Goal: Use online tool/utility: Utilize a website feature to perform a specific function

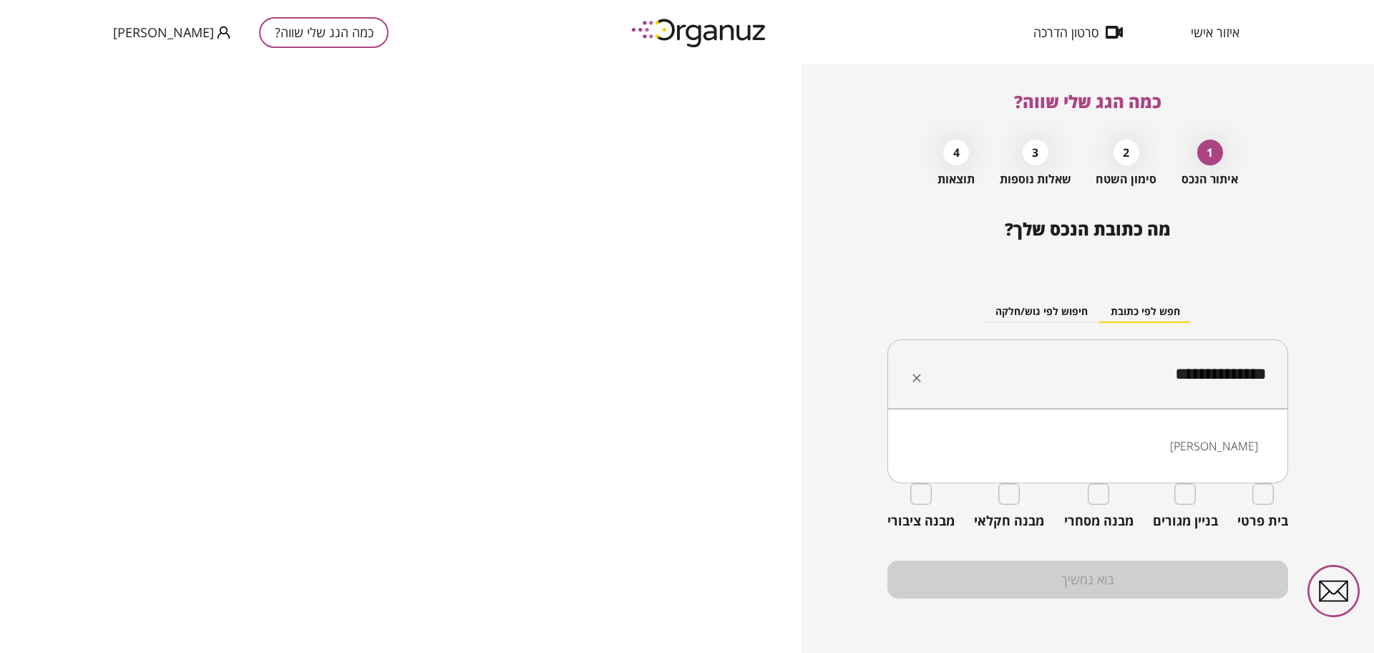
click at [1066, 358] on input "**********" at bounding box center [1093, 374] width 356 height 36
click at [1213, 445] on li "מצפה [PERSON_NAME]"ב" at bounding box center [1087, 446] width 363 height 26
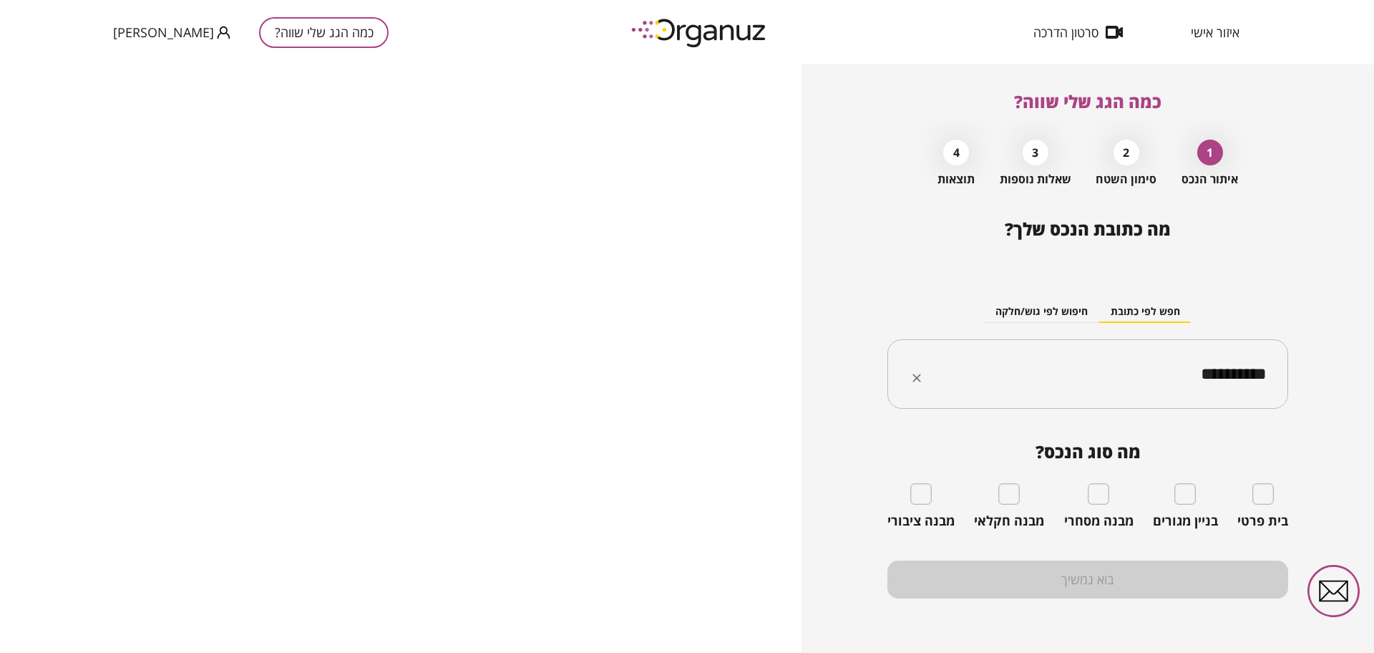
type input "**********"
click at [1276, 499] on div "בית פרטי" at bounding box center [1262, 506] width 51 height 46
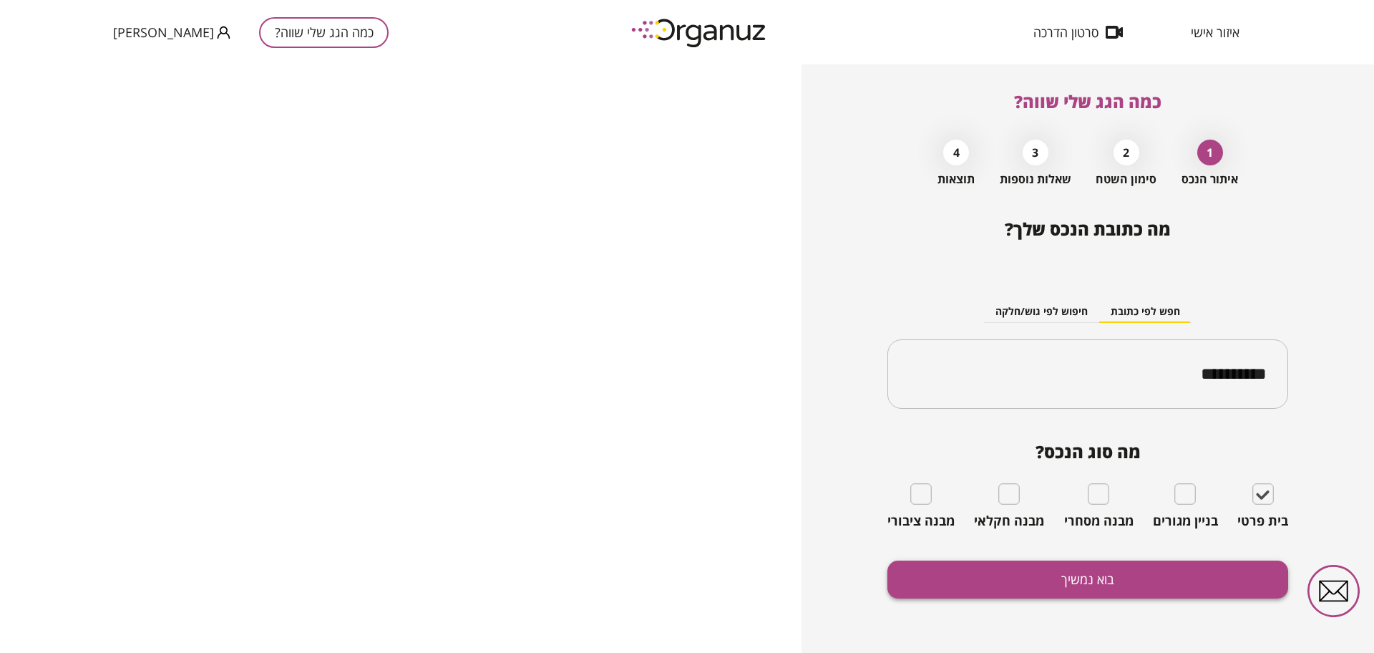
click at [1137, 577] on button "בוא נמשיך" at bounding box center [1087, 579] width 401 height 38
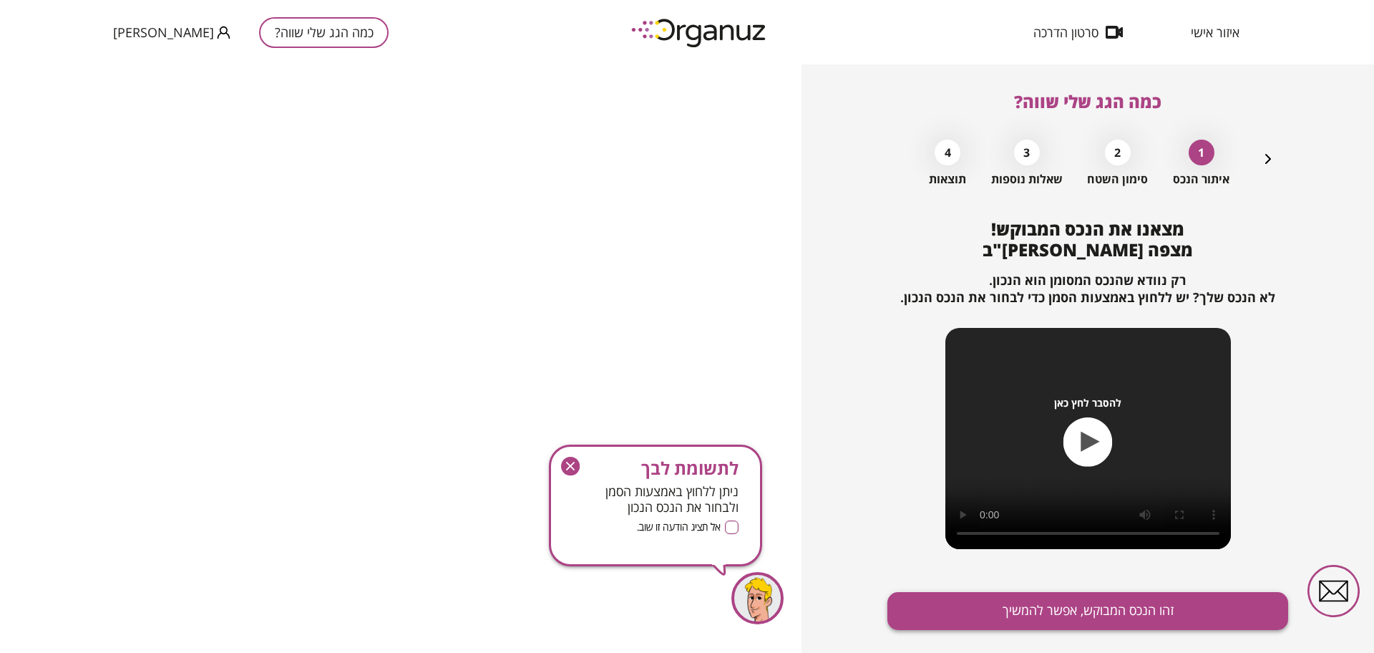
click at [1138, 600] on button "זהו הנכס המבוקש, אפשר להמשיך" at bounding box center [1087, 611] width 401 height 38
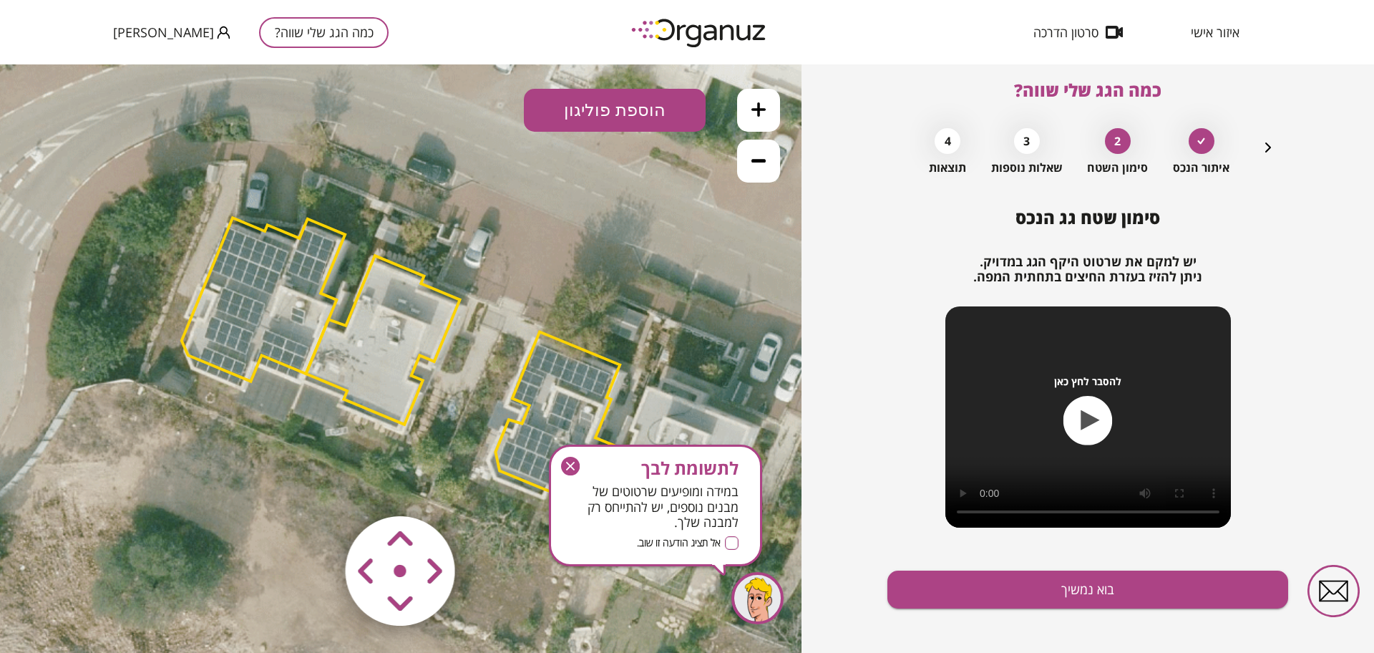
scroll to position [21, 0]
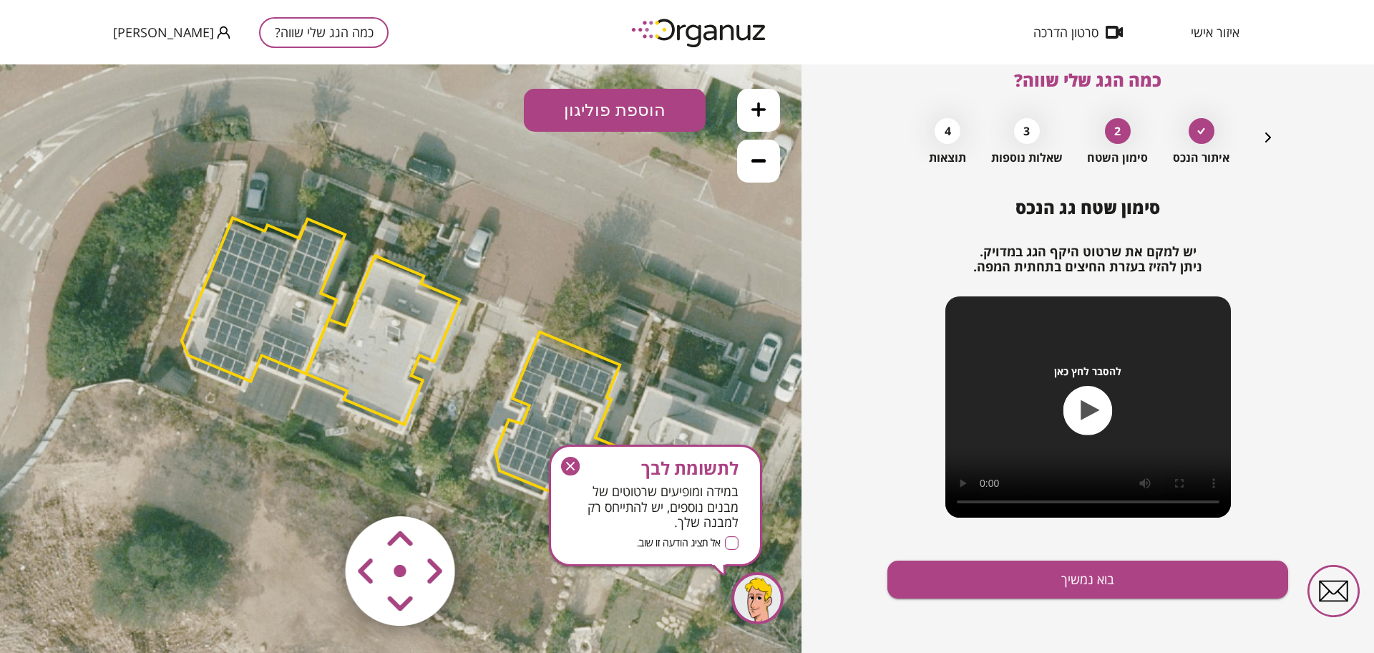
click at [572, 469] on icon "button" at bounding box center [570, 466] width 19 height 19
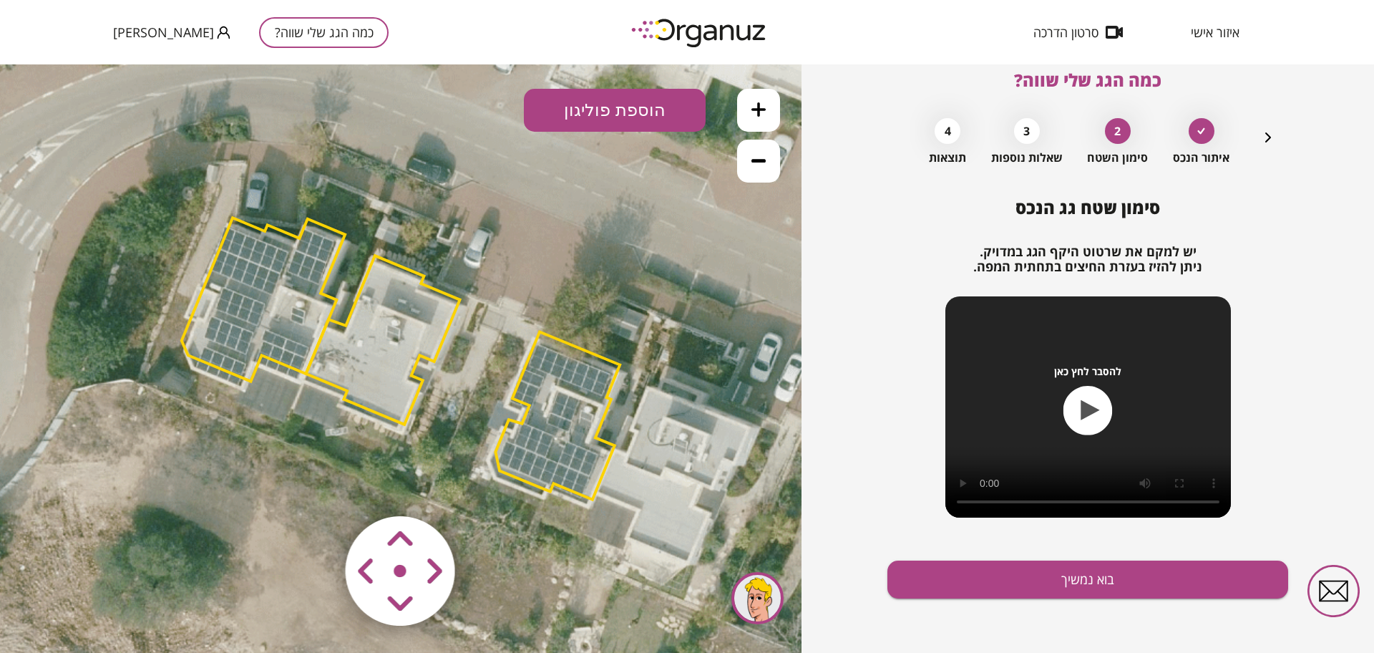
click at [316, 486] on area at bounding box center [316, 486] width 0 height 0
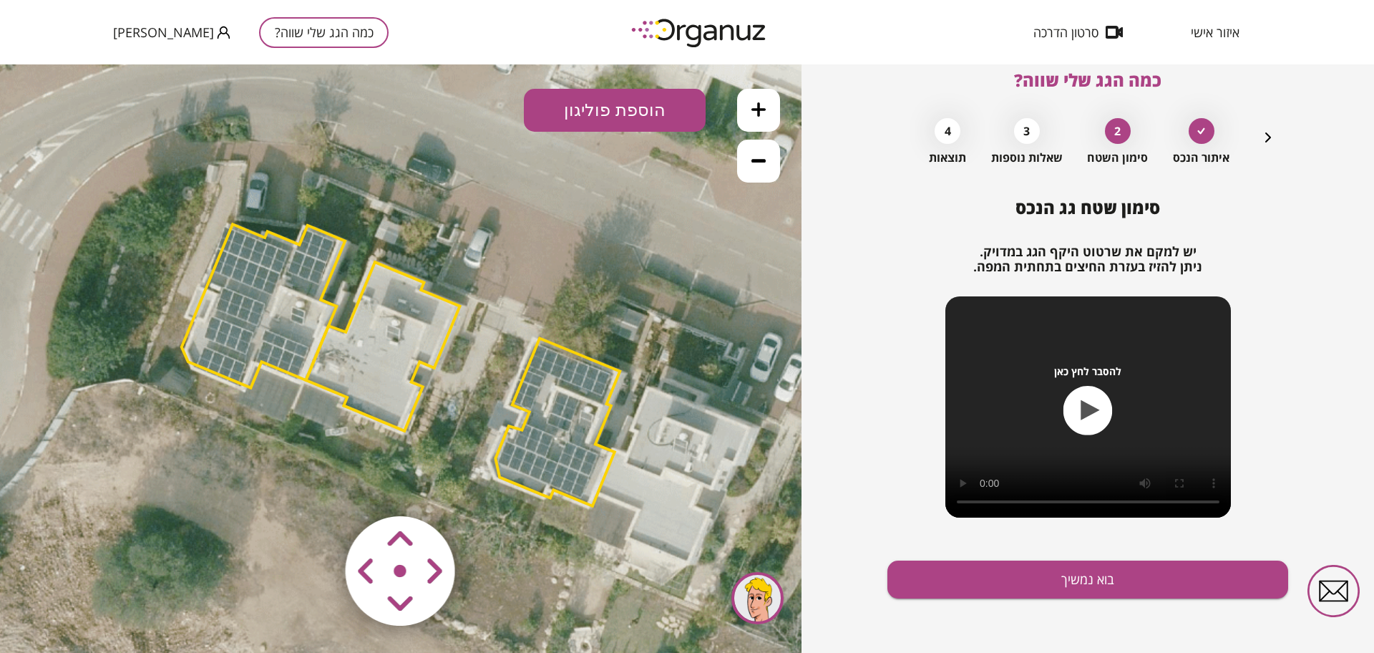
click at [316, 486] on area at bounding box center [316, 486] width 0 height 0
click at [767, 108] on button at bounding box center [758, 110] width 43 height 43
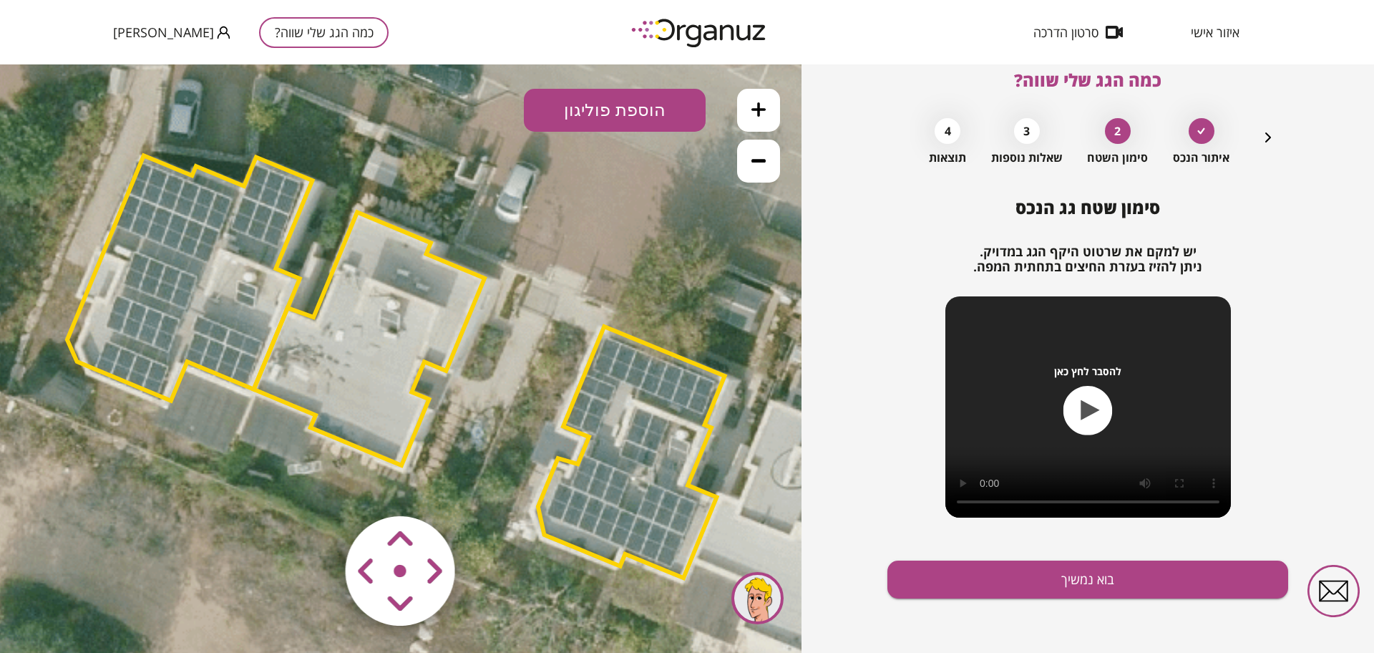
click at [316, 486] on area at bounding box center [316, 486] width 0 height 0
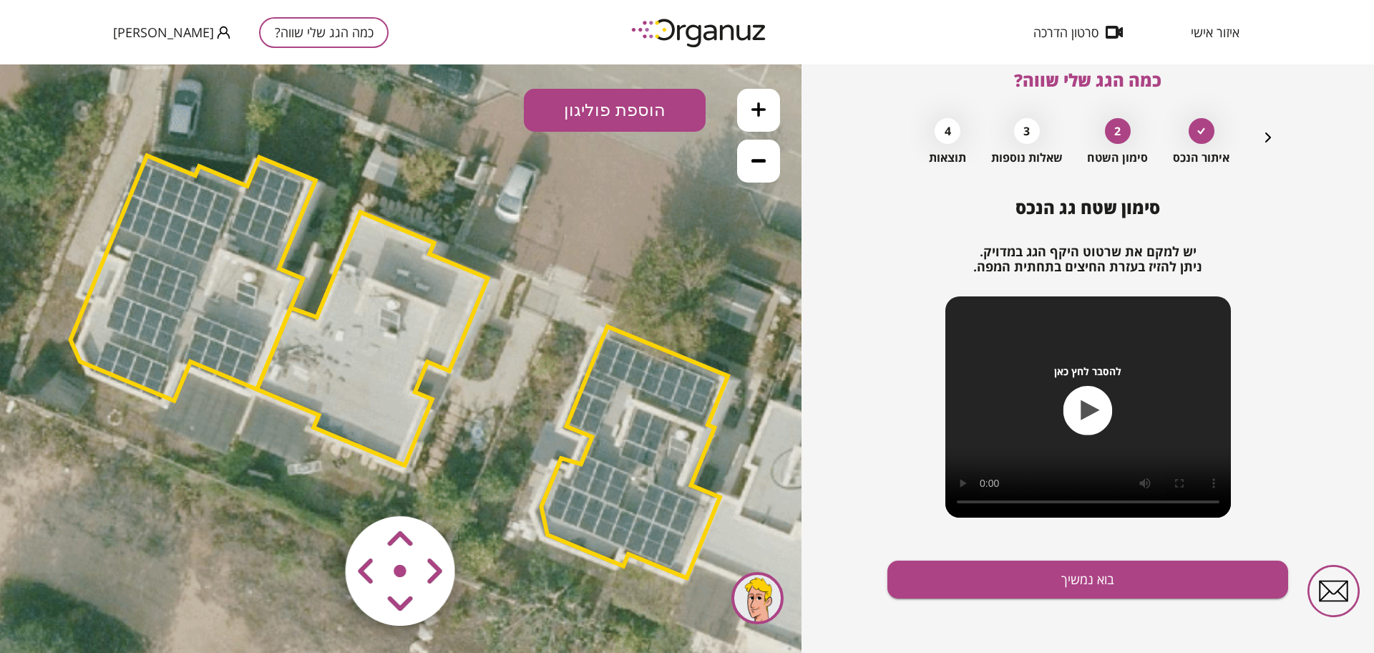
click at [397, 350] on polygon at bounding box center [372, 338] width 231 height 253
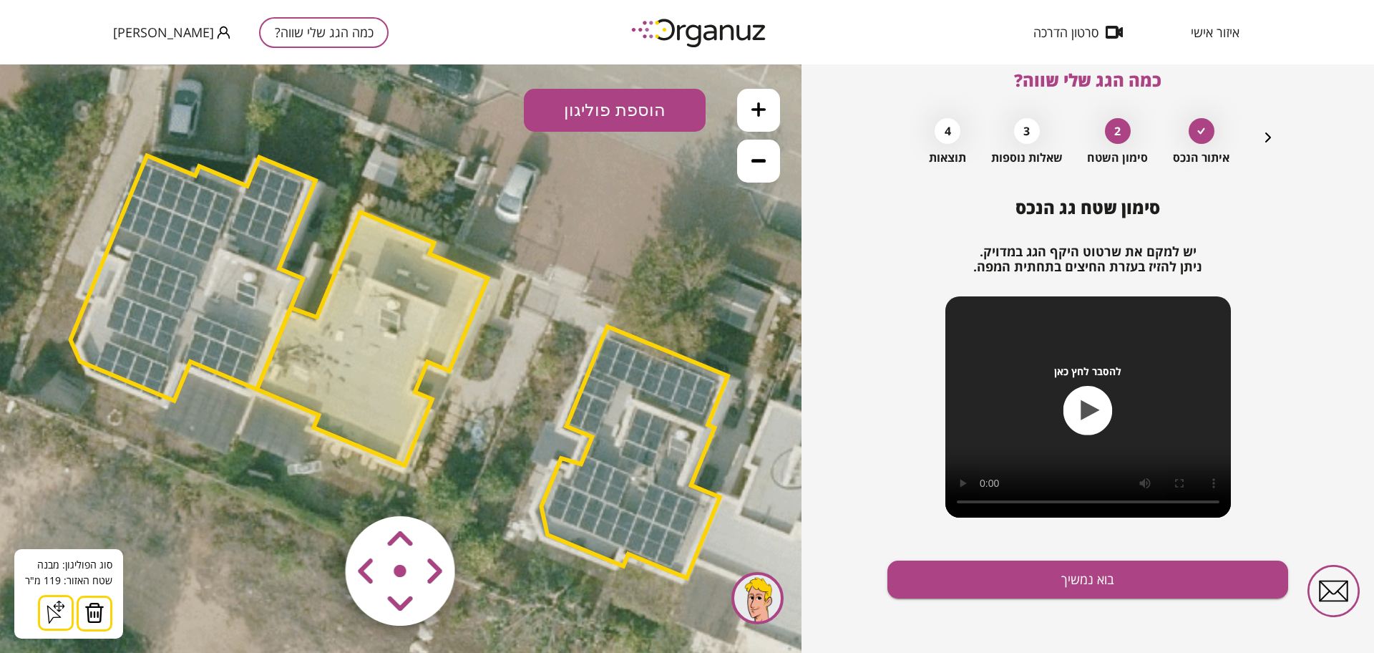
click at [99, 611] on img at bounding box center [94, 612] width 20 height 21
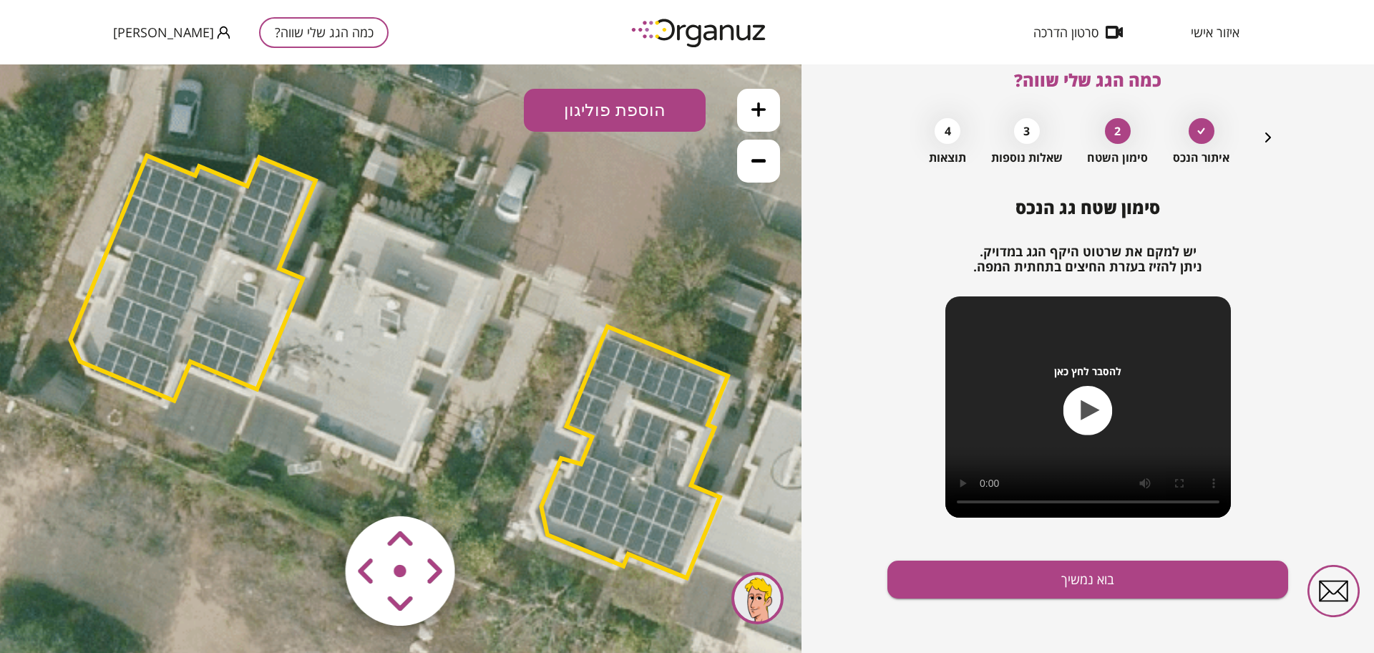
click at [292, 289] on polygon at bounding box center [192, 277] width 245 height 245
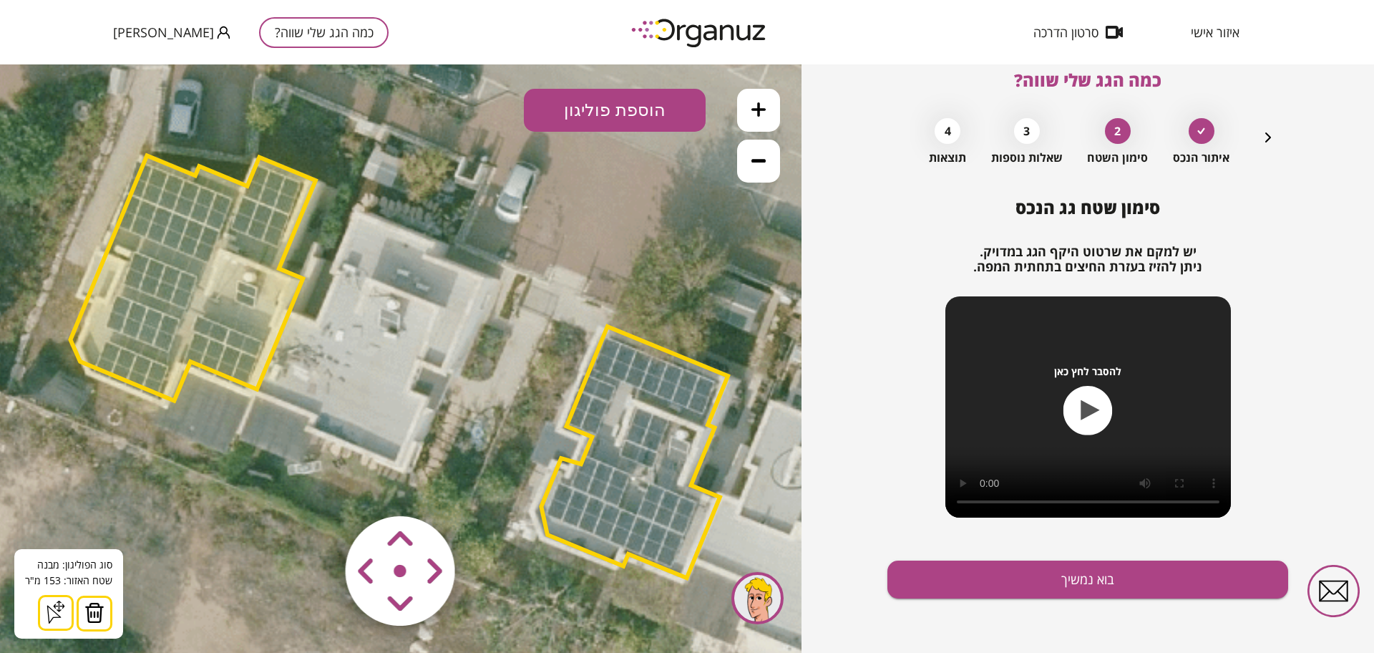
click at [89, 618] on img at bounding box center [94, 612] width 20 height 21
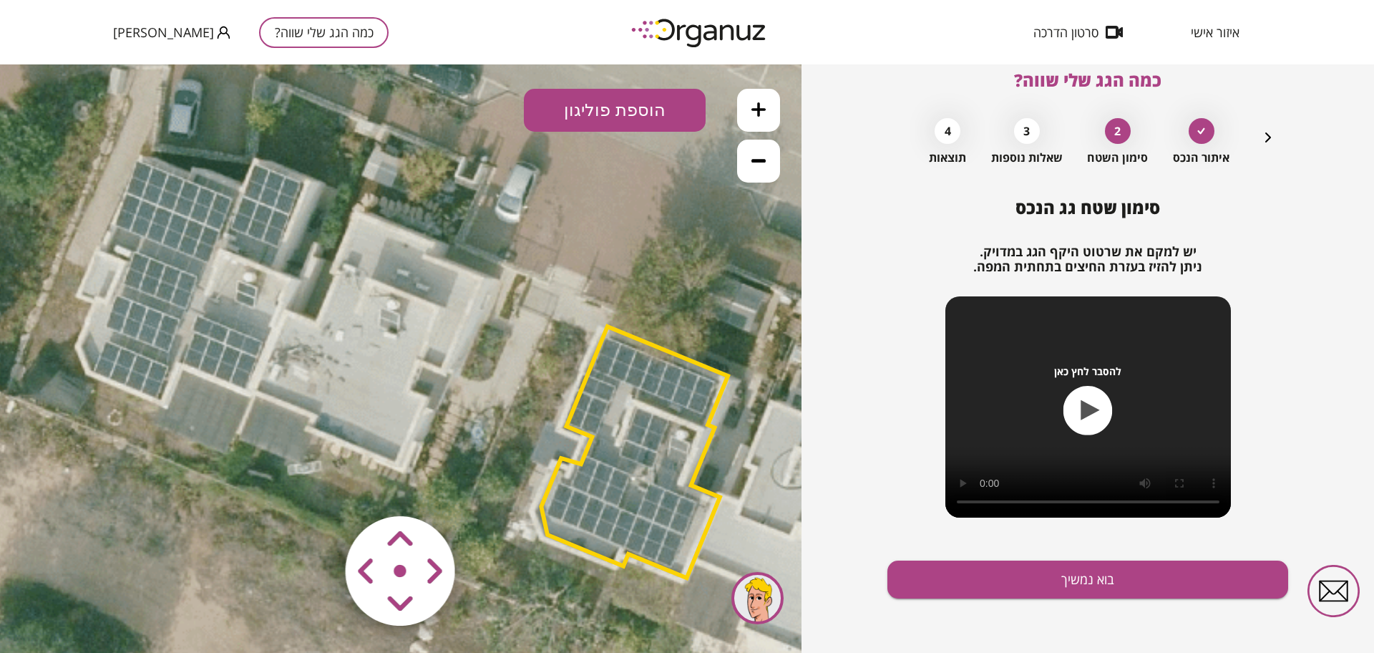
click at [580, 119] on button "הוספת פוליגון" at bounding box center [615, 110] width 182 height 43
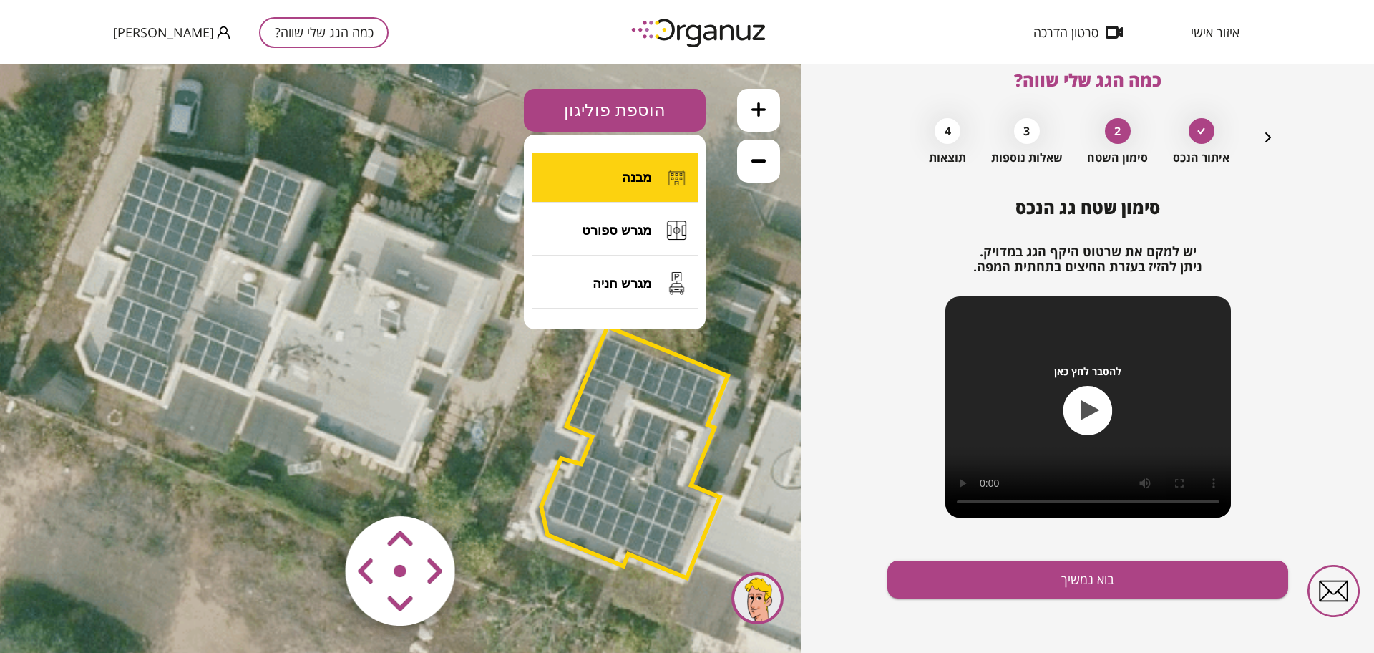
click at [602, 188] on button "מבנה" at bounding box center [615, 177] width 166 height 50
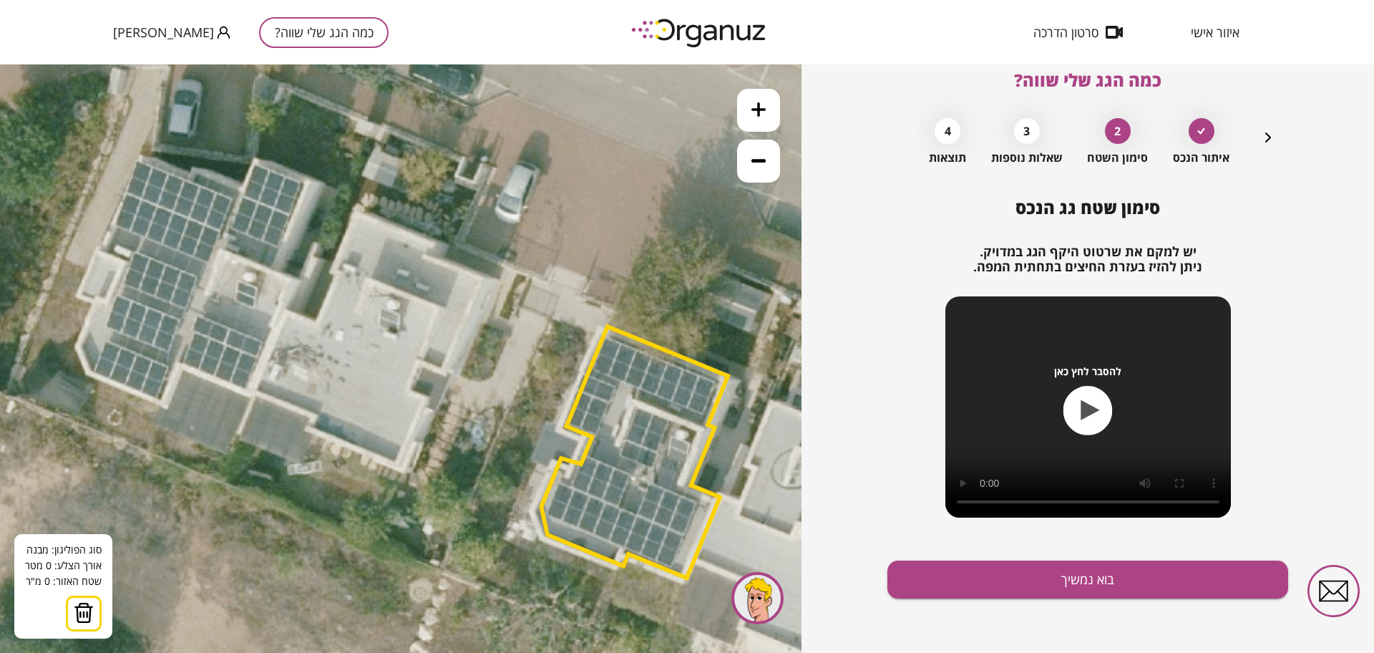
click at [283, 314] on icon at bounding box center [400, 357] width 1981 height 1981
click at [250, 397] on icon at bounding box center [400, 357] width 1981 height 1981
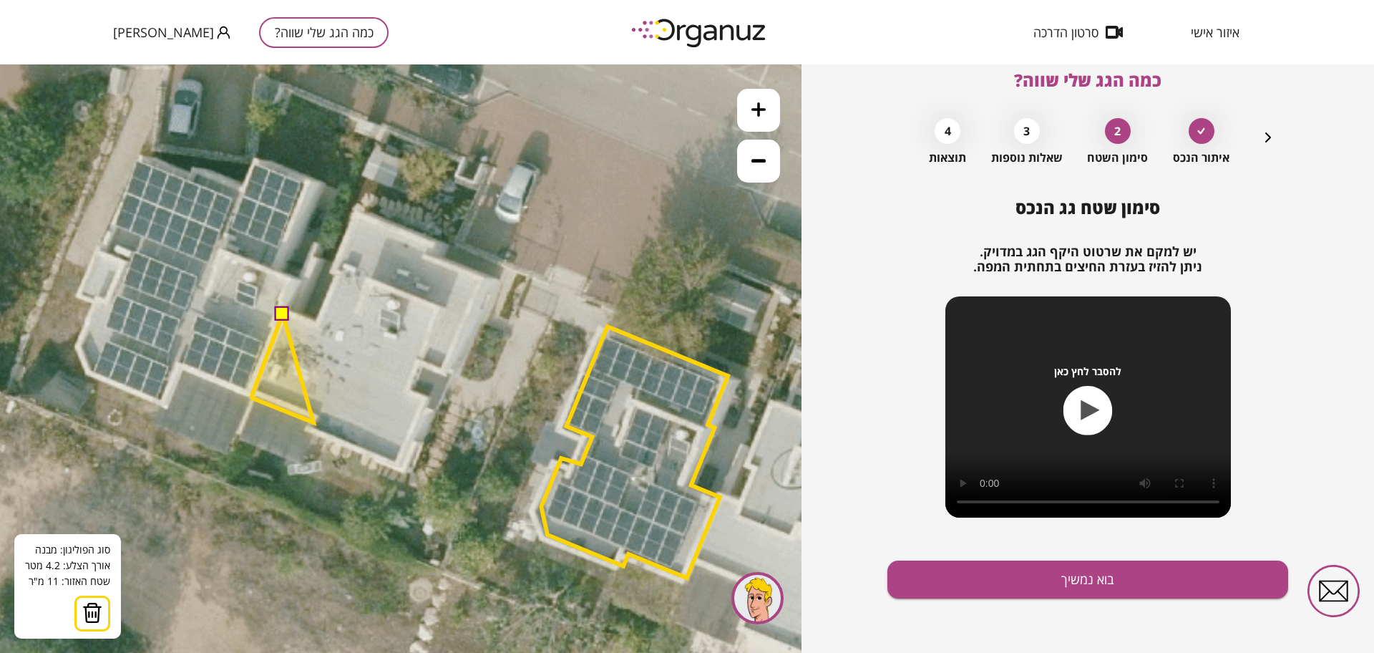
click at [313, 422] on polygon at bounding box center [281, 368] width 63 height 108
click at [309, 430] on polygon at bounding box center [281, 372] width 63 height 116
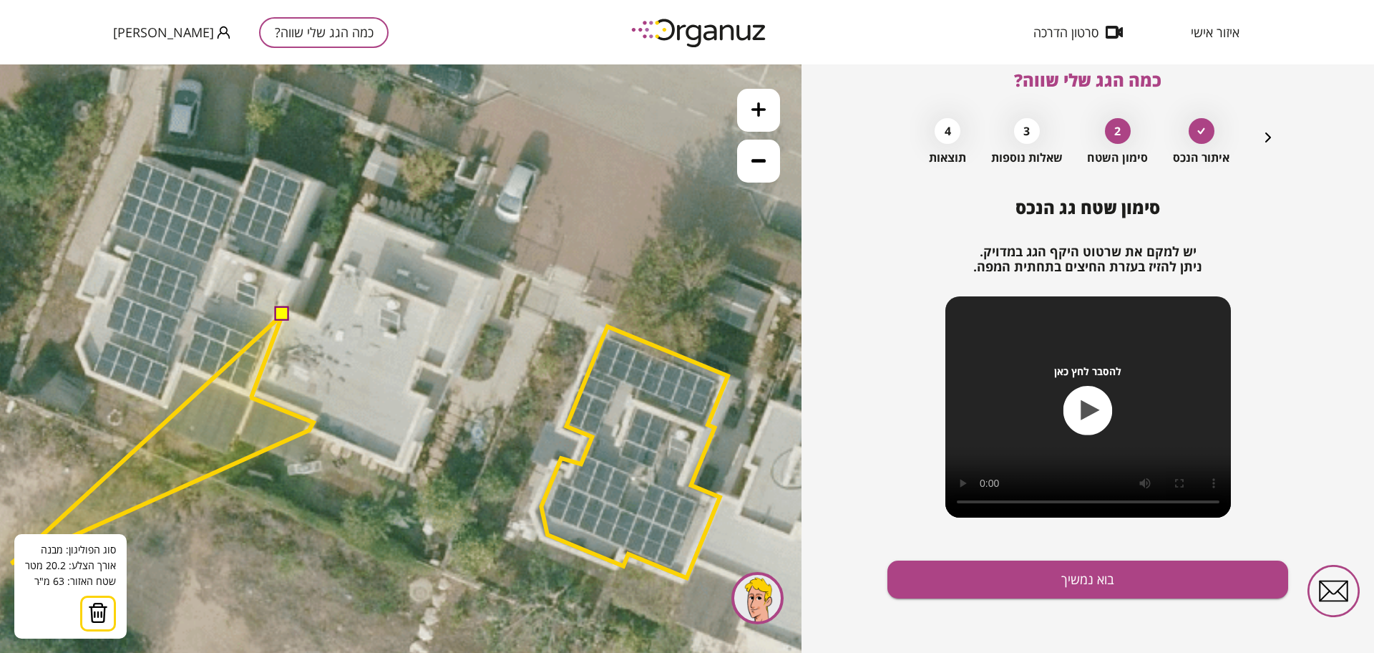
click at [101, 606] on img at bounding box center [98, 612] width 20 height 21
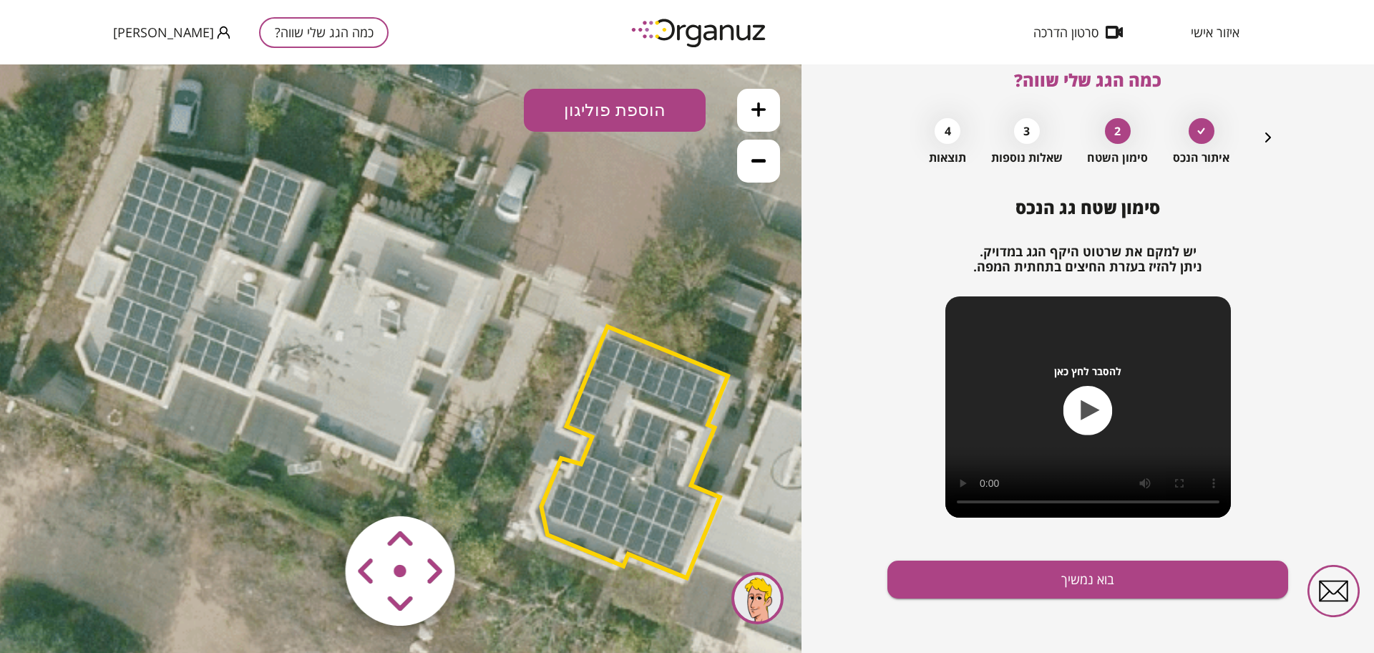
click at [592, 116] on button "הוספת פוליגון" at bounding box center [615, 110] width 182 height 43
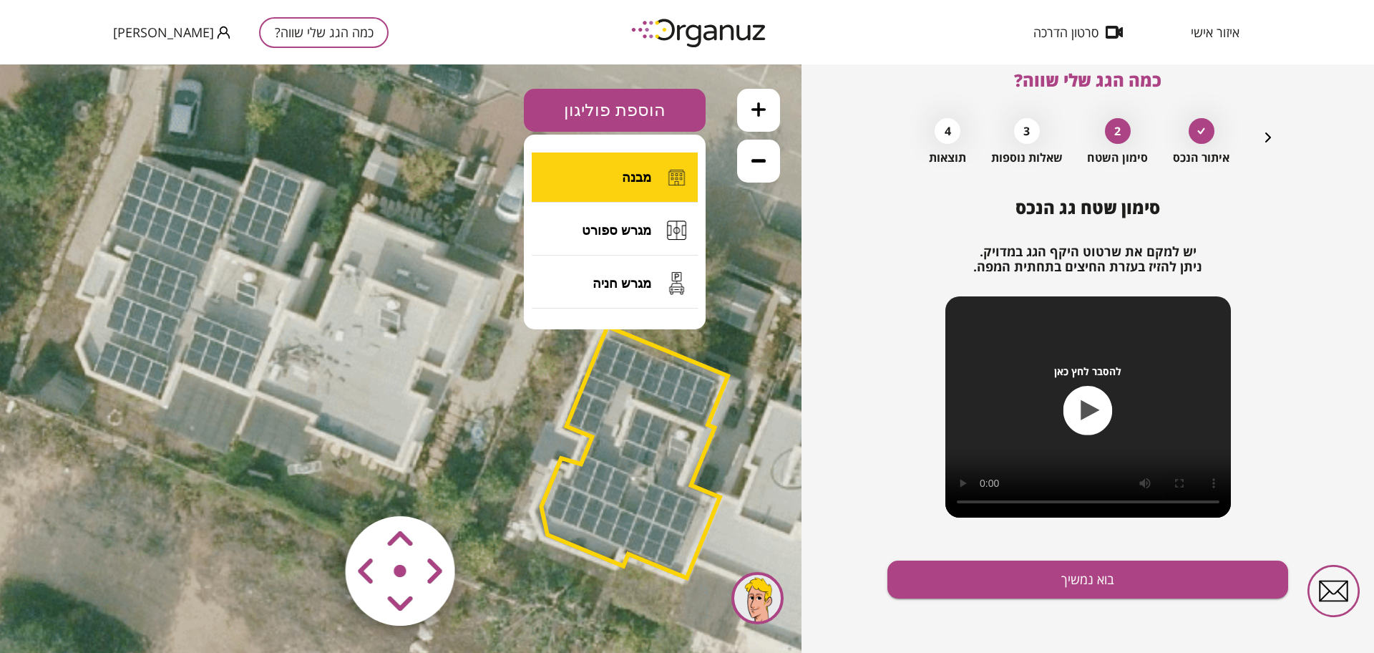
click at [617, 185] on button "מבנה" at bounding box center [615, 177] width 166 height 50
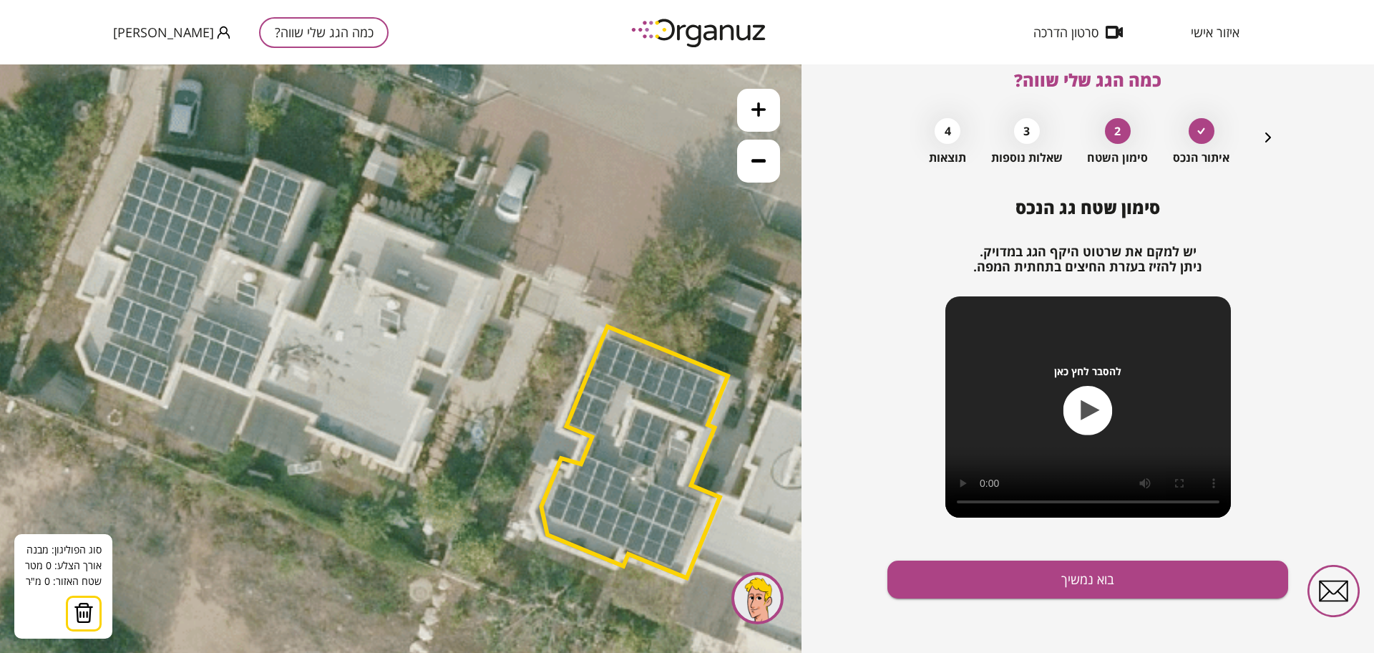
click at [356, 216] on icon at bounding box center [400, 357] width 1981 height 1981
click at [435, 243] on icon at bounding box center [400, 357] width 1981 height 1981
click at [430, 258] on polygon at bounding box center [395, 237] width 79 height 42
click at [482, 278] on polygon at bounding box center [419, 247] width 126 height 62
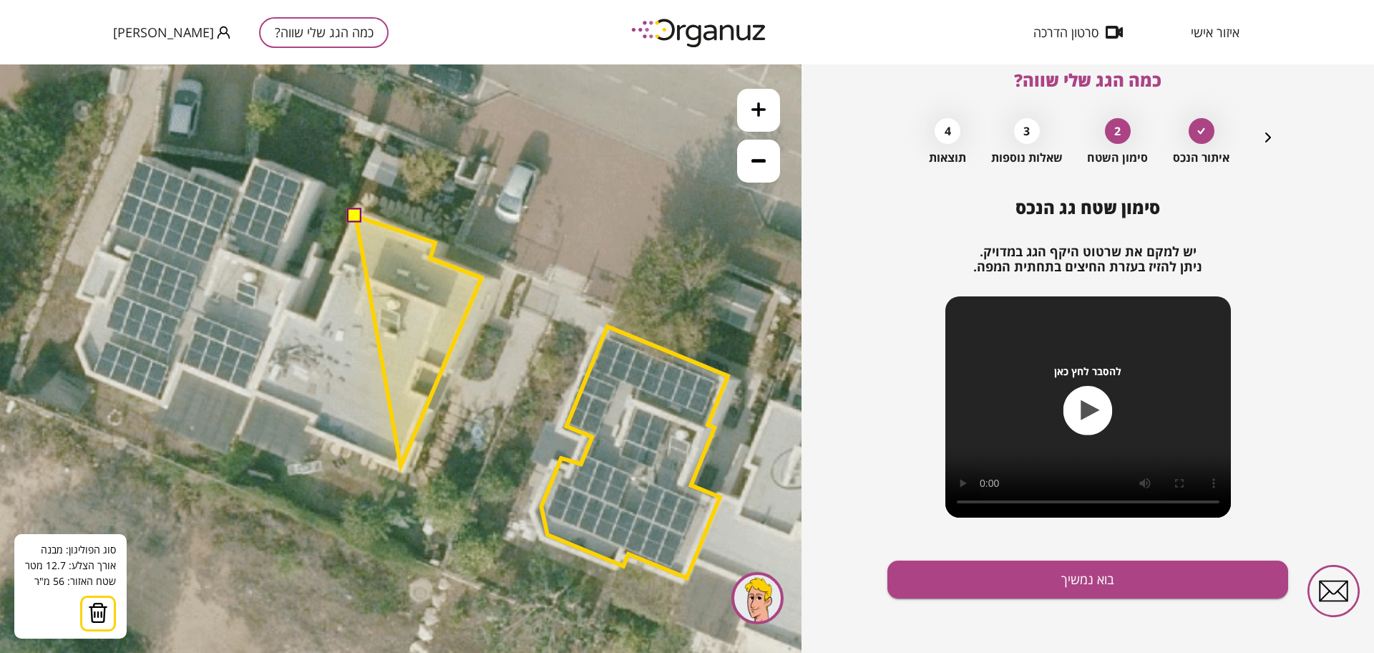
click at [401, 466] on polygon at bounding box center [419, 341] width 126 height 250
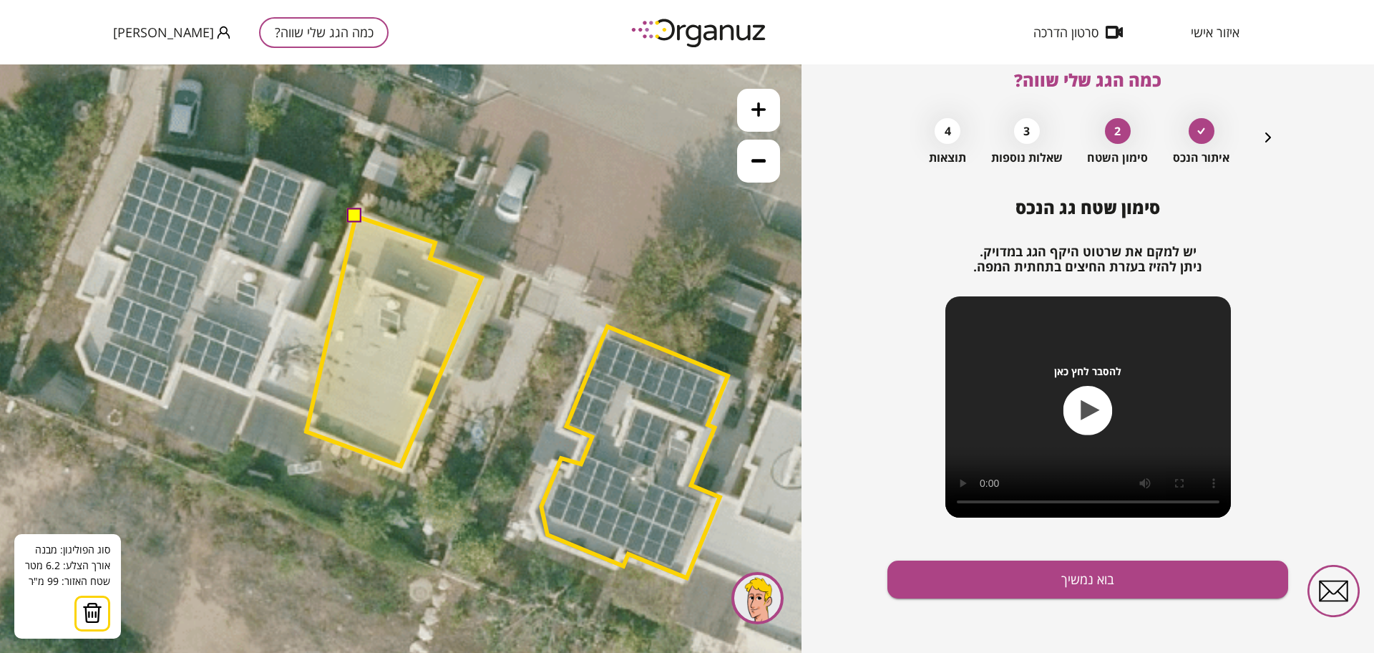
click at [306, 431] on polygon at bounding box center [393, 341] width 175 height 250
click at [313, 417] on polygon at bounding box center [393, 341] width 175 height 250
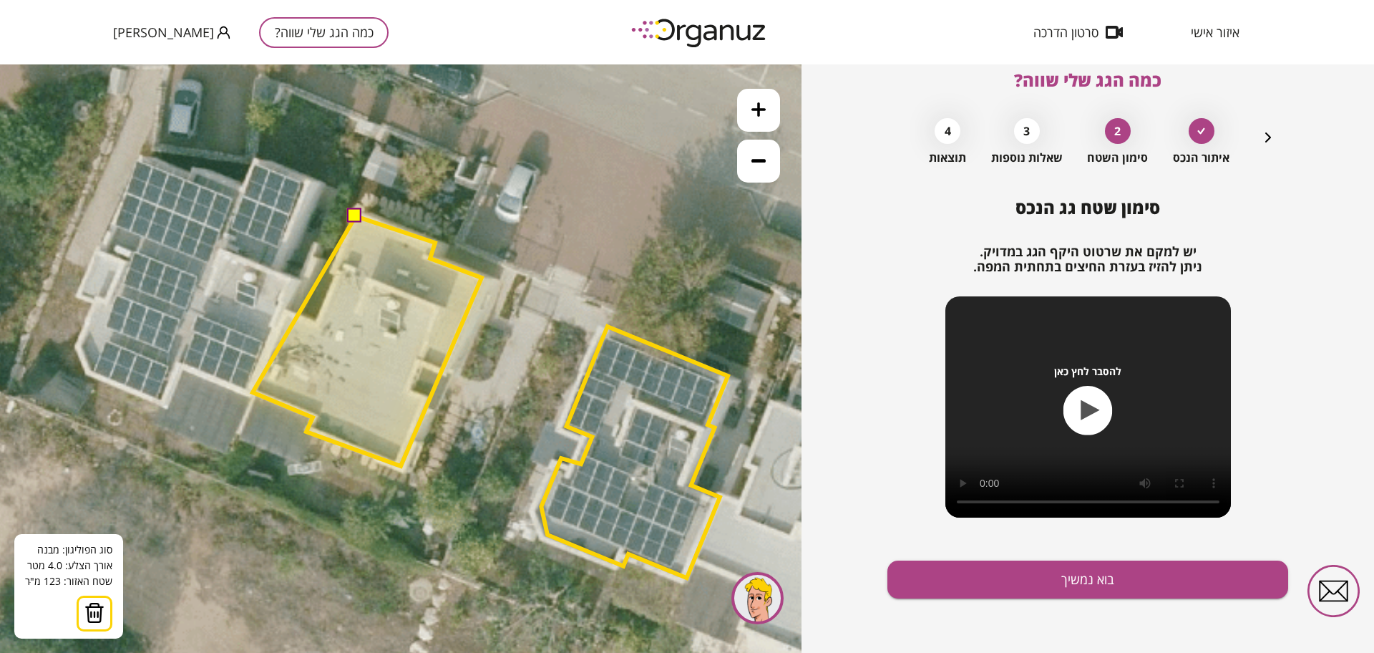
click at [253, 392] on polygon at bounding box center [367, 341] width 229 height 250
click at [283, 312] on polygon at bounding box center [367, 341] width 229 height 250
click at [315, 324] on polygon at bounding box center [367, 341] width 229 height 250
click at [338, 275] on polygon at bounding box center [367, 341] width 229 height 250
click at [330, 270] on polygon at bounding box center [367, 341] width 229 height 250
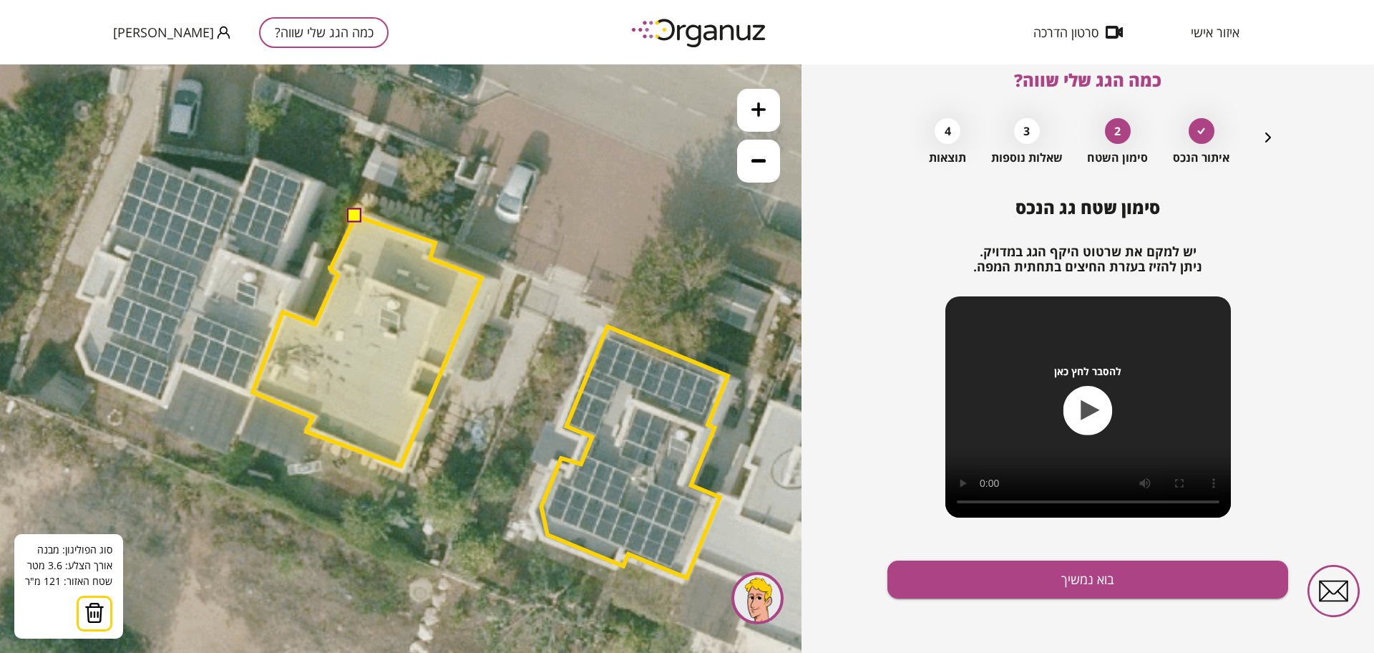
click at [352, 215] on button at bounding box center [355, 215] width 14 height 14
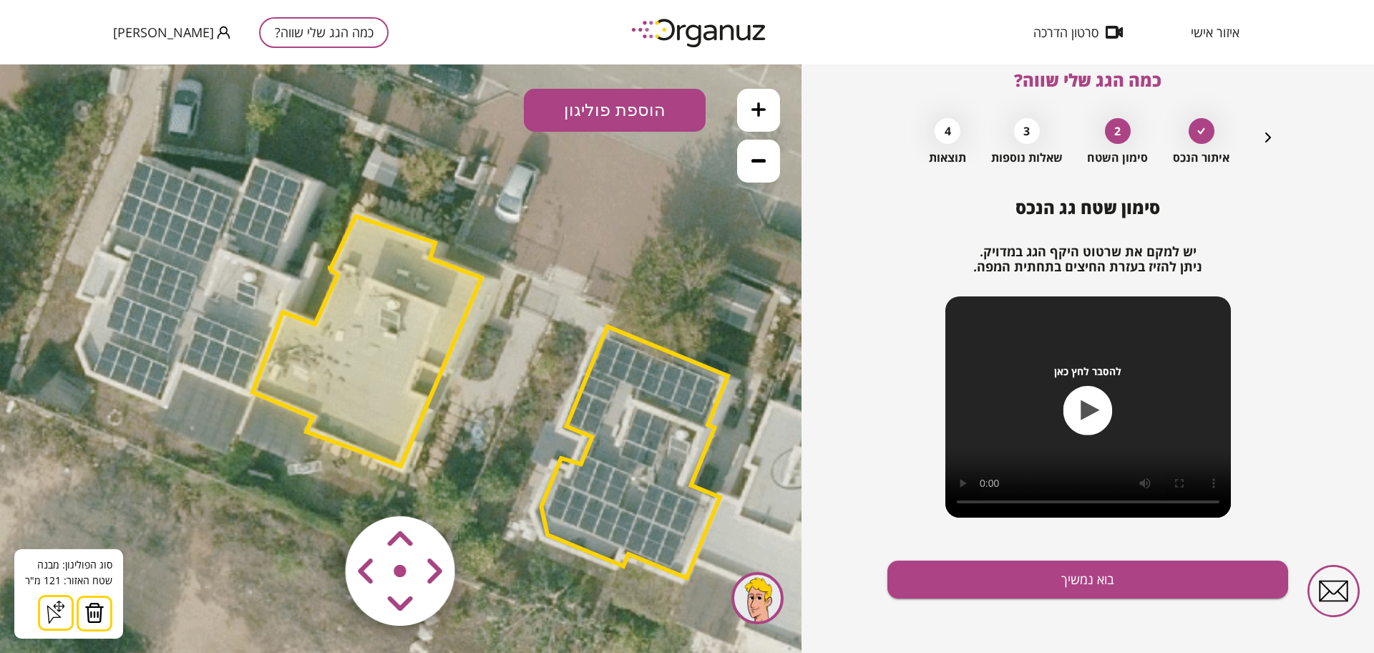
click at [316, 486] on area at bounding box center [316, 486] width 0 height 0
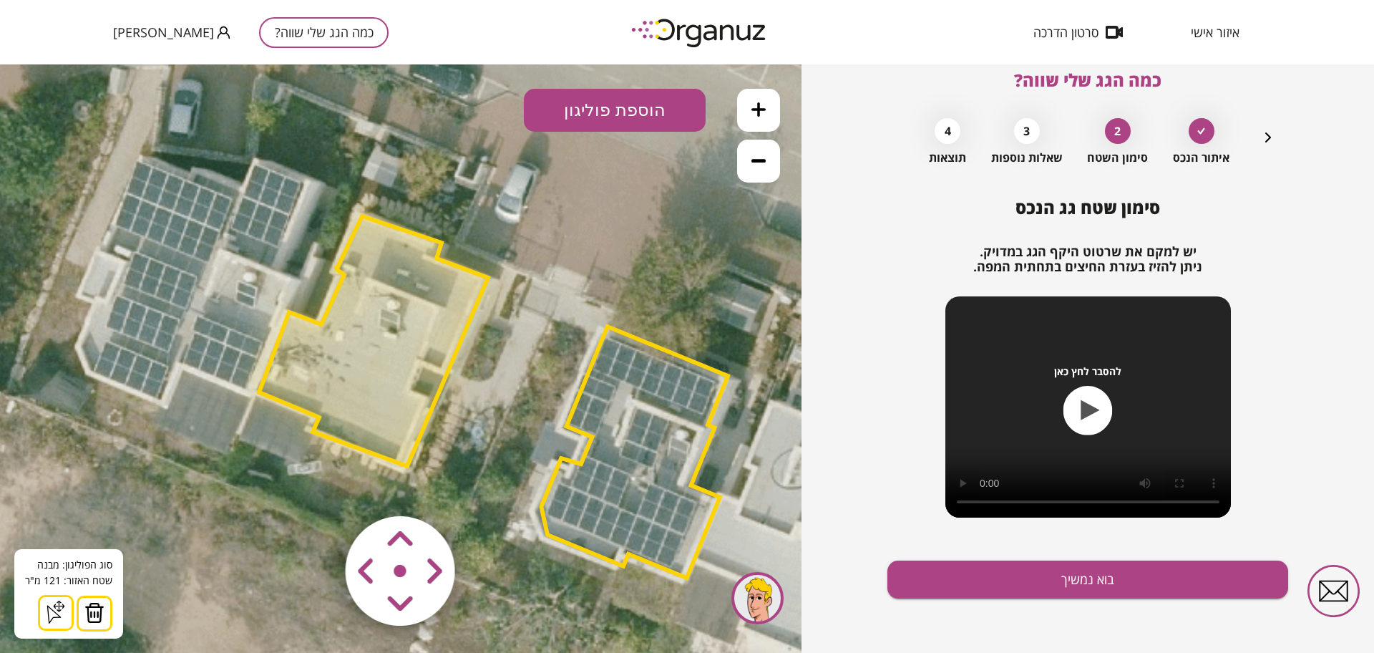
click at [316, 486] on area at bounding box center [316, 486] width 0 height 0
click at [361, 385] on polygon at bounding box center [372, 341] width 229 height 250
drag, startPoint x: 97, startPoint y: 620, endPoint x: 107, endPoint y: 615, distance: 10.9
click at [98, 619] on img at bounding box center [94, 612] width 20 height 21
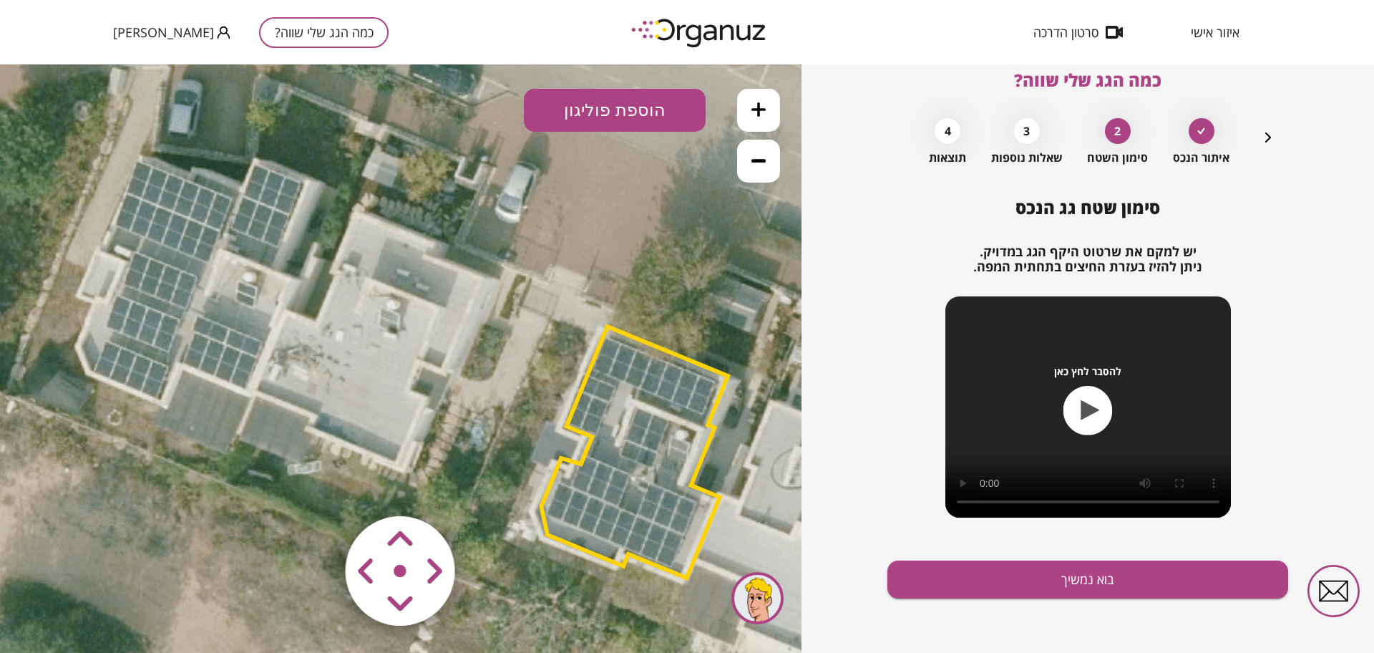
click at [581, 107] on button "הוספת פוליגון" at bounding box center [615, 110] width 182 height 43
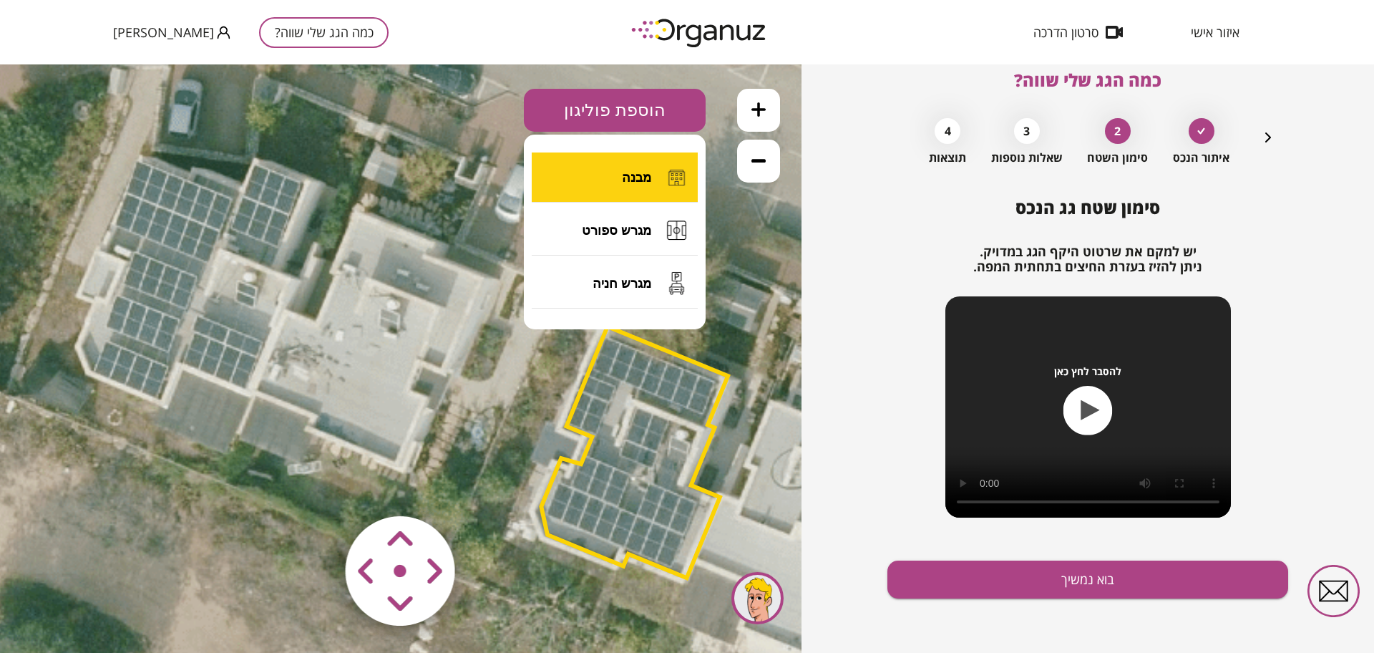
click at [609, 173] on button "מבנה" at bounding box center [615, 177] width 166 height 50
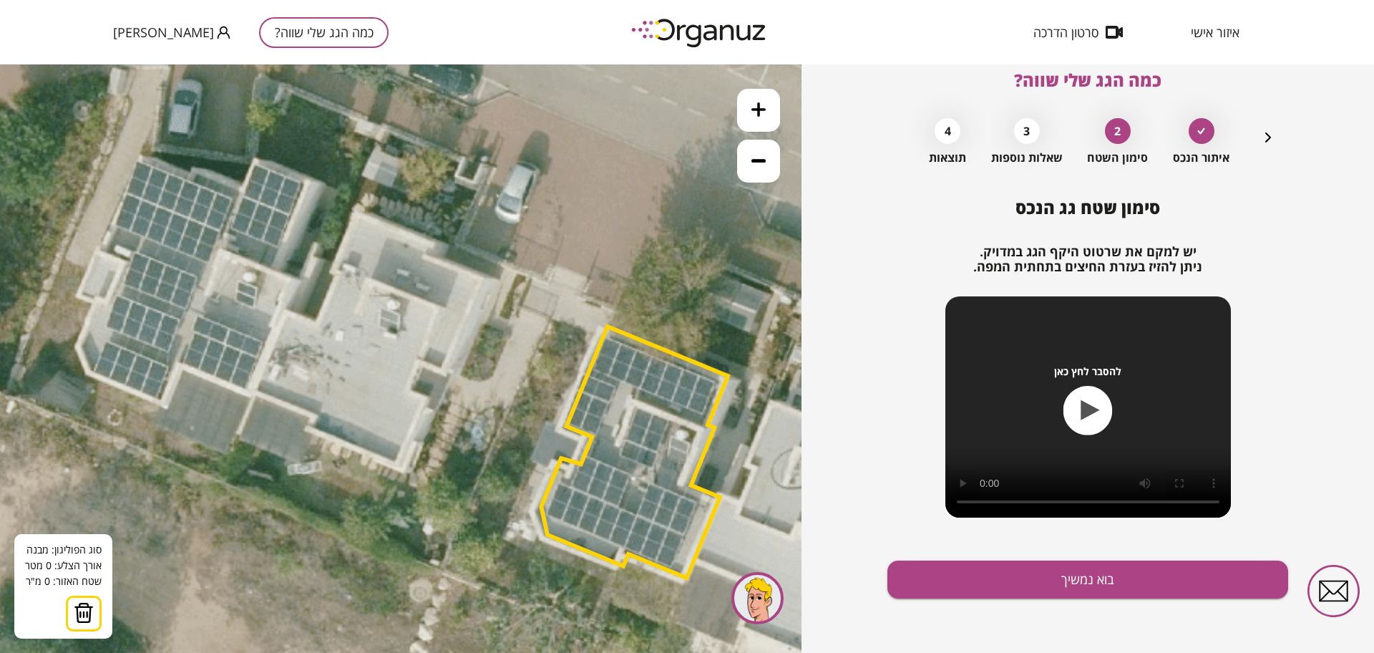
click at [255, 393] on icon at bounding box center [400, 357] width 1981 height 1981
click at [315, 416] on icon at bounding box center [400, 357] width 1981 height 1981
click at [311, 428] on polygon at bounding box center [284, 410] width 59 height 35
click at [398, 467] on icon at bounding box center [400, 357] width 1981 height 1981
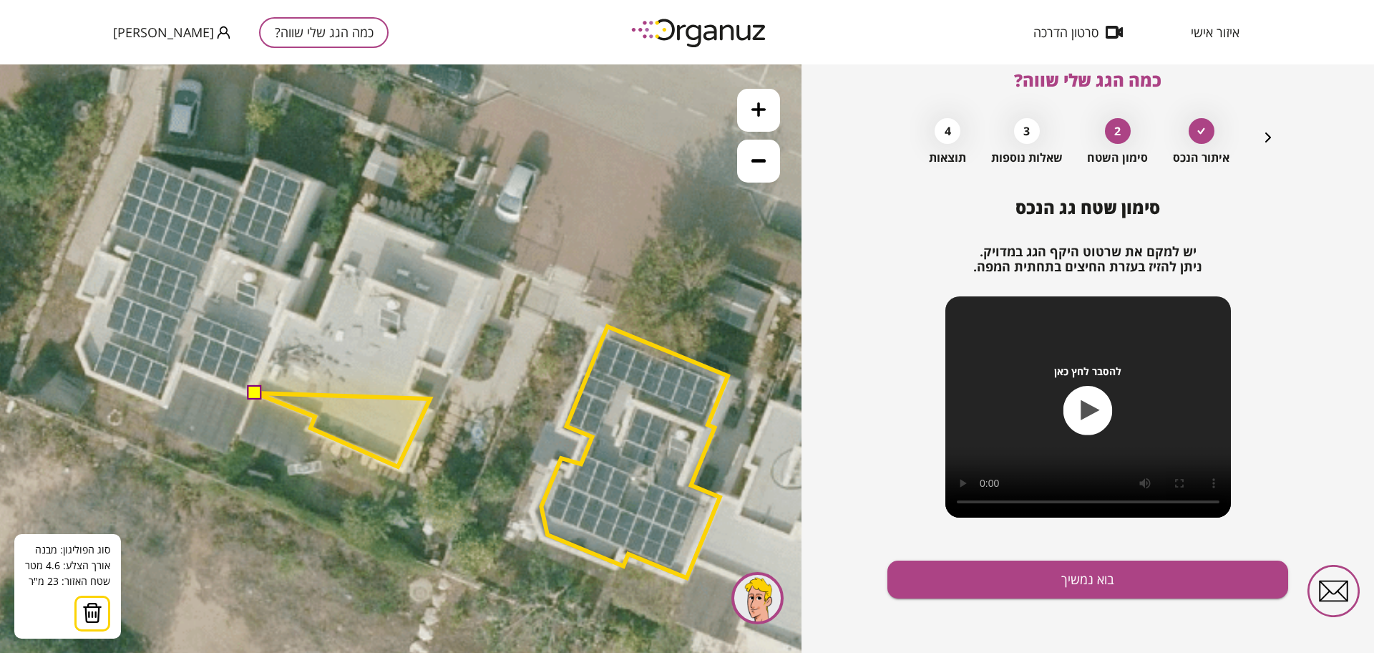
click at [430, 399] on polygon at bounding box center [342, 430] width 175 height 74
click at [411, 391] on polygon at bounding box center [342, 428] width 175 height 75
click at [423, 365] on polygon at bounding box center [342, 416] width 175 height 102
click at [445, 373] on polygon at bounding box center [350, 416] width 190 height 102
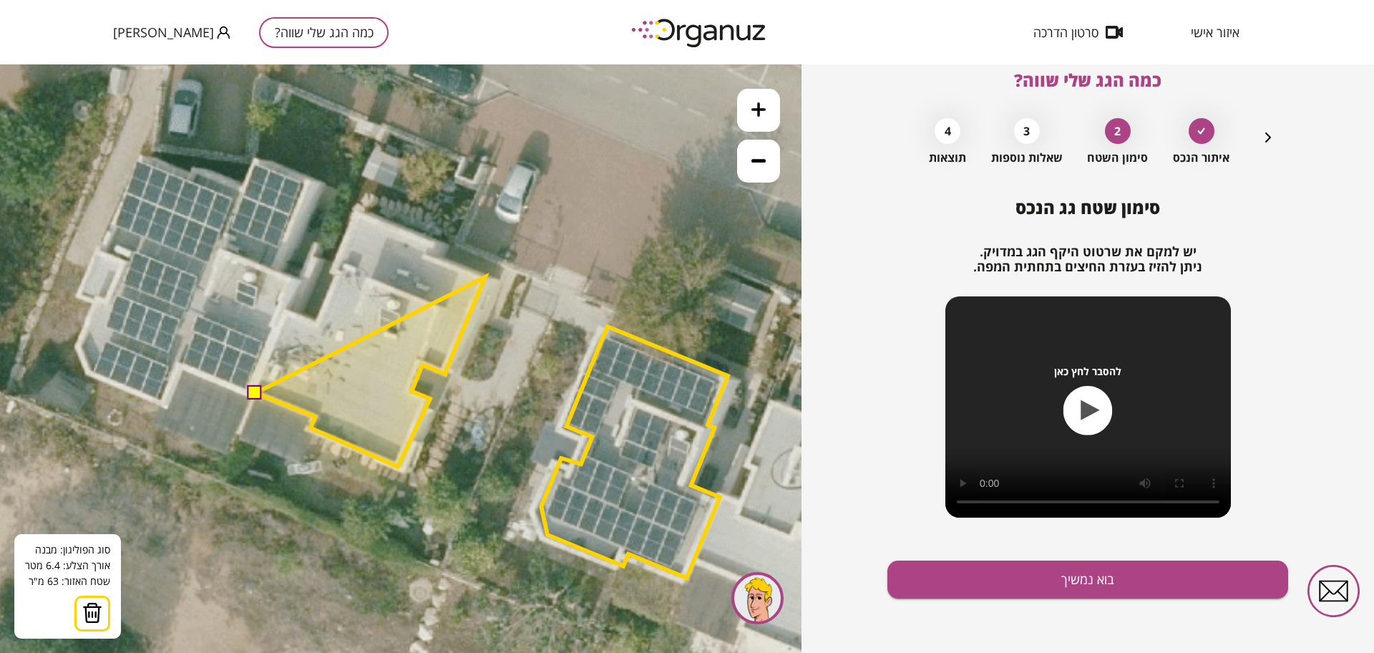
click at [485, 277] on polygon at bounding box center [370, 372] width 230 height 190
click at [427, 258] on polygon at bounding box center [370, 362] width 230 height 208
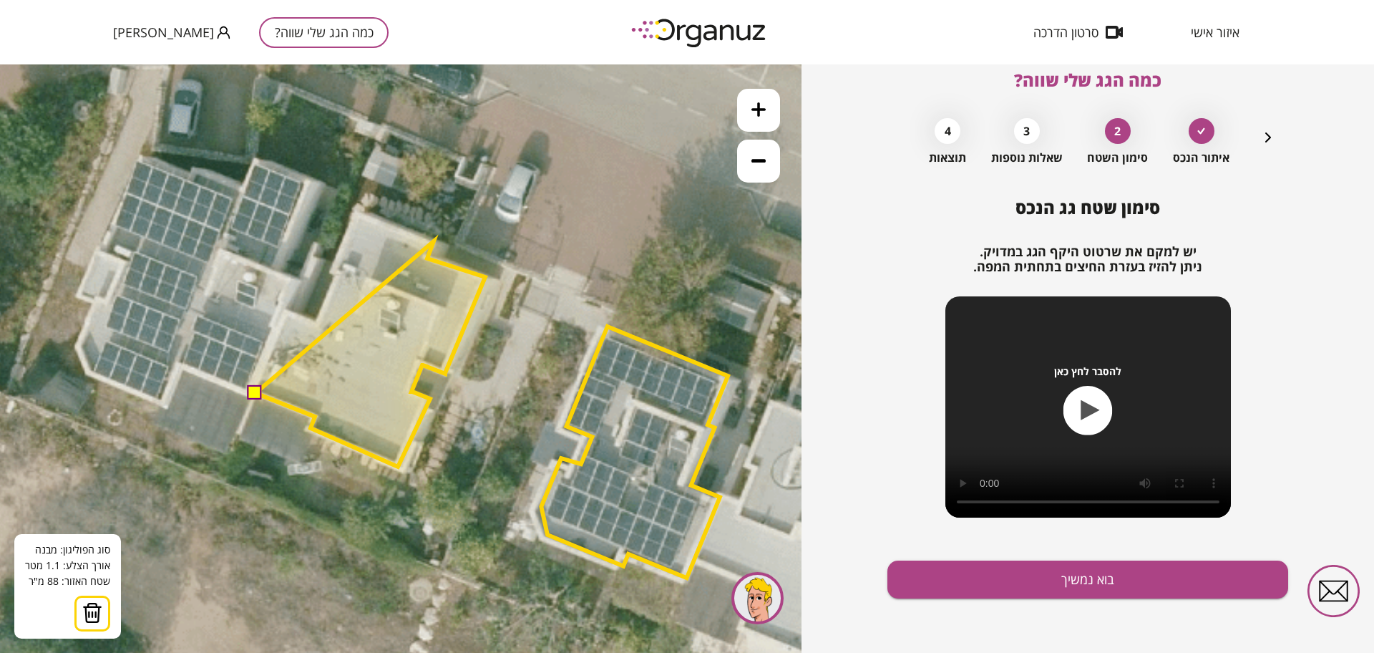
click at [434, 241] on polygon at bounding box center [370, 353] width 230 height 225
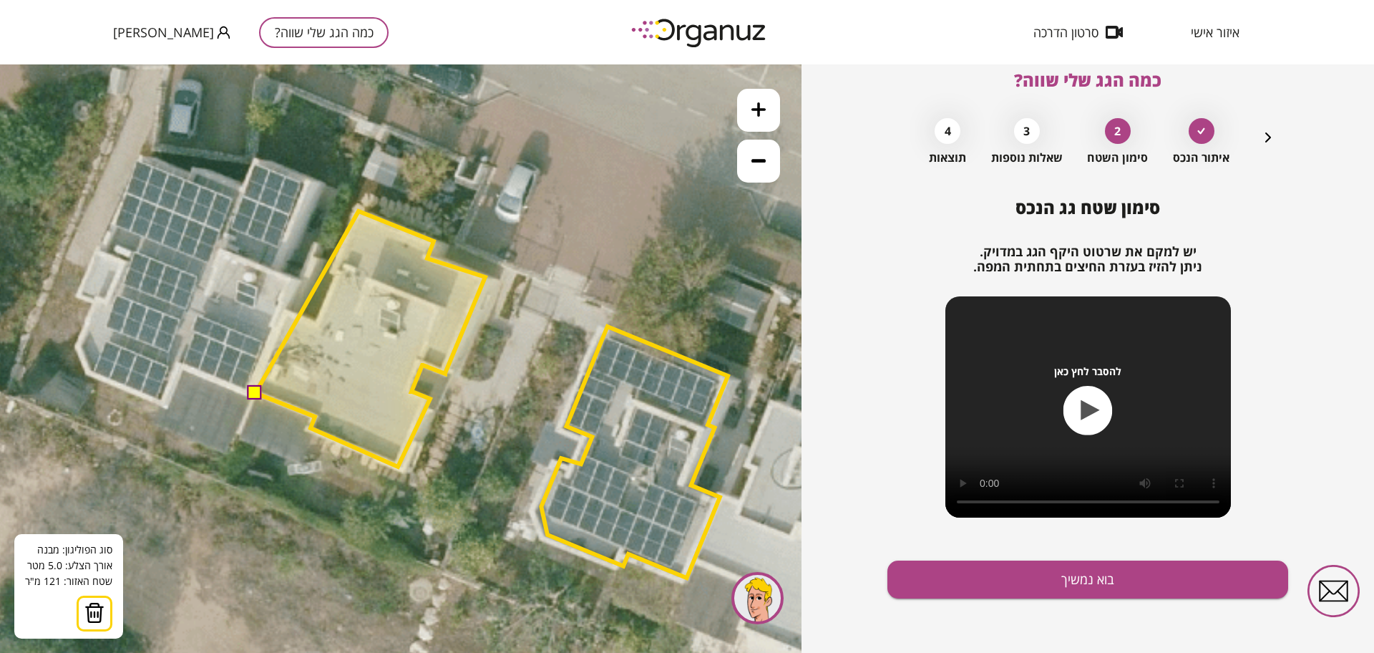
click at [358, 211] on polygon at bounding box center [370, 338] width 230 height 255
click at [331, 270] on polygon at bounding box center [370, 338] width 230 height 255
click at [337, 272] on polygon at bounding box center [370, 338] width 230 height 255
click at [318, 321] on polygon at bounding box center [370, 338] width 230 height 255
click at [283, 308] on polygon at bounding box center [370, 338] width 230 height 255
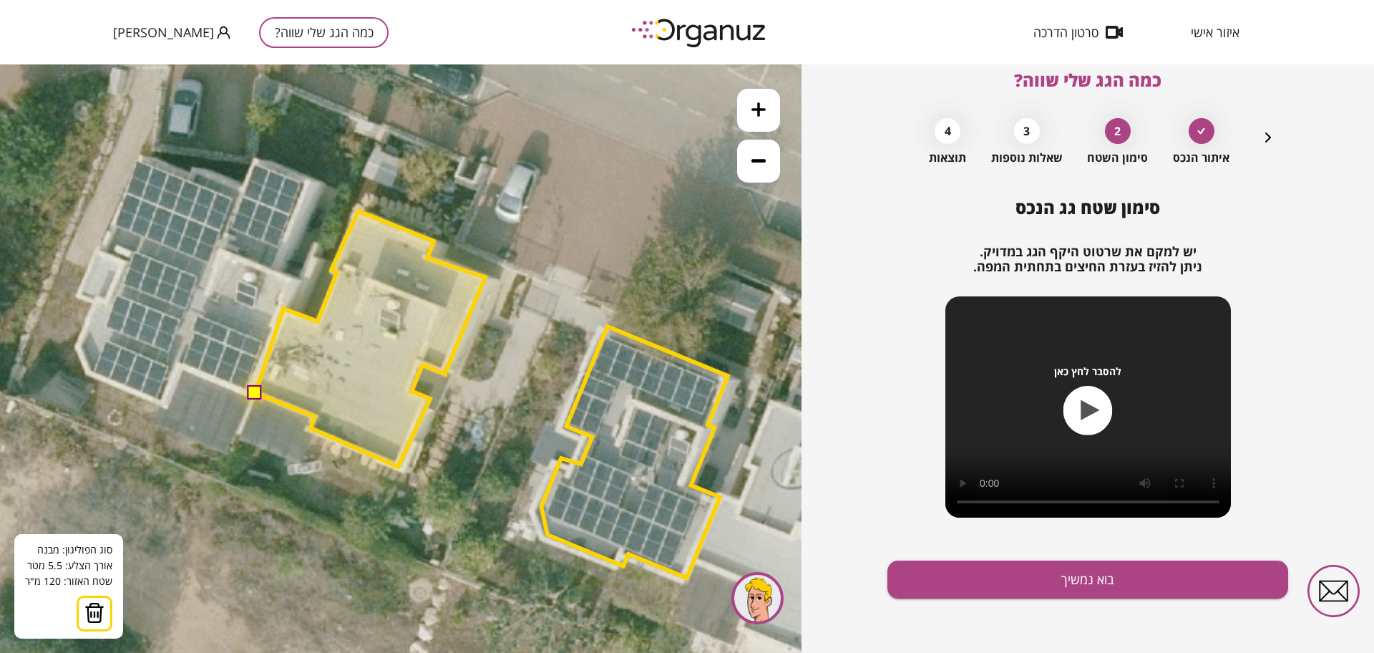
click at [253, 389] on button at bounding box center [255, 392] width 14 height 14
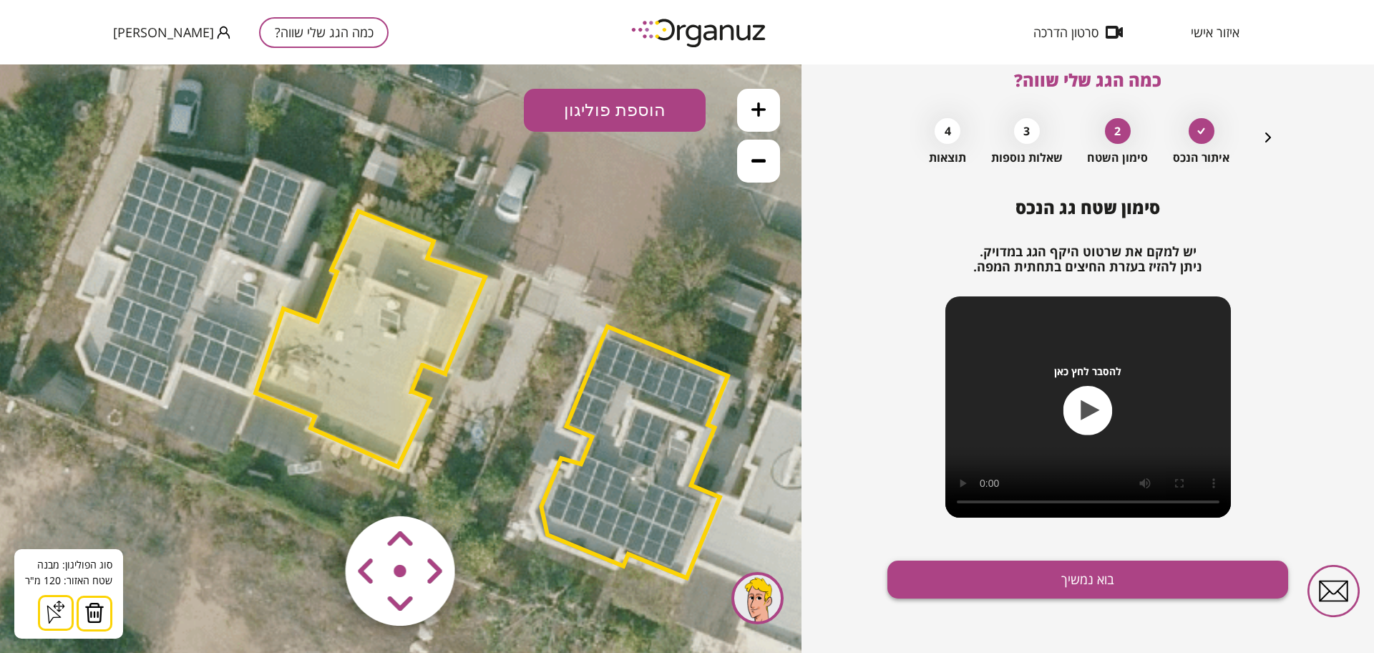
click at [995, 571] on button "בוא נמשיך" at bounding box center [1087, 579] width 401 height 38
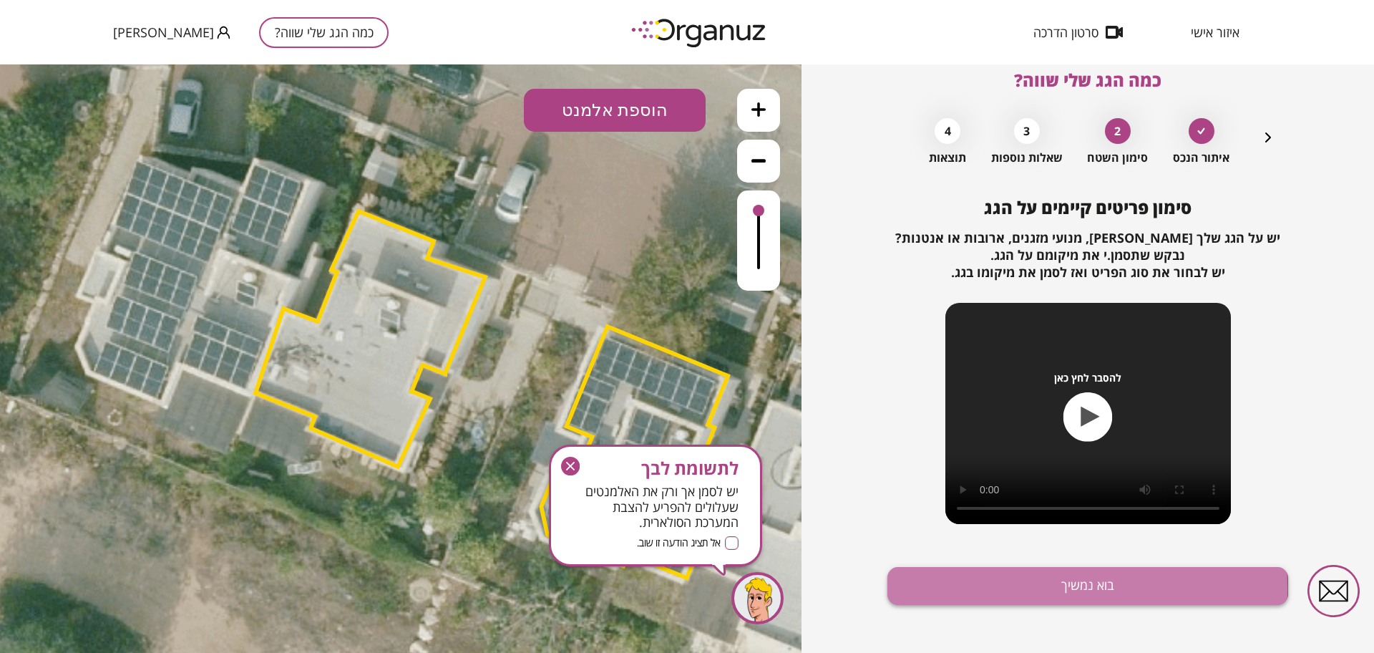
click at [995, 589] on button "בוא נמשיך" at bounding box center [1087, 586] width 401 height 38
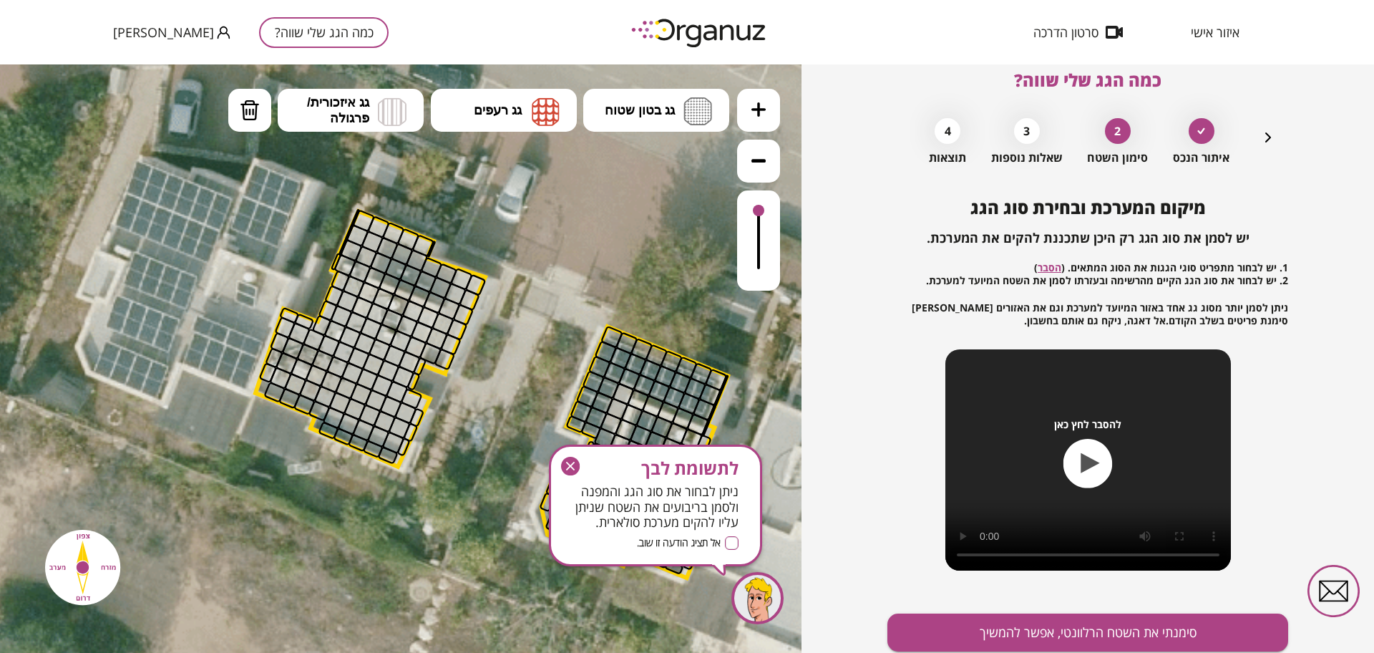
click at [1265, 135] on icon "button" at bounding box center [1267, 137] width 17 height 17
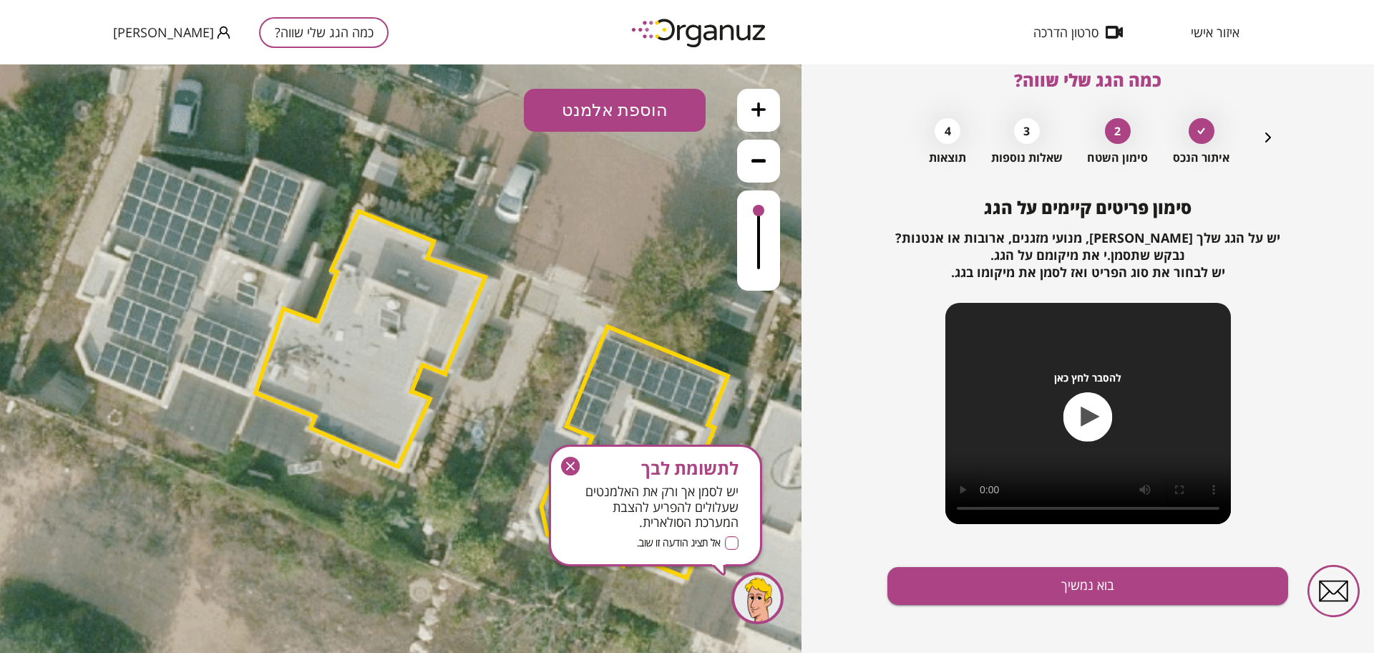
click at [595, 104] on button "הוספת אלמנט" at bounding box center [615, 110] width 182 height 43
click at [622, 285] on div ".st0 { fill: #FFFFFF; } .st0 { fill: #FFFFFF; }" at bounding box center [400, 358] width 801 height 588
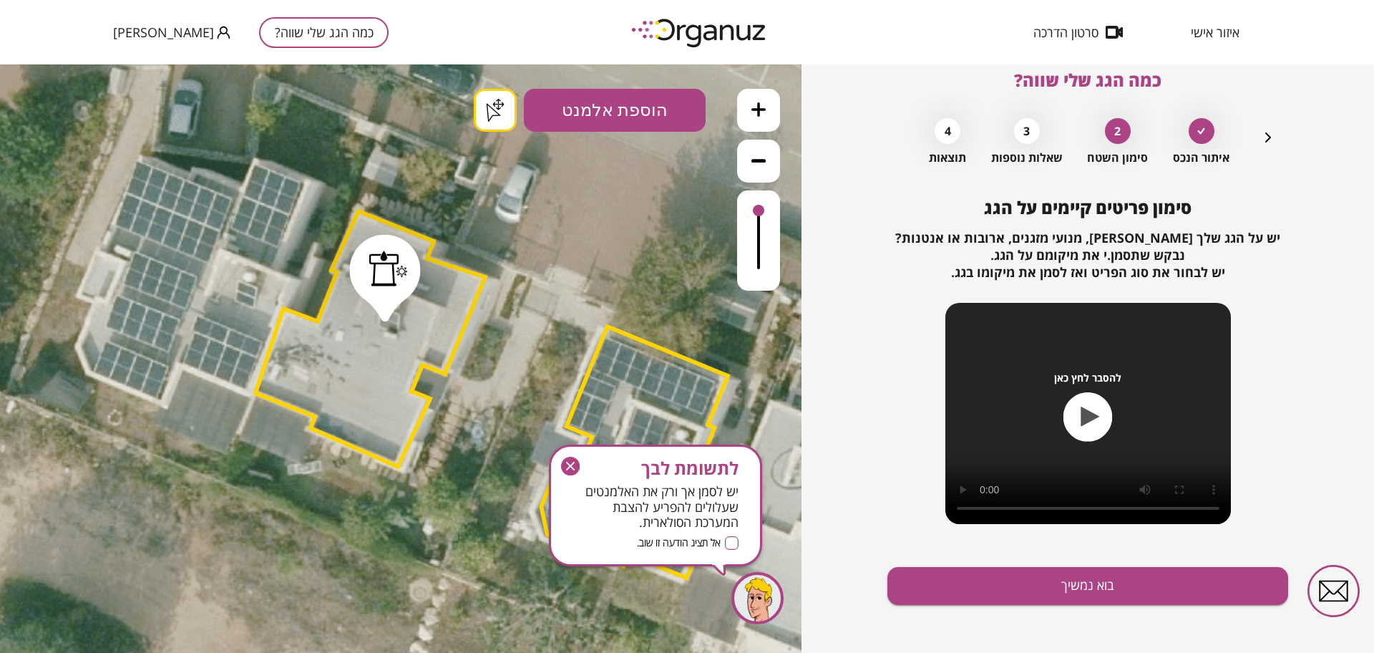
click at [0, 0] on icon "button" at bounding box center [0, 0] width 0 height 0
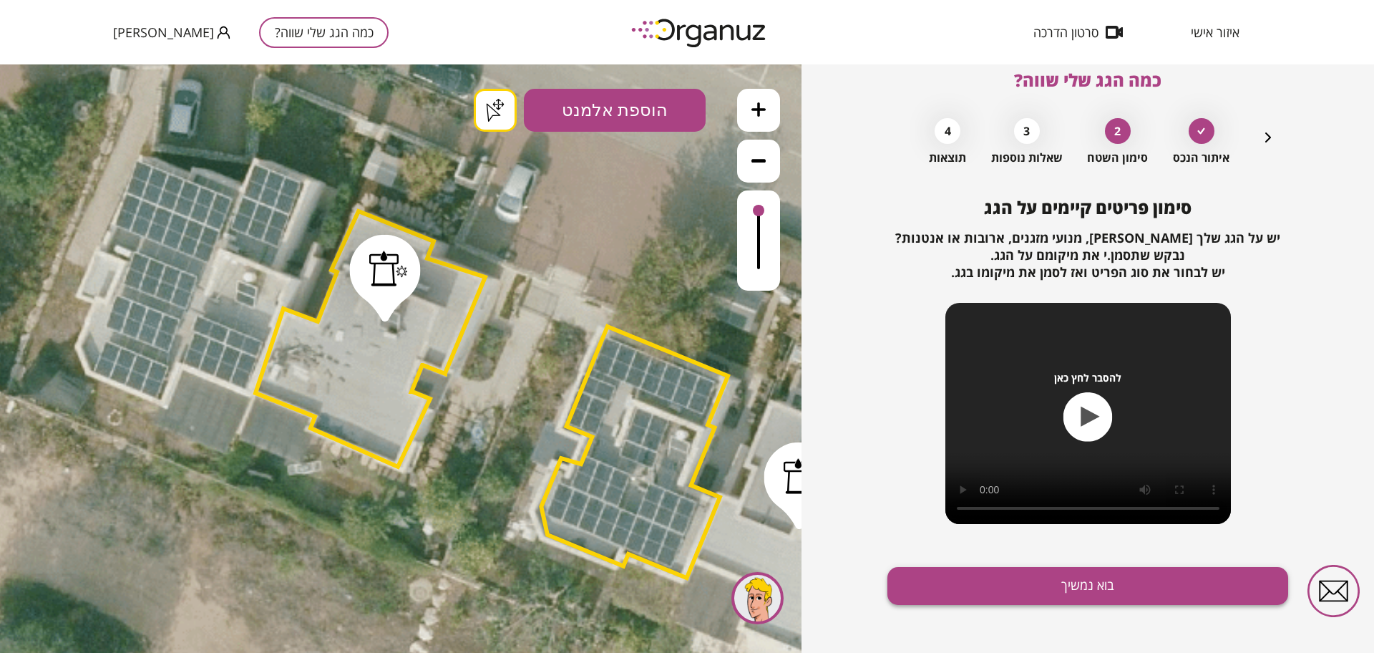
click at [969, 581] on button "בוא נמשיך" at bounding box center [1087, 586] width 401 height 38
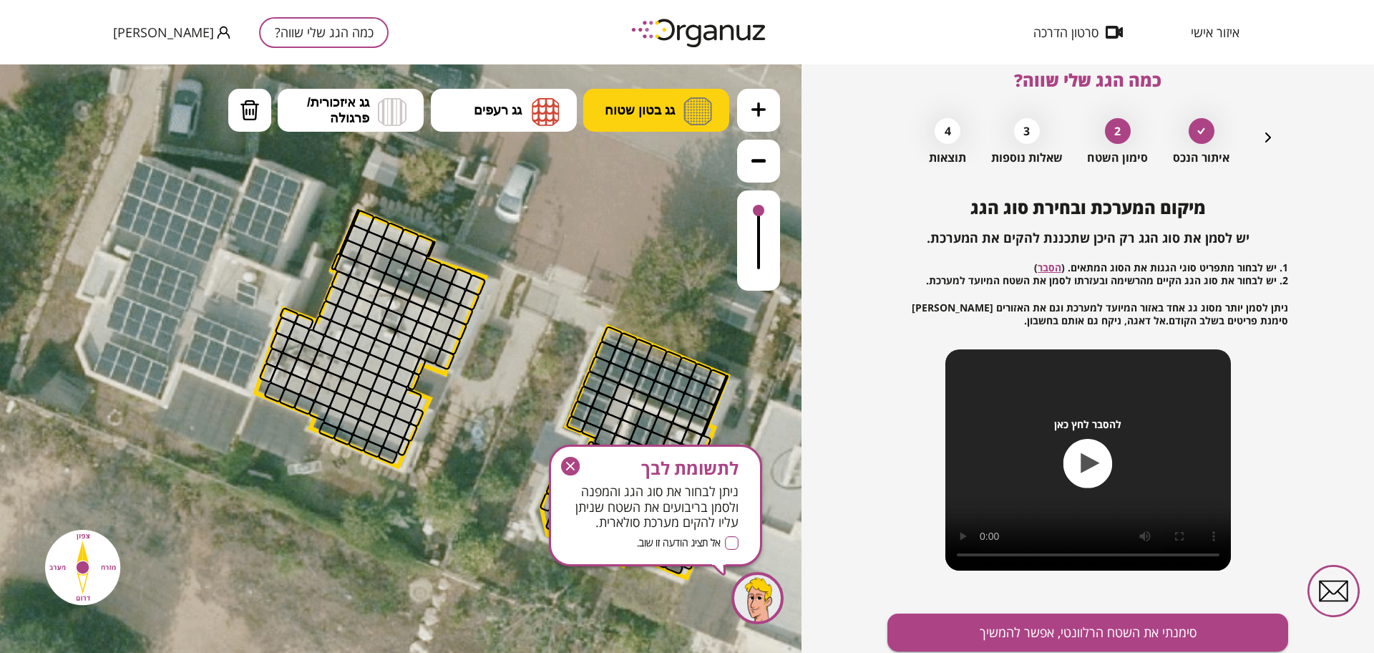
drag, startPoint x: 680, startPoint y: 99, endPoint x: 680, endPoint y: 127, distance: 28.6
click at [681, 99] on button "גג בטון שטוח" at bounding box center [656, 110] width 146 height 43
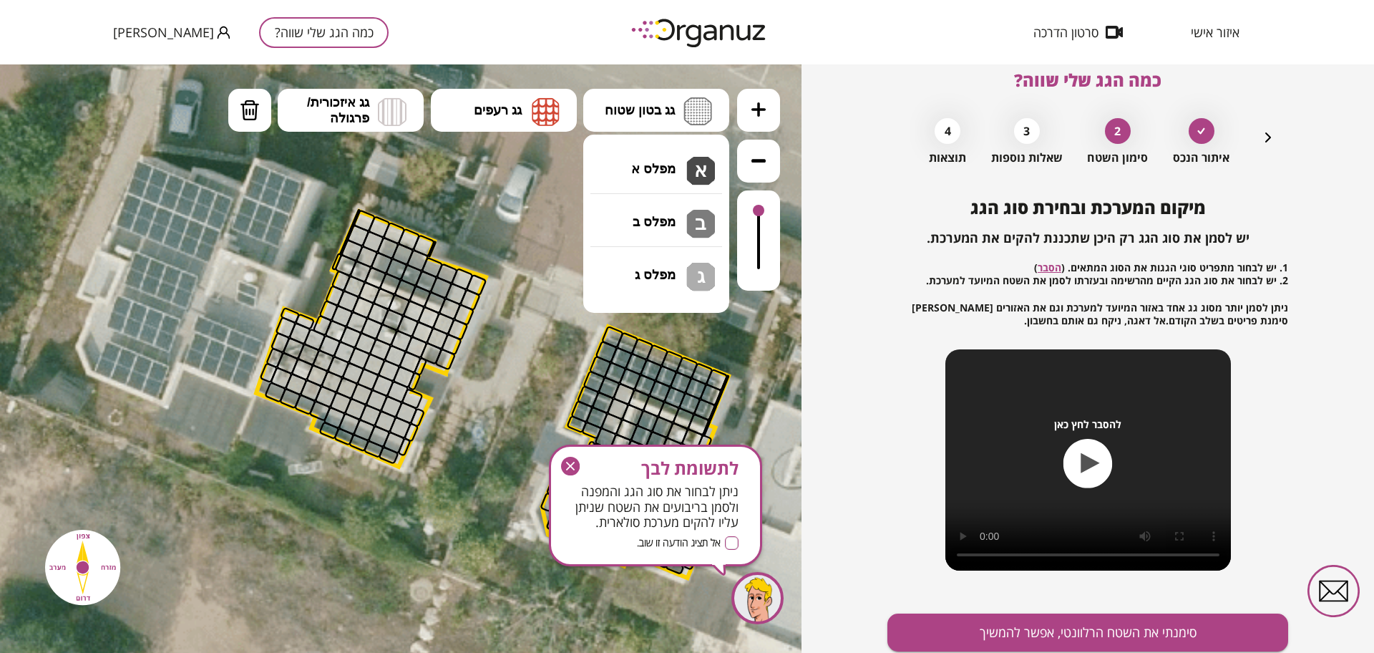
click at [665, 161] on div ".st0 { fill: #FFFFFF; } .st0 { fill: #FFFFFF; }" at bounding box center [400, 358] width 801 height 588
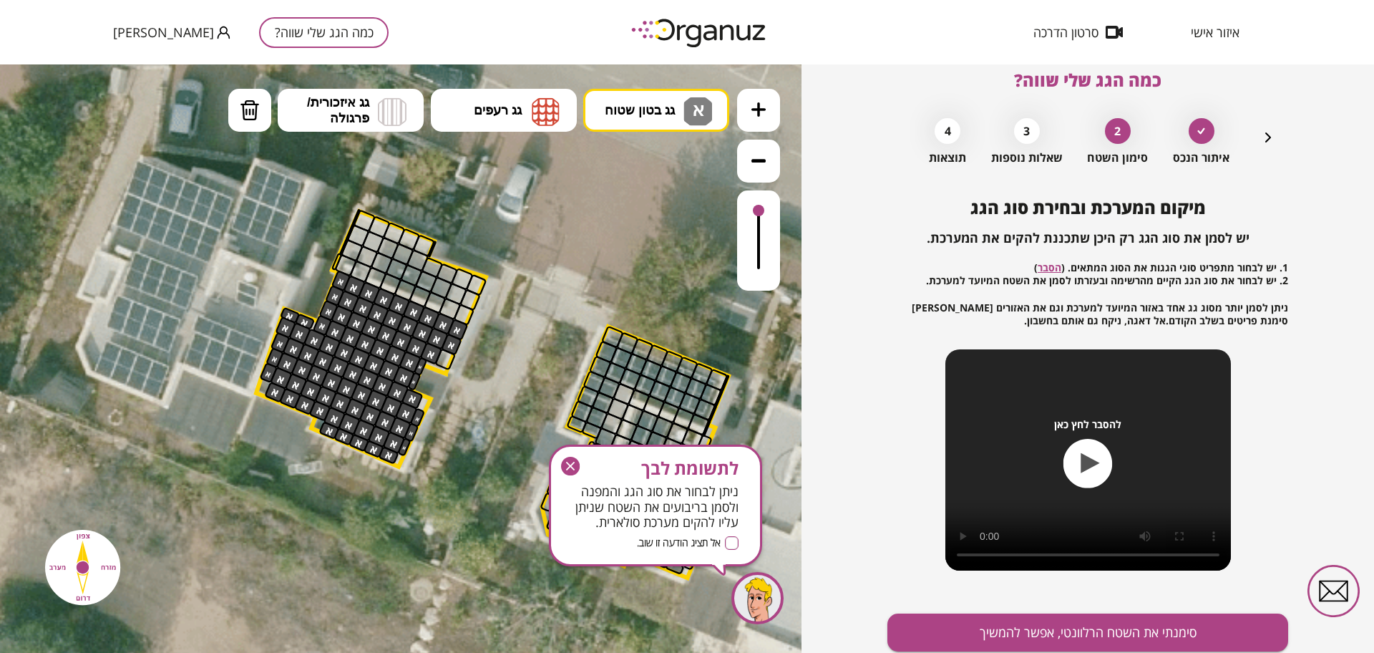
drag, startPoint x: 341, startPoint y: 284, endPoint x: 366, endPoint y: 361, distance: 81.5
drag, startPoint x: 429, startPoint y: 352, endPoint x: 457, endPoint y: 360, distance: 28.3
click at [457, 360] on div ".st0 { fill: #FFFFFF; } .st0 { fill: #FFFFFF; }" at bounding box center [400, 357] width 1981 height 1981
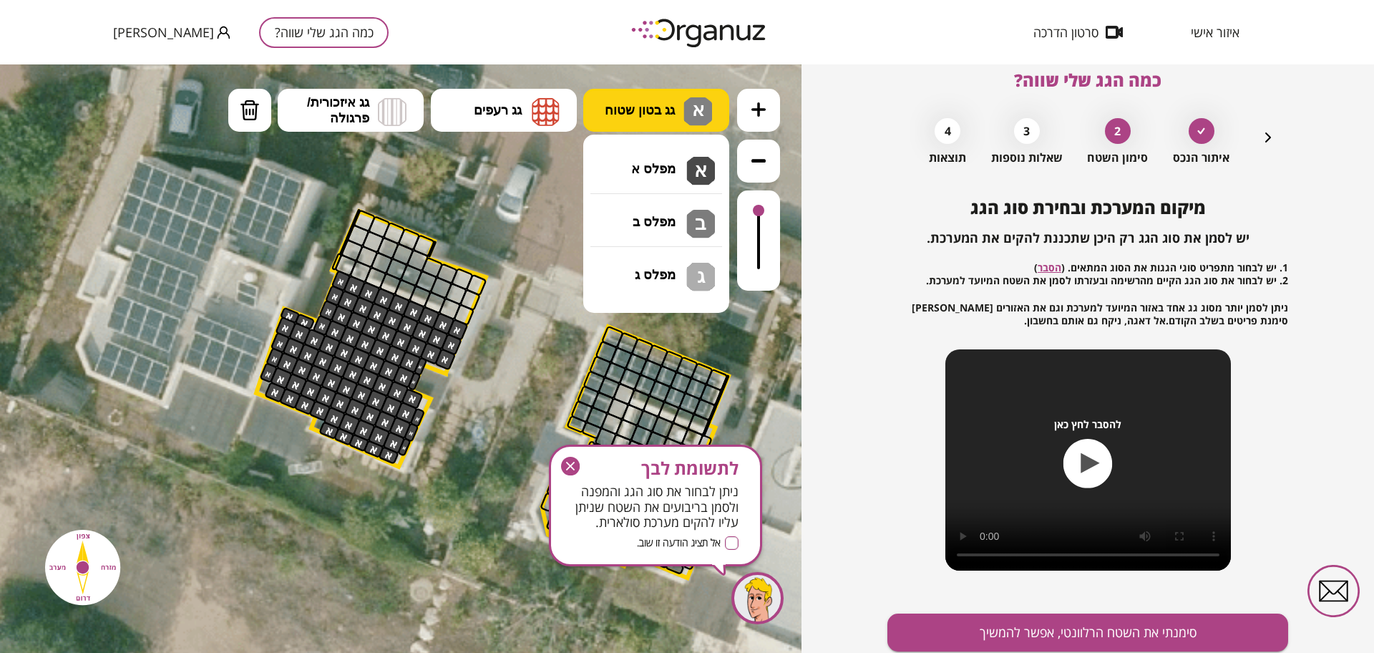
click at [650, 95] on button "גג בטון שטוח א" at bounding box center [656, 110] width 146 height 43
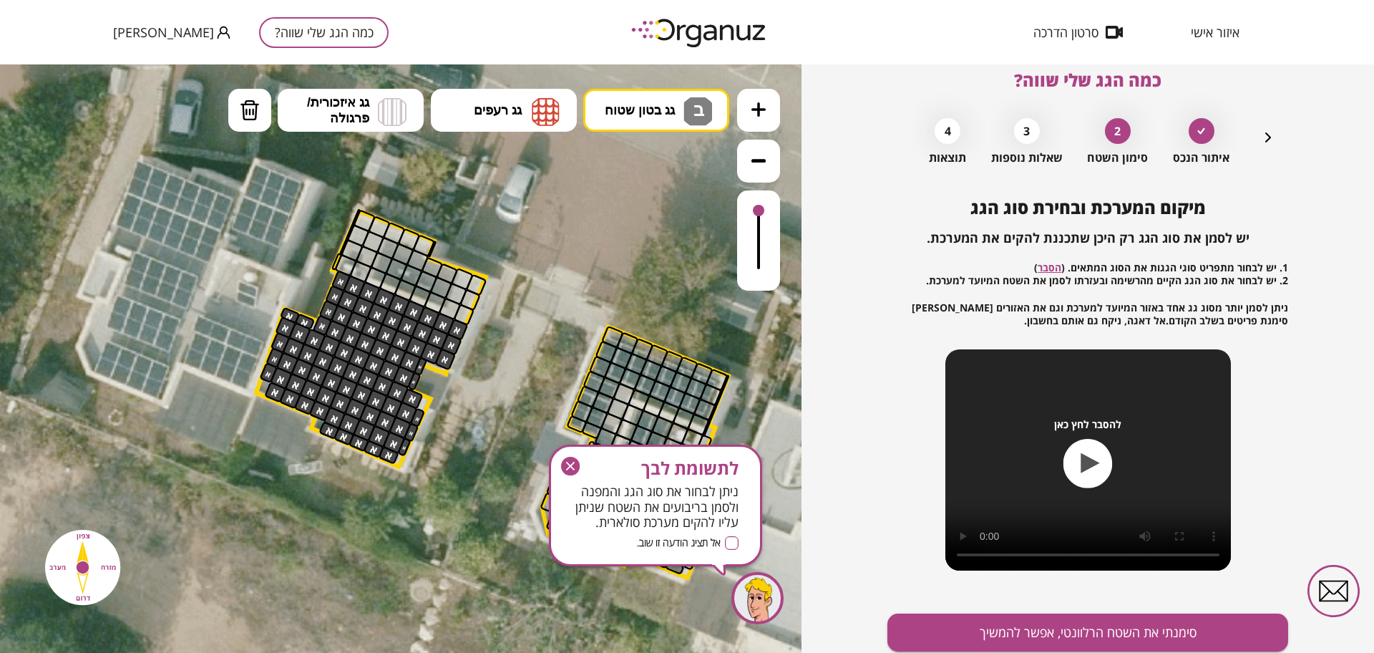
click at [674, 217] on div ".st0 { fill: #FFFFFF; } .st0 { fill: #FFFFFF; }" at bounding box center [400, 358] width 801 height 588
drag, startPoint x: 469, startPoint y: 311, endPoint x: 519, endPoint y: 270, distance: 65.1
click at [518, 268] on div ".st0 { fill: #FFFFFF; } .st0 { fill: #FFFFFF; }" at bounding box center [400, 357] width 1981 height 1981
click at [569, 459] on icon "button" at bounding box center [570, 466] width 19 height 19
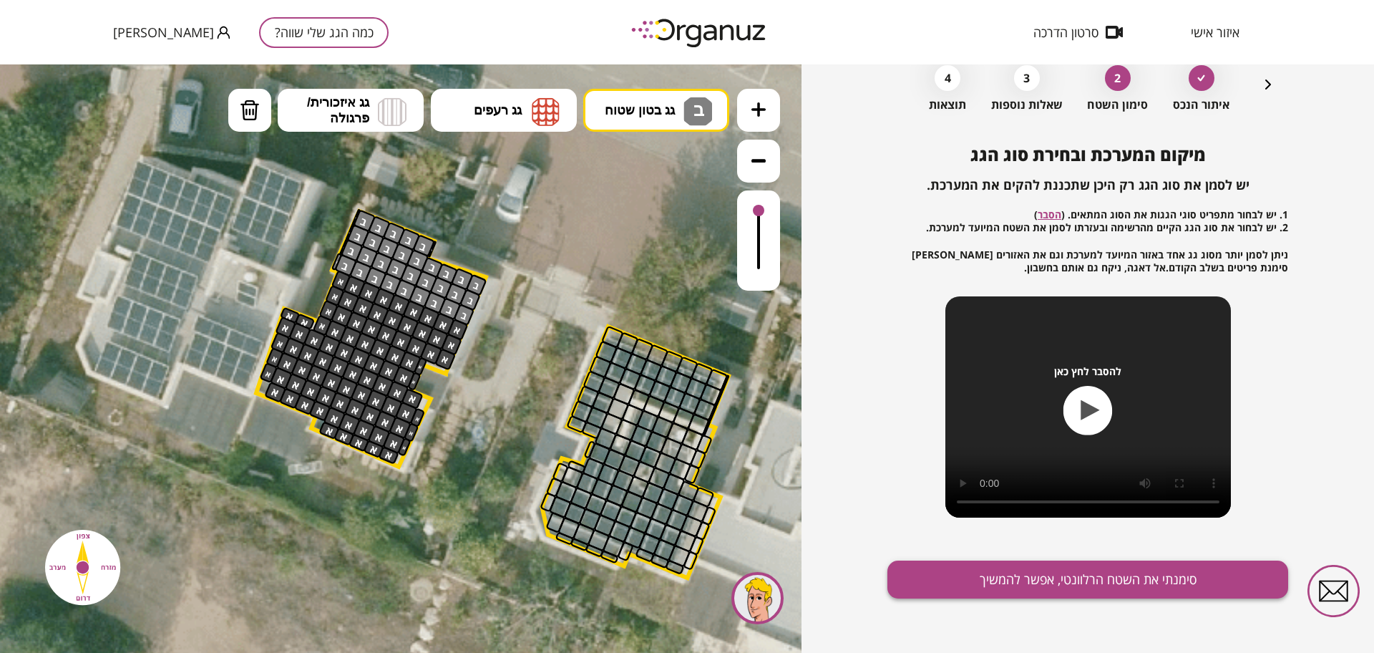
click at [1024, 592] on button "סימנתי את השטח הרלוונטי, אפשר להמשיך" at bounding box center [1087, 579] width 401 height 38
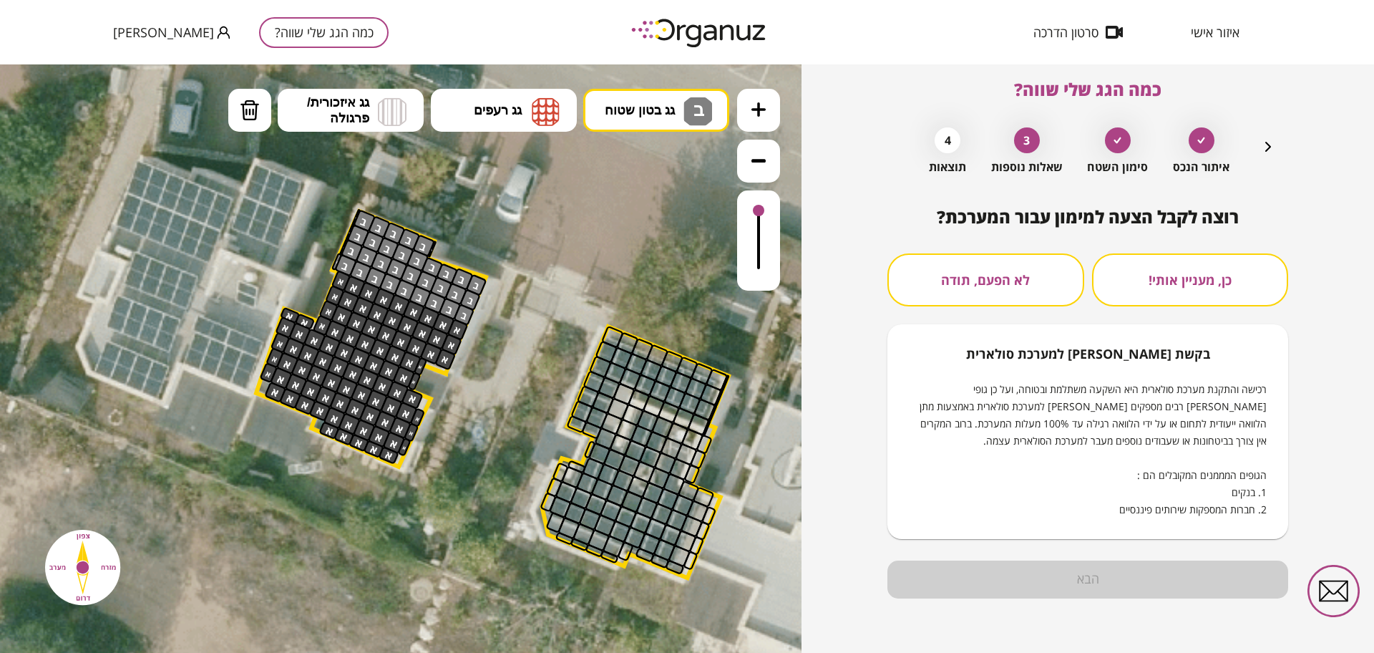
scroll to position [12, 0]
click at [965, 277] on button "לא הפעם, תודה" at bounding box center [985, 279] width 197 height 53
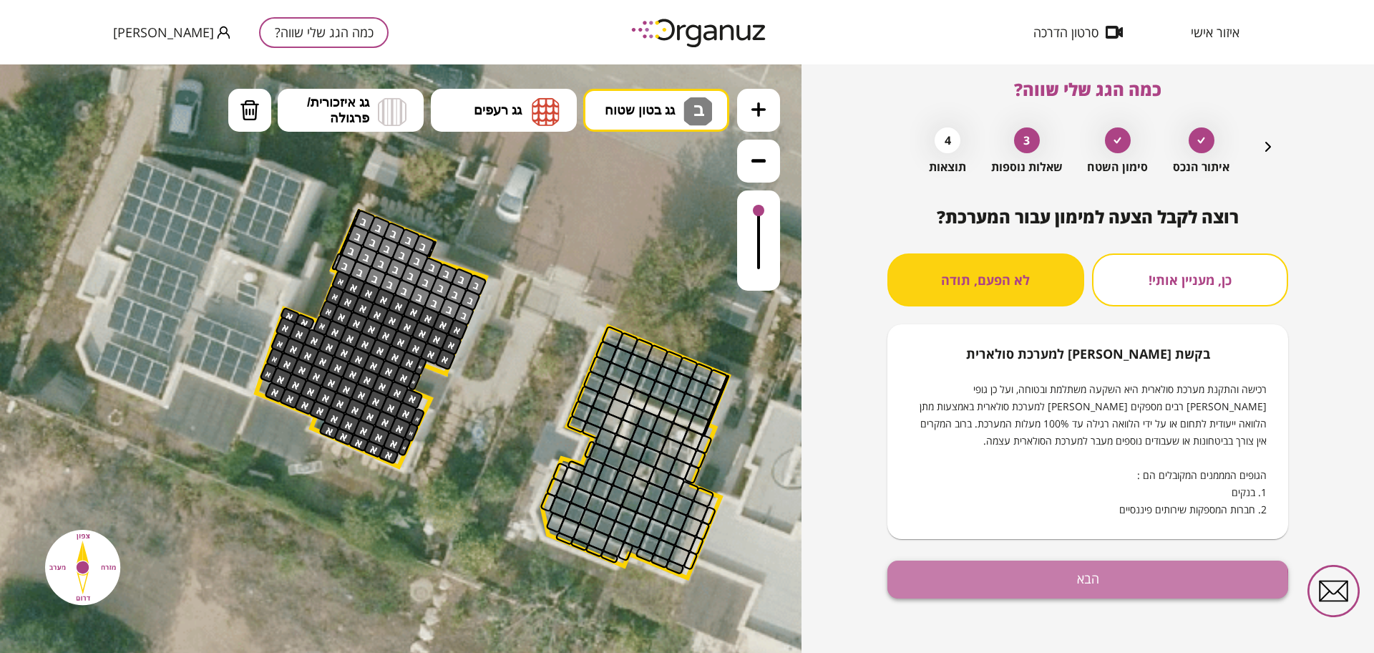
click at [1015, 585] on button "הבא" at bounding box center [1087, 579] width 401 height 38
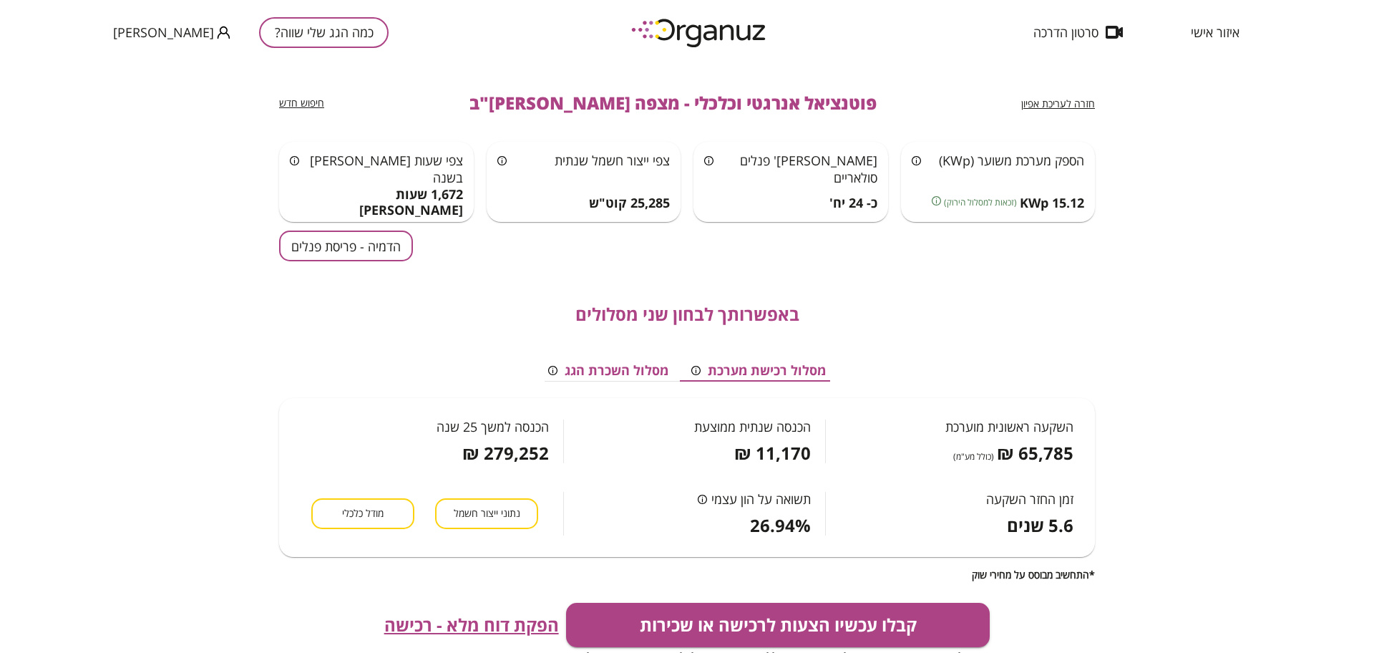
click at [371, 250] on button "הדמיה - פריסת פנלים" at bounding box center [346, 245] width 134 height 31
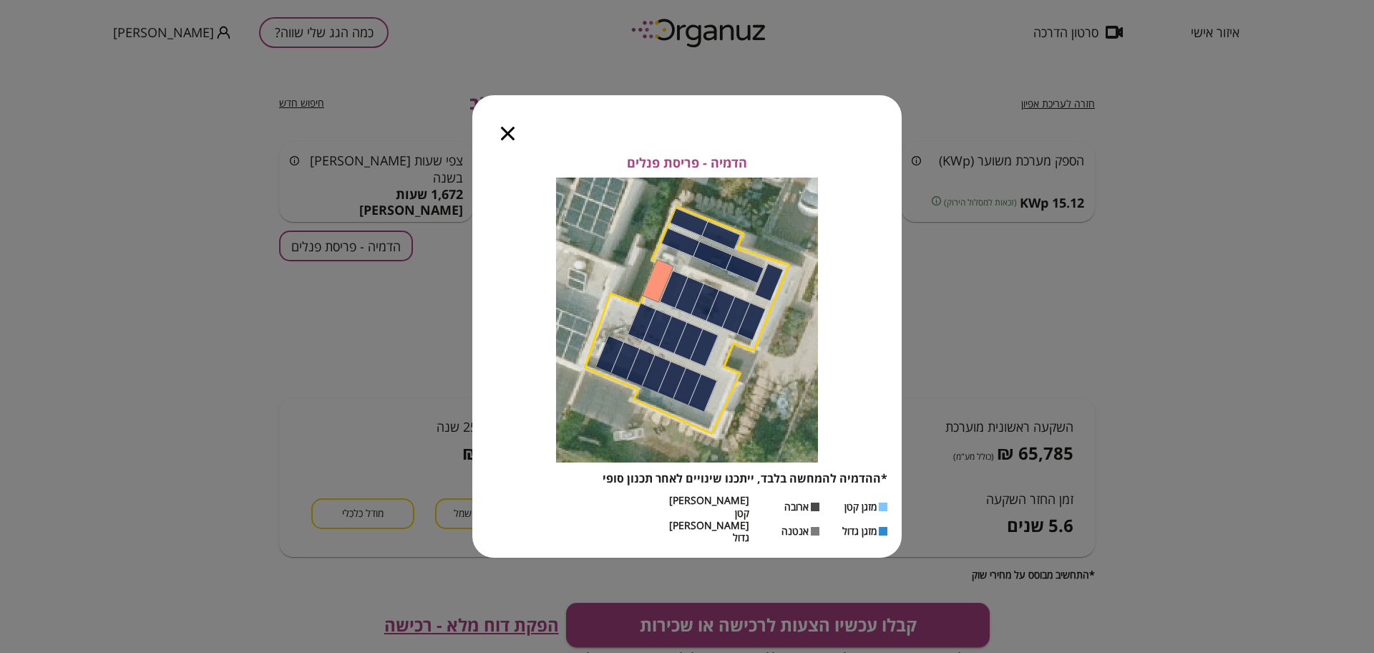
click at [513, 140] on icon "button" at bounding box center [508, 134] width 14 height 14
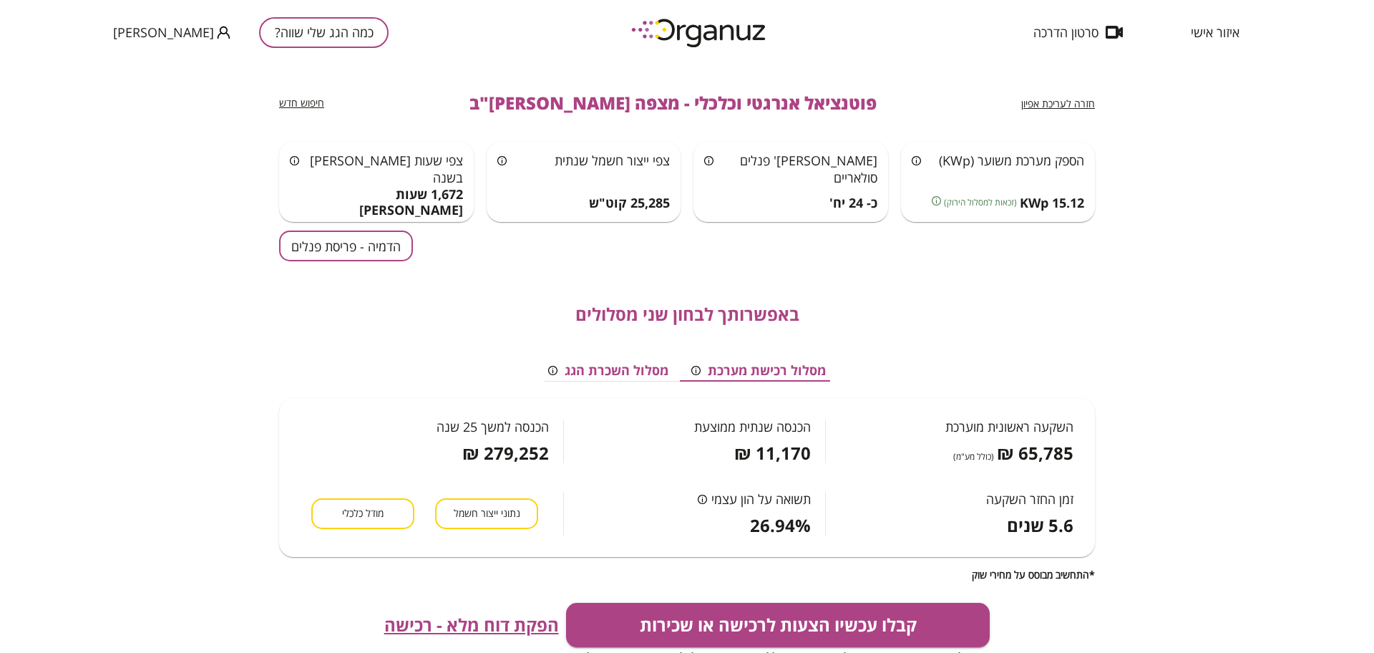
click at [1059, 102] on span "חזרה לעריכת אפיון" at bounding box center [1058, 104] width 74 height 14
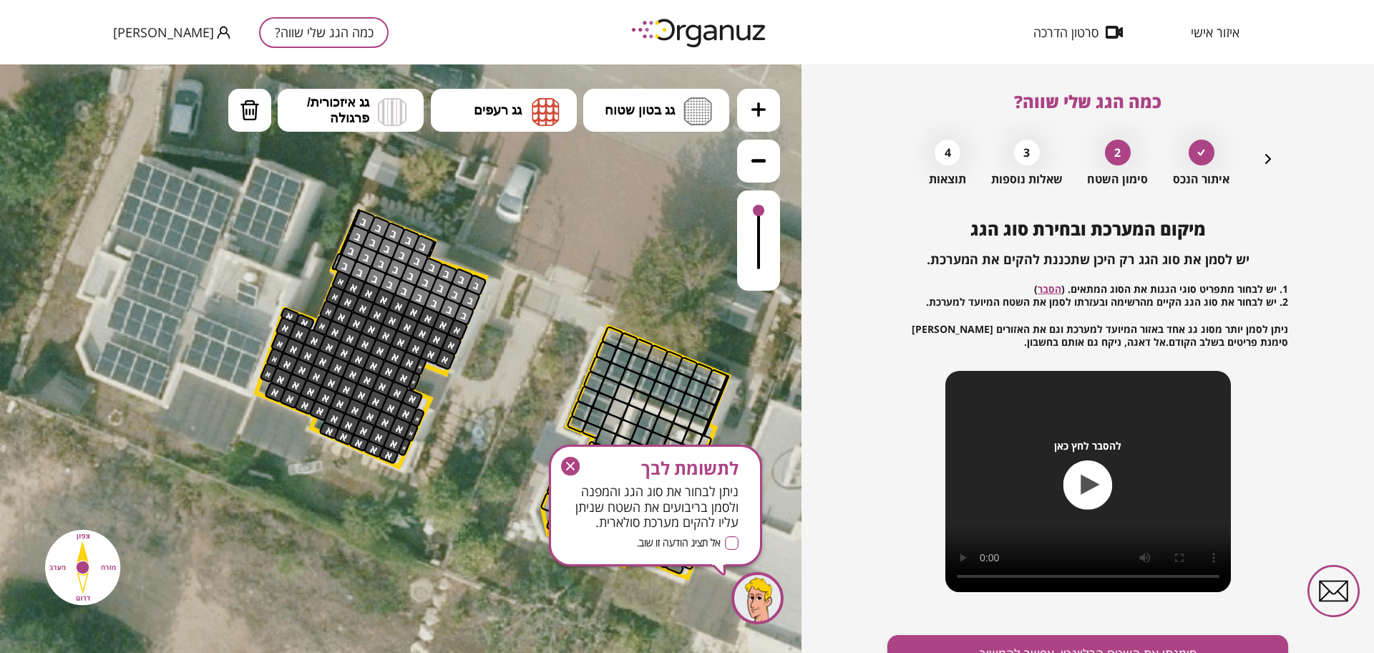
click at [572, 457] on div at bounding box center [570, 466] width 19 height 19
click at [572, 463] on icon "button" at bounding box center [570, 466] width 19 height 19
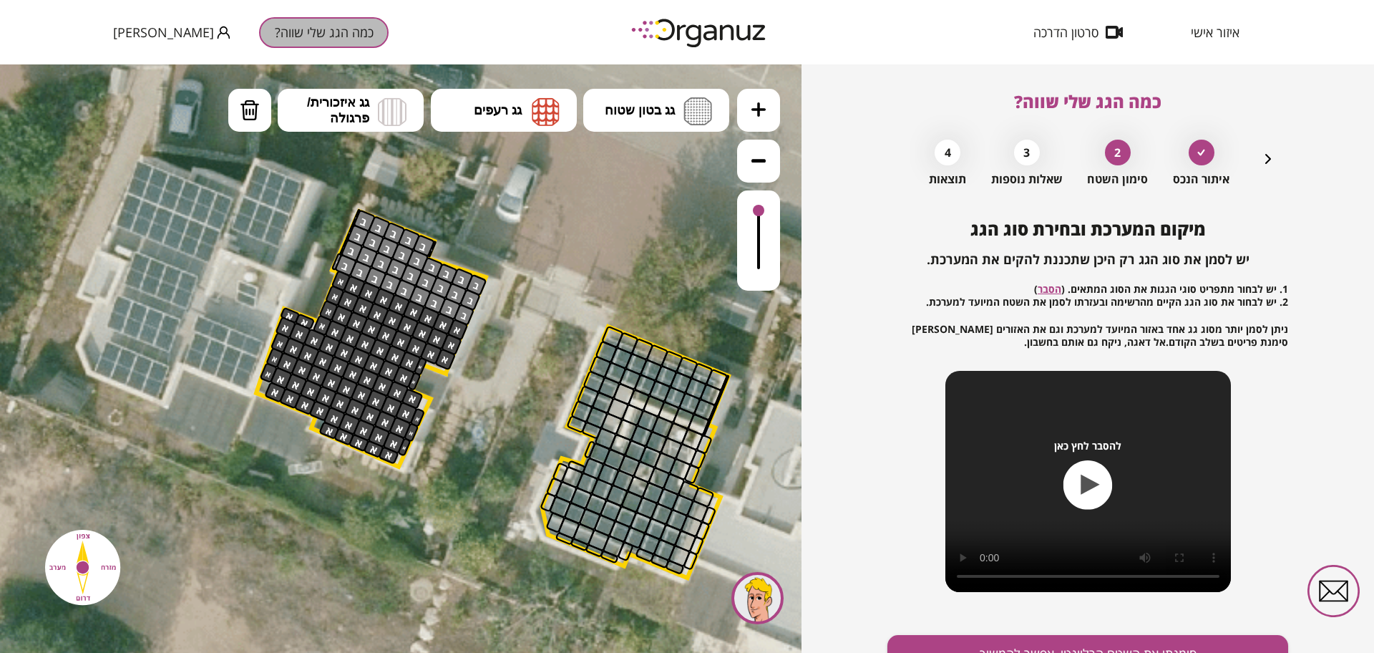
click at [317, 36] on button "כמה הגג שלי שווה?" at bounding box center [324, 32] width 130 height 31
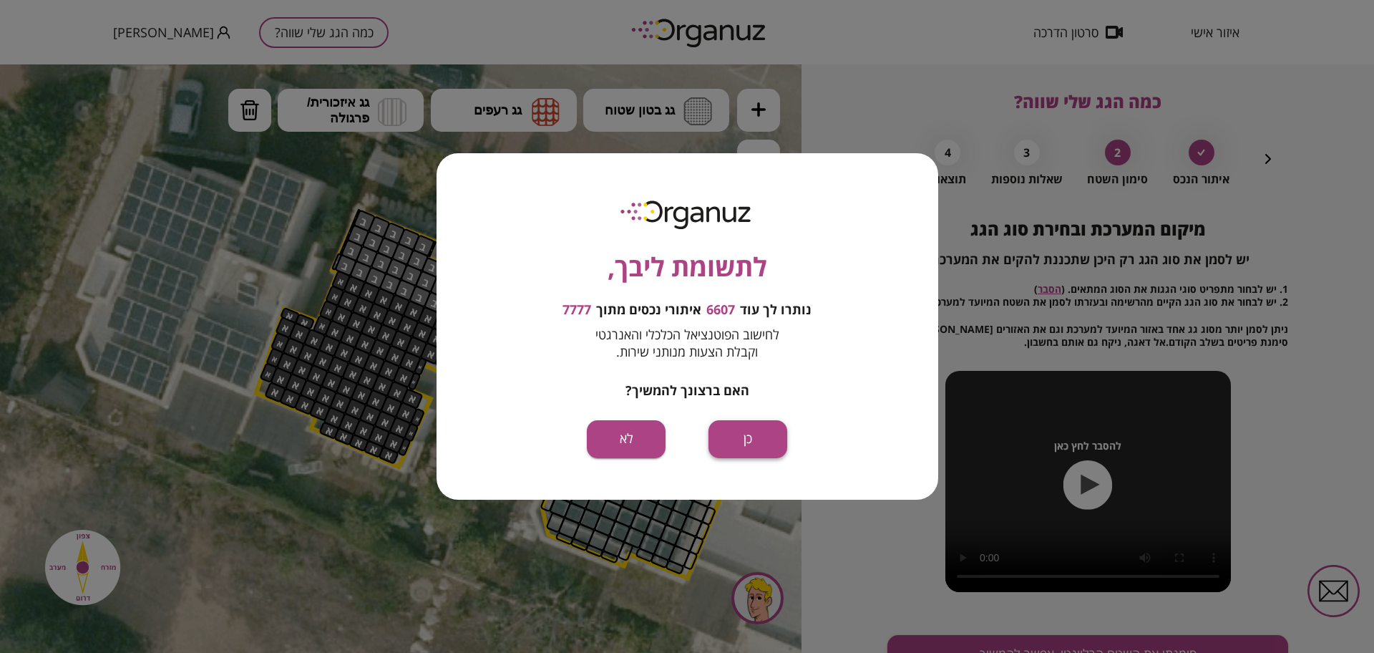
click at [757, 444] on button "כן" at bounding box center [747, 439] width 79 height 38
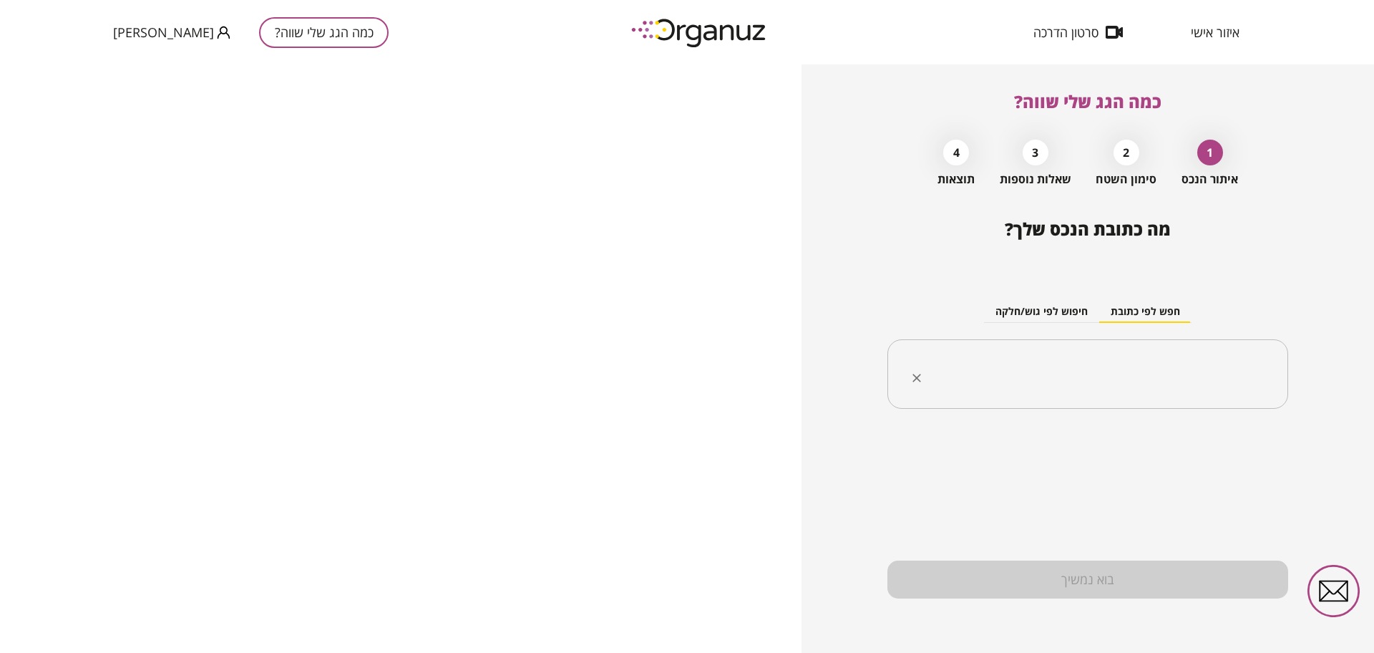
click at [1068, 366] on input "text" at bounding box center [1093, 374] width 356 height 36
paste input "**********"
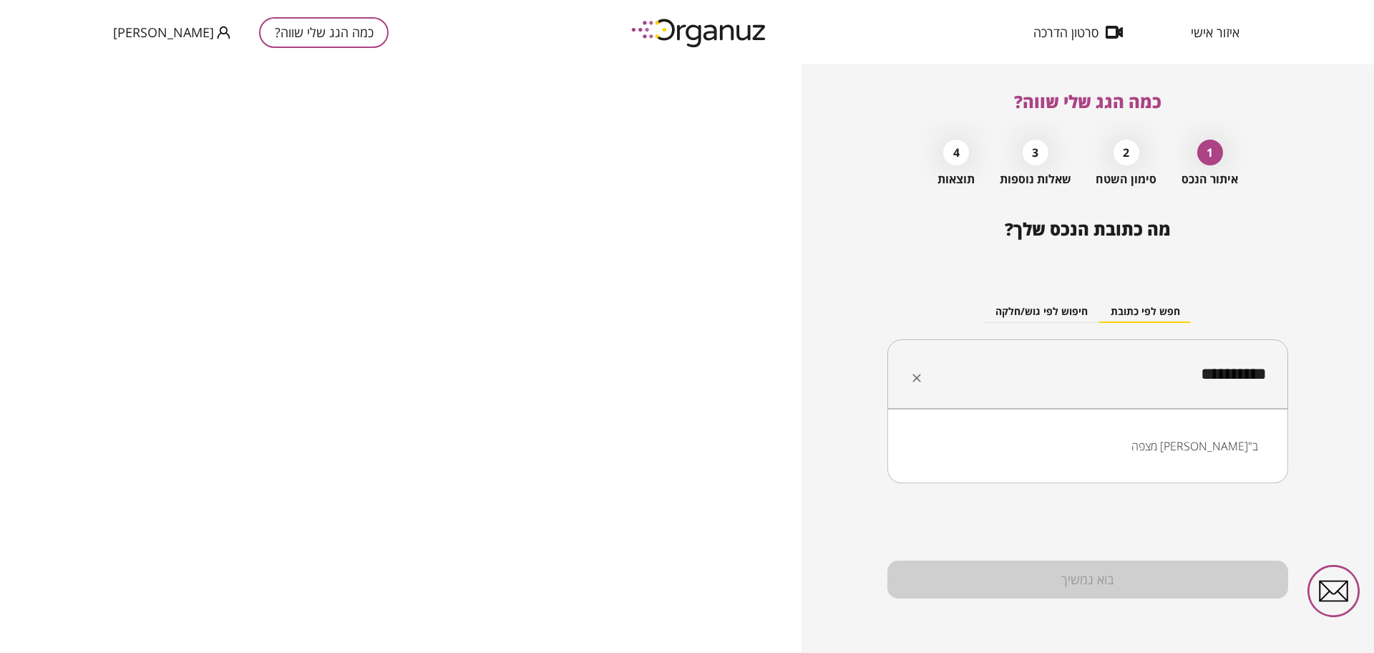
click at [1216, 438] on li "מצפה [PERSON_NAME]"ב" at bounding box center [1087, 446] width 363 height 26
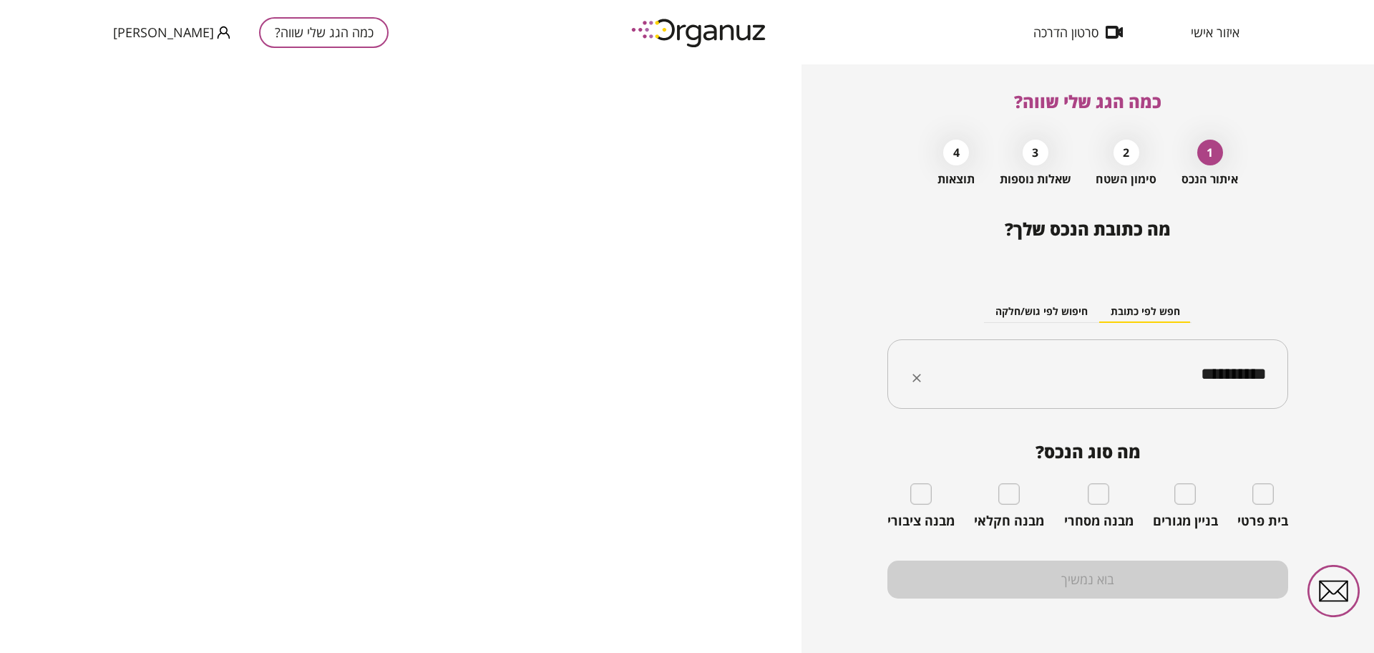
type input "**********"
click at [1245, 496] on div "בית פרטי" at bounding box center [1262, 506] width 51 height 46
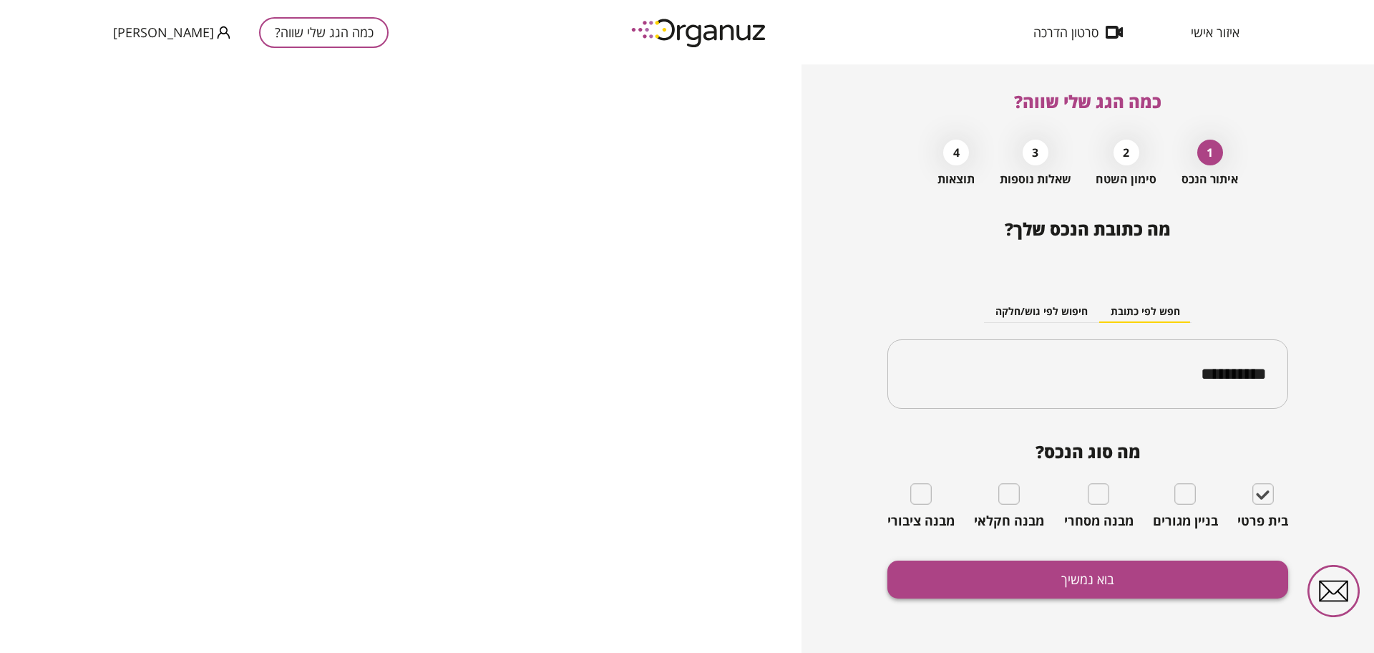
click at [1237, 572] on button "בוא נמשיך" at bounding box center [1087, 579] width 401 height 38
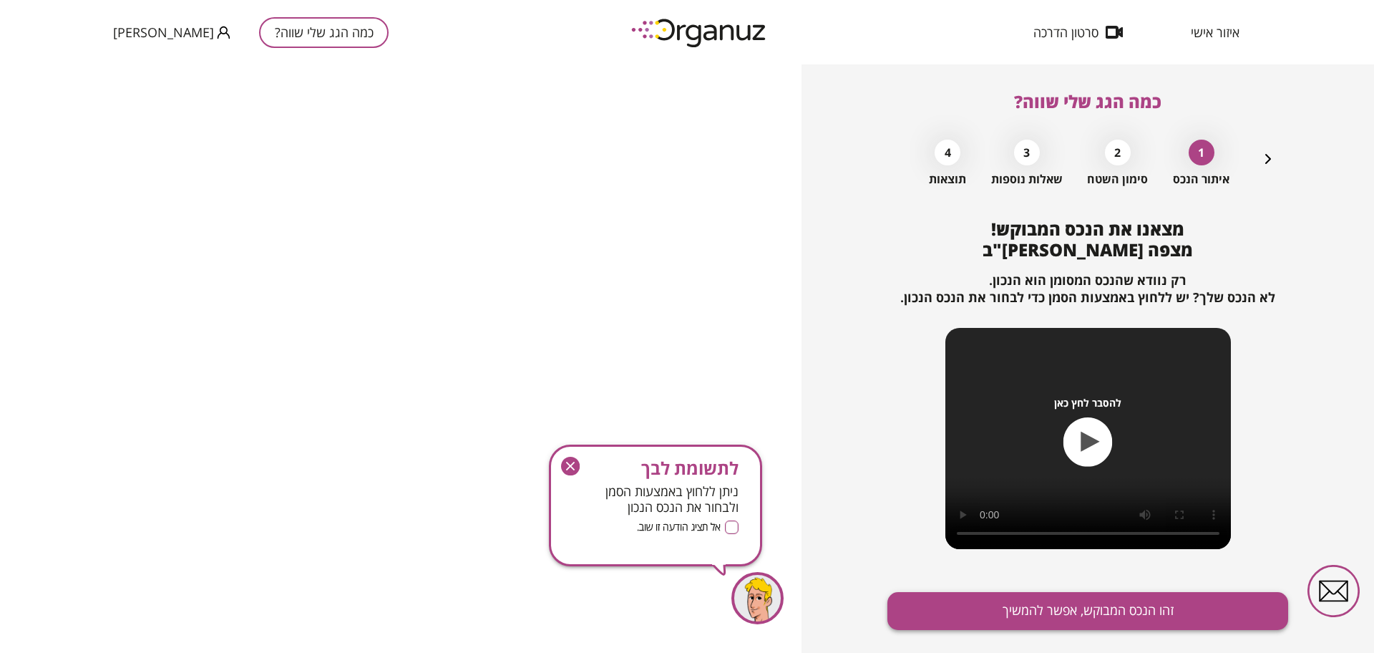
click at [1156, 618] on button "זהו הנכס המבוקש, אפשר להמשיך" at bounding box center [1087, 611] width 401 height 38
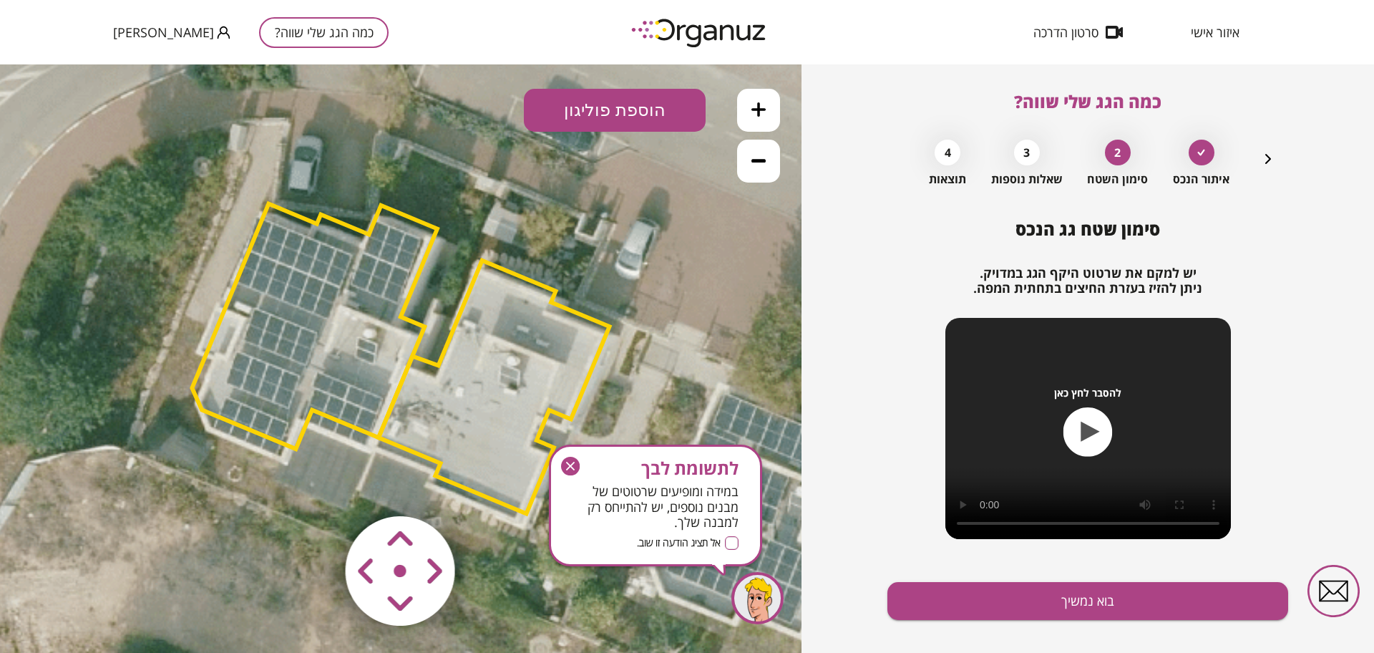
click at [316, 260] on polygon at bounding box center [314, 326] width 245 height 245
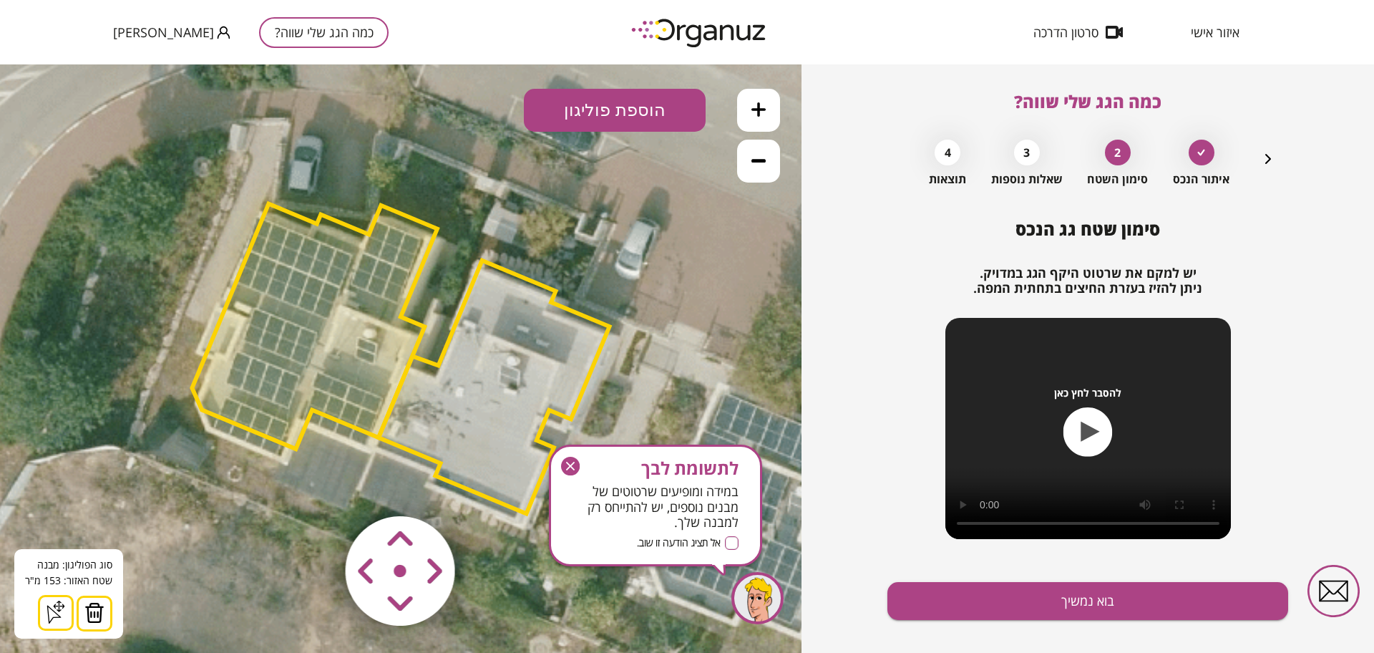
click at [97, 607] on img at bounding box center [94, 612] width 20 height 21
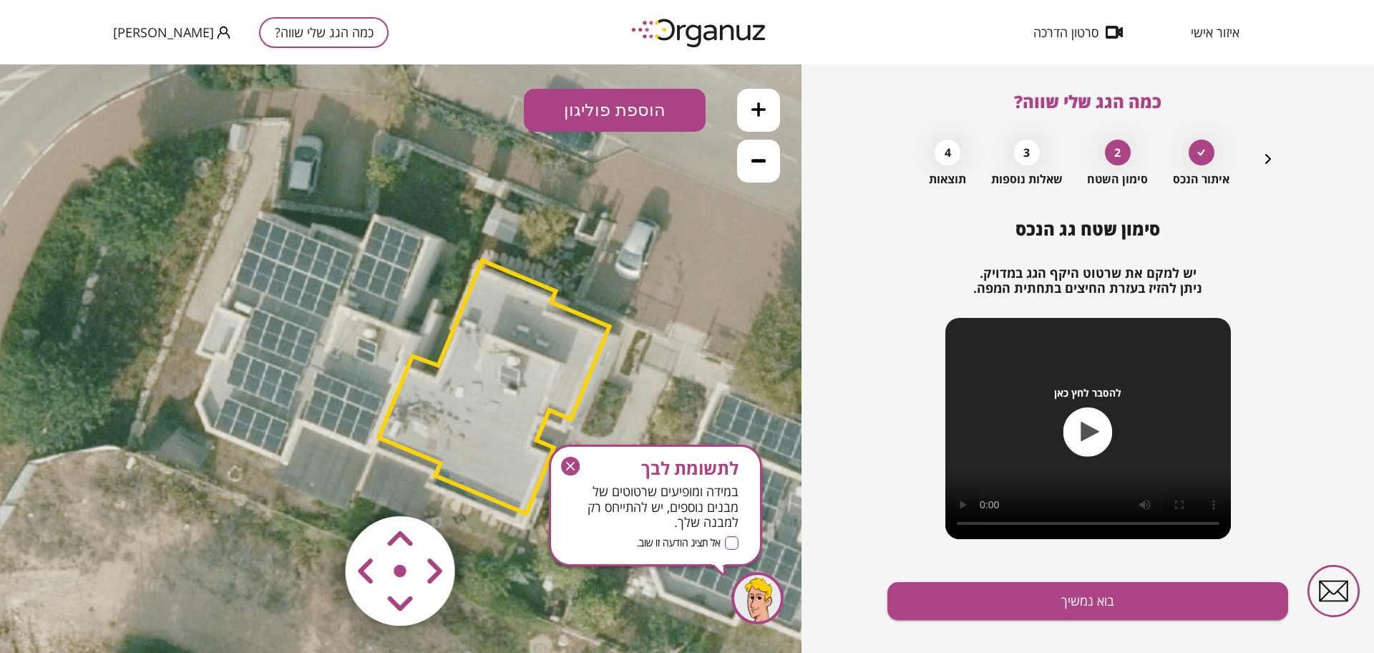
click at [561, 467] on icon "button" at bounding box center [570, 466] width 19 height 19
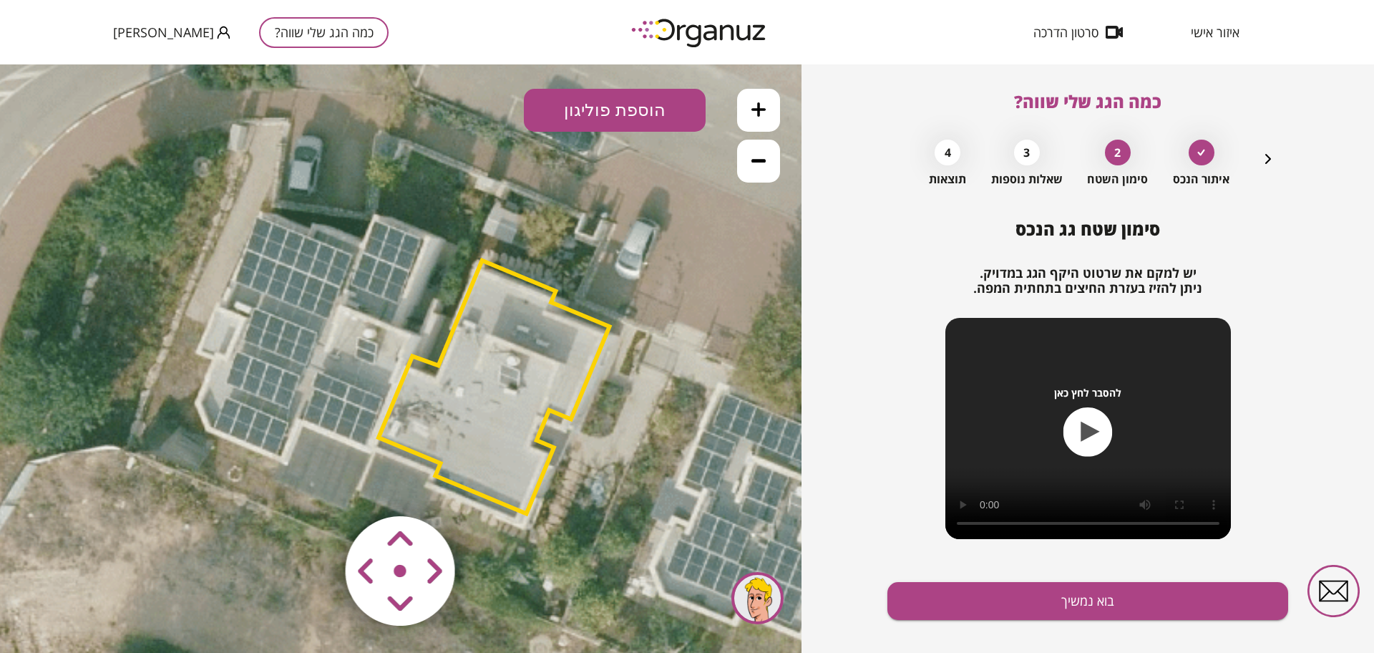
click at [316, 486] on area at bounding box center [316, 486] width 0 height 0
click at [479, 476] on polygon at bounding box center [494, 386] width 231 height 253
click at [483, 414] on polygon at bounding box center [494, 386] width 231 height 253
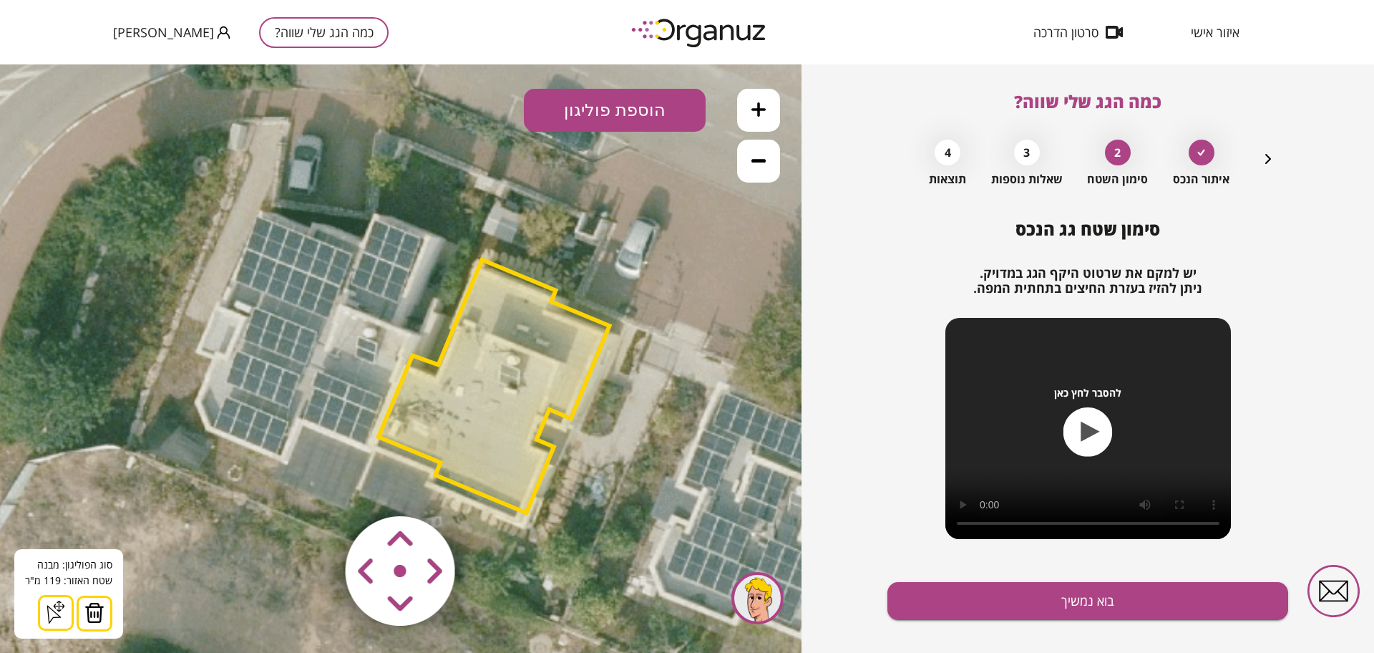
click at [316, 486] on area at bounding box center [316, 486] width 0 height 0
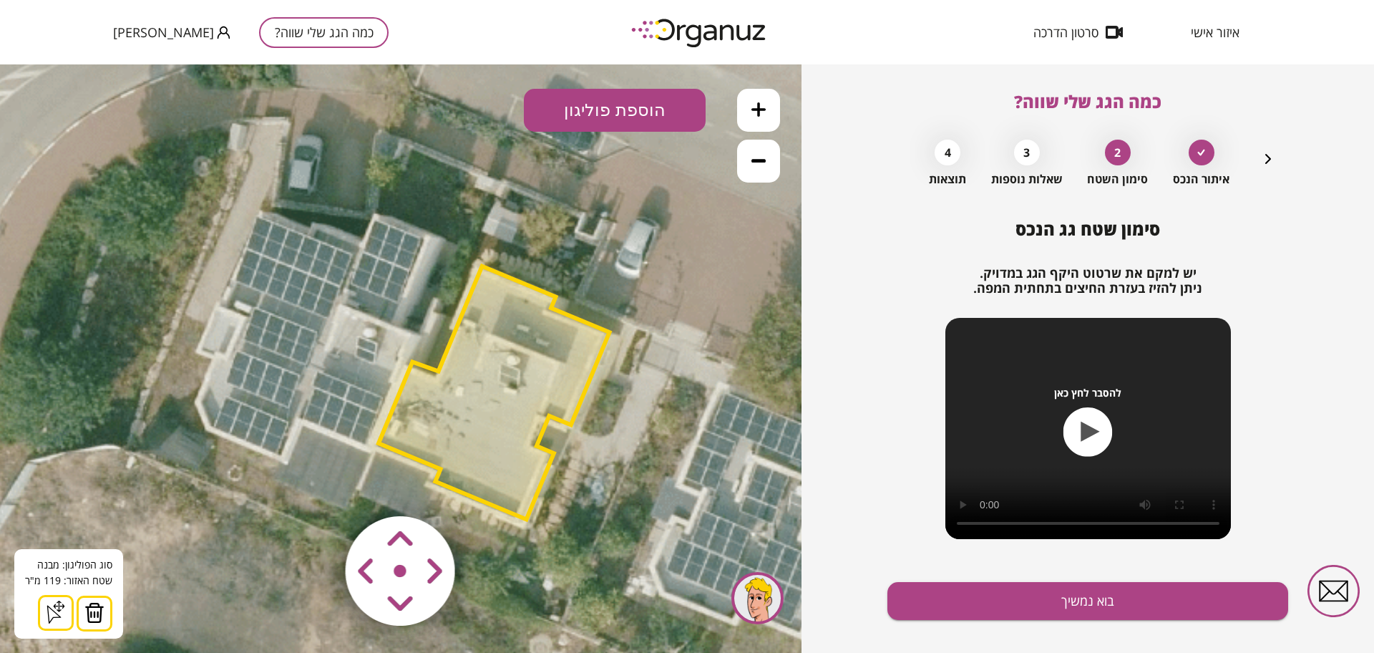
click at [316, 486] on area at bounding box center [316, 486] width 0 height 0
drag, startPoint x: 400, startPoint y: 610, endPoint x: 391, endPoint y: 603, distance: 11.2
click at [316, 486] on area at bounding box center [316, 486] width 0 height 0
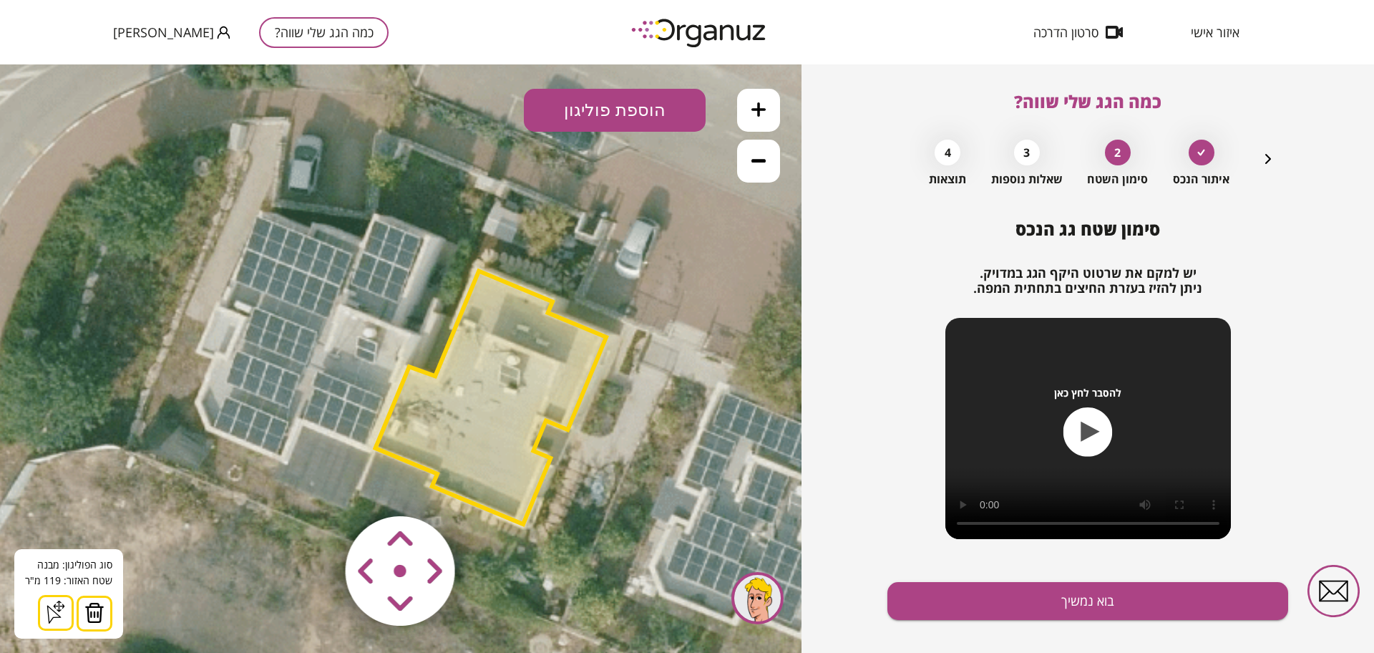
click at [316, 486] on area at bounding box center [316, 486] width 0 height 0
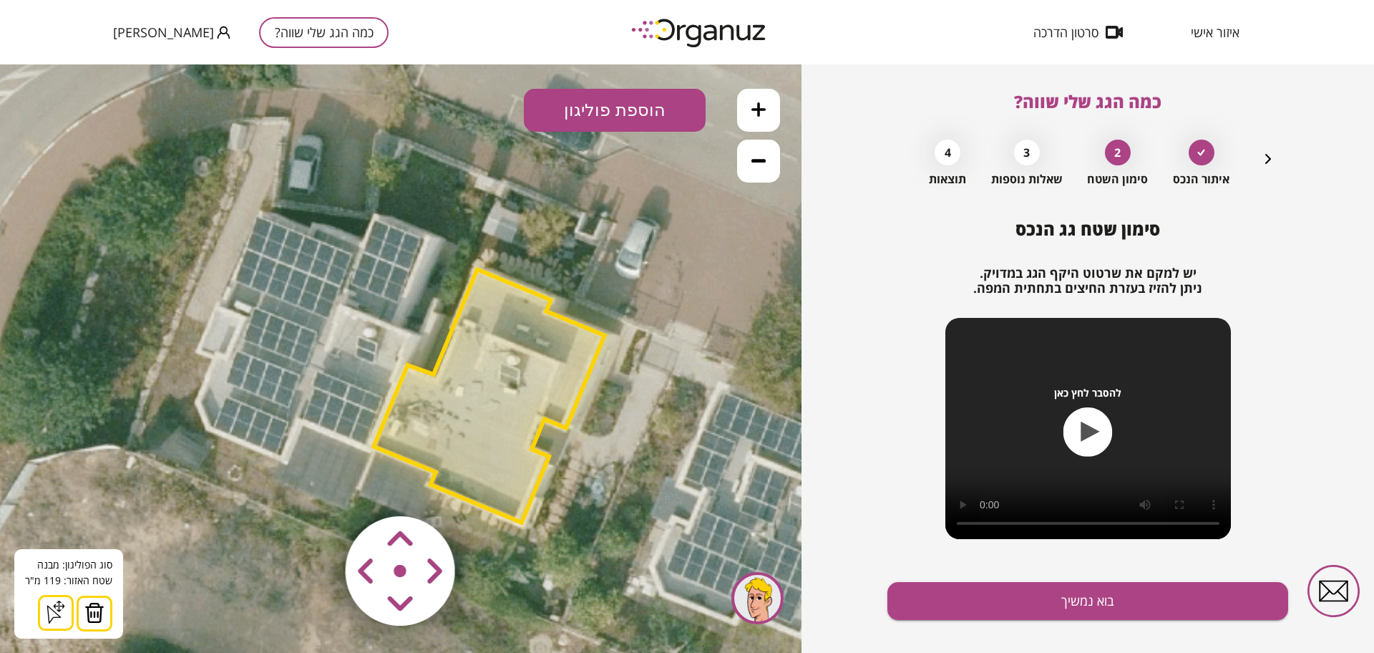
click at [918, 572] on div "סימון שטח גג הנכס יש למקם את שרטוט היקף הגג במדויק. ניתן להזיז בעזרת החיצים בתח…" at bounding box center [1087, 446] width 401 height 455
click at [939, 602] on button "בוא נמשיך" at bounding box center [1087, 601] width 401 height 38
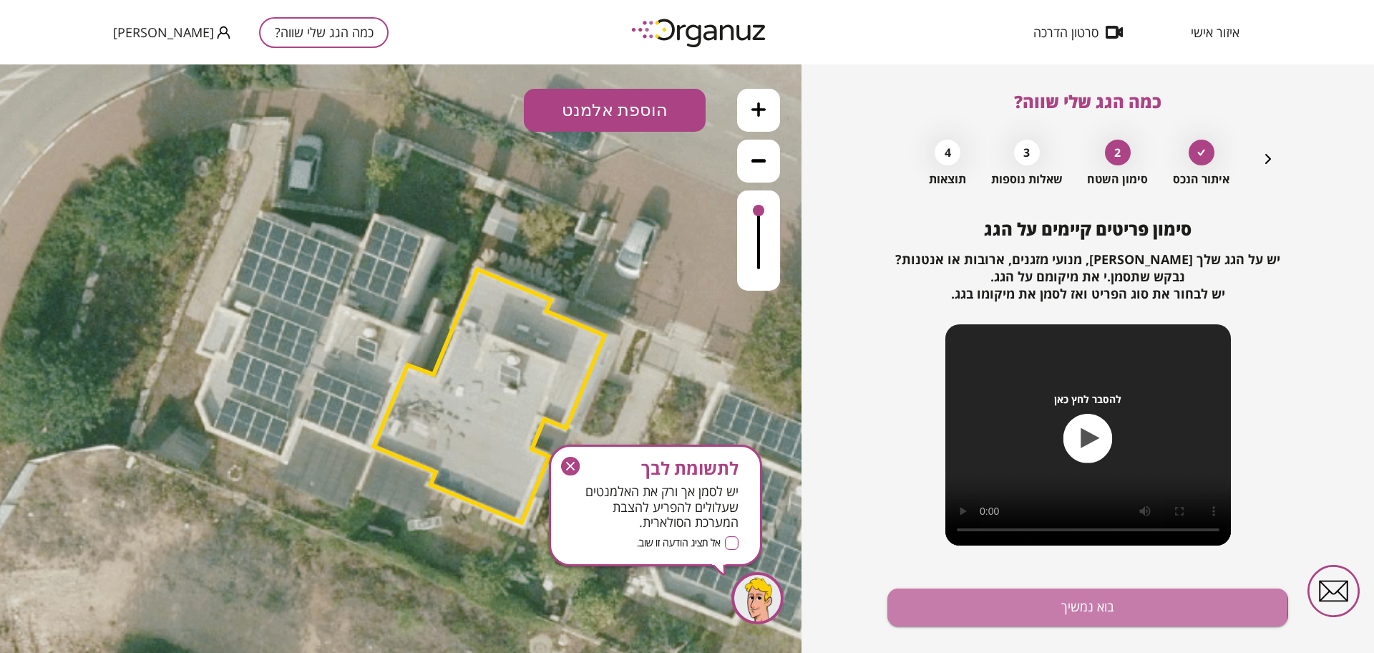
click at [939, 602] on button "בוא נמשיך" at bounding box center [1087, 607] width 401 height 38
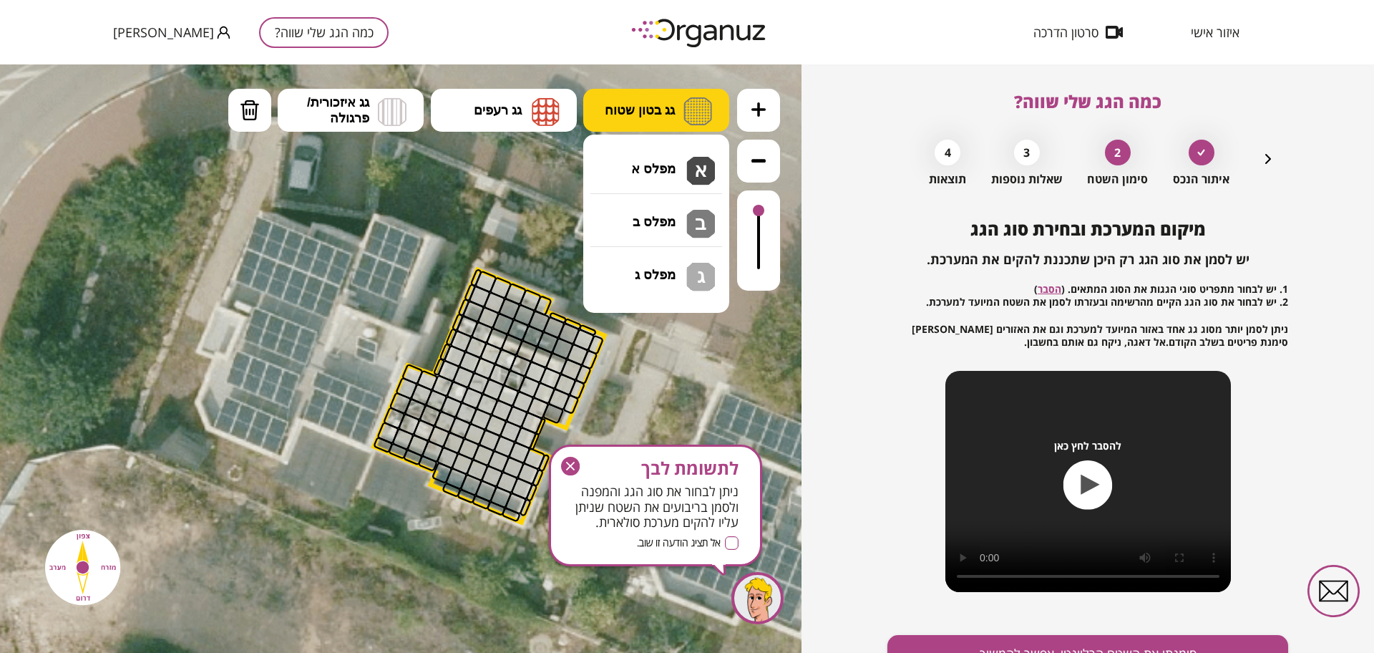
click at [662, 116] on span "גג בטון שטוח" at bounding box center [640, 110] width 70 height 16
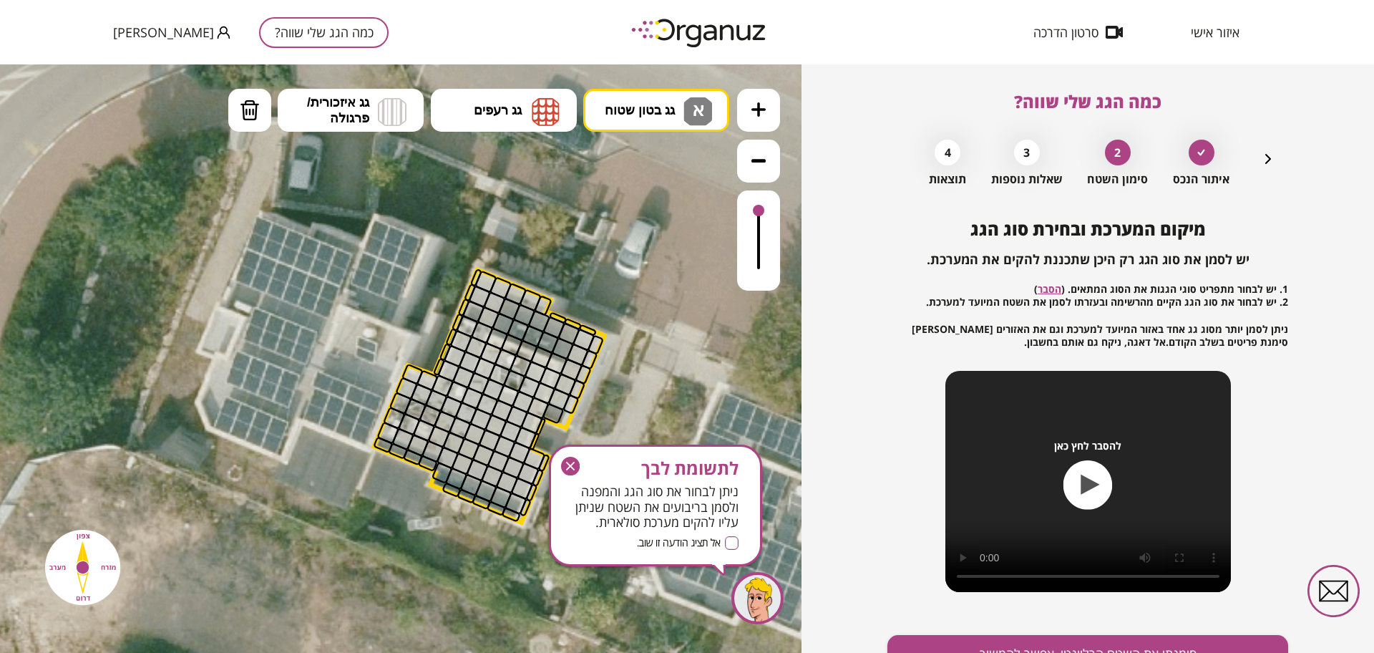
click at [671, 161] on div ".st0 { fill: #FFFFFF; } 0" at bounding box center [400, 358] width 801 height 588
click at [571, 474] on icon "button" at bounding box center [570, 466] width 19 height 19
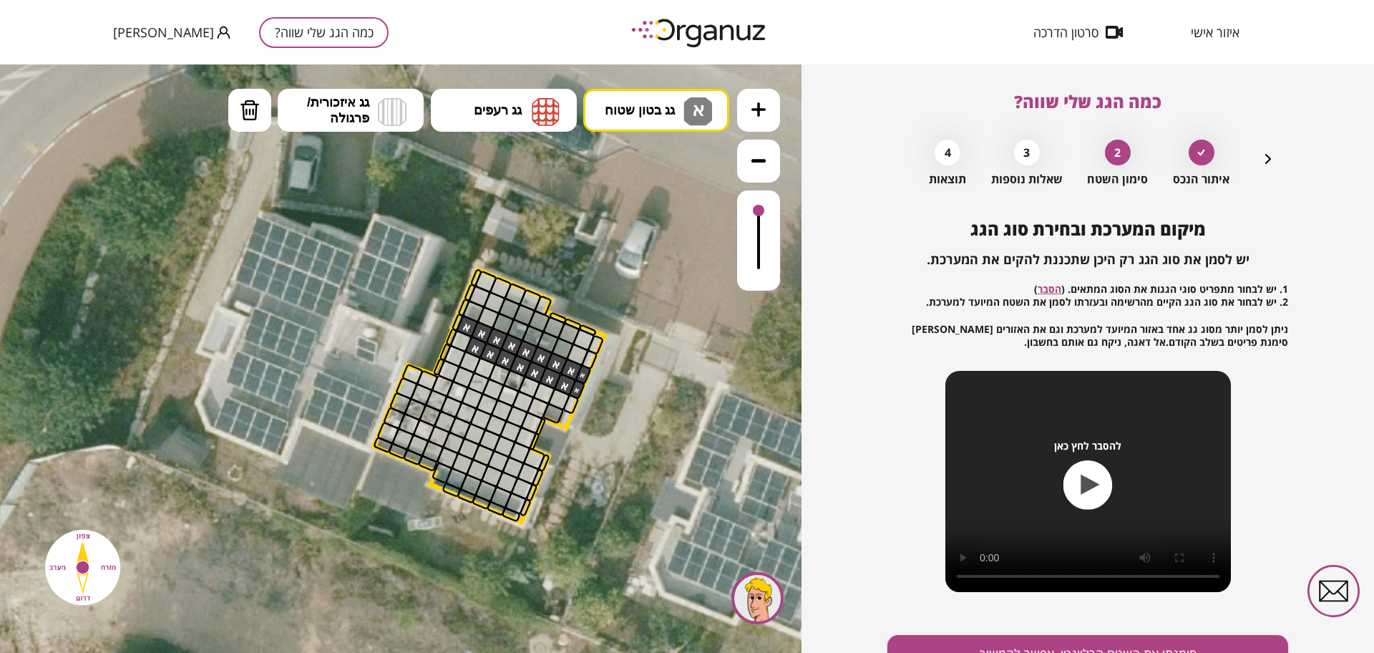
drag, startPoint x: 581, startPoint y: 378, endPoint x: 473, endPoint y: 335, distance: 116.3
click at [1264, 157] on icon "button" at bounding box center [1267, 158] width 17 height 17
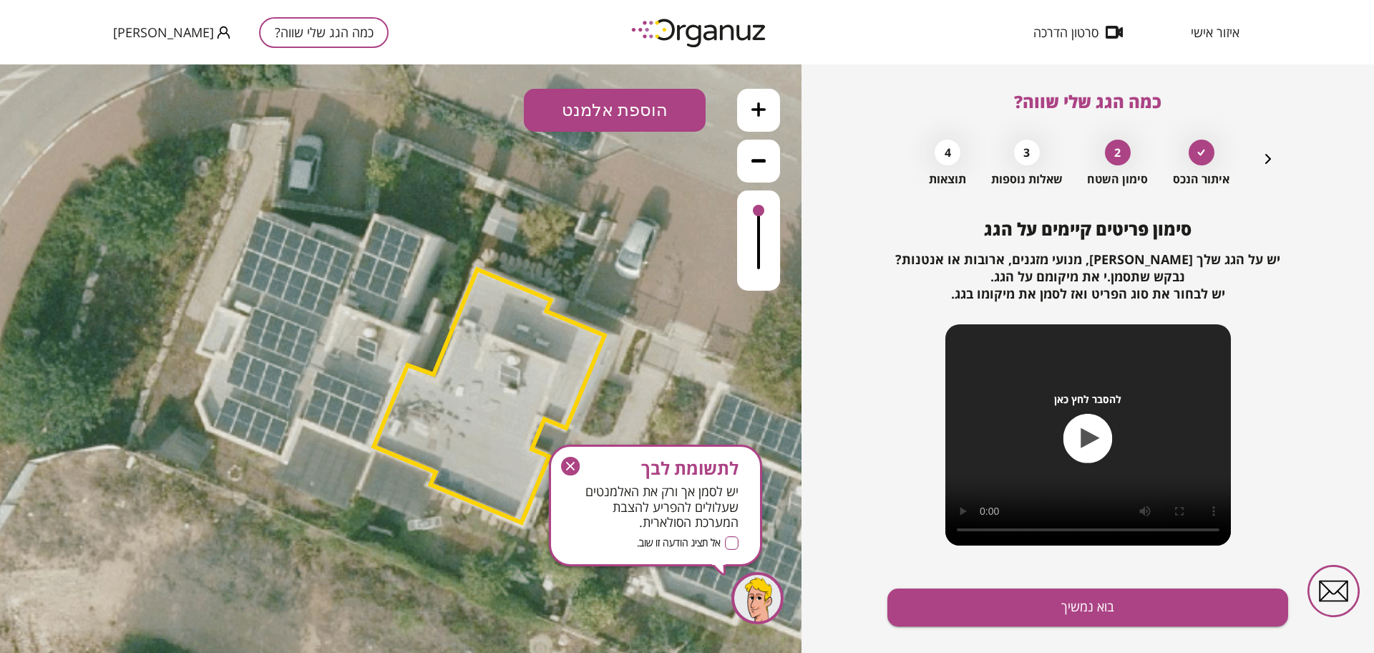
click at [600, 117] on button "הוספת אלמנט" at bounding box center [615, 110] width 182 height 43
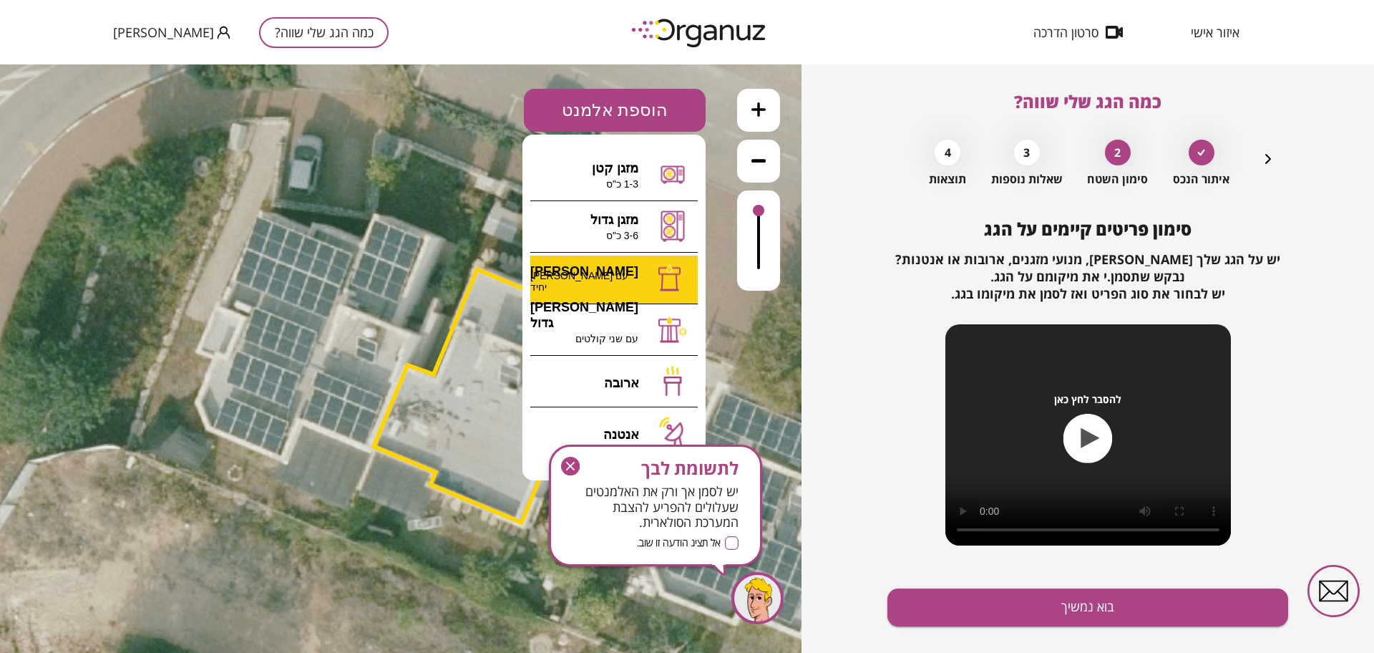
click at [611, 281] on div ".st0 { fill: #FFFFFF; } 0" at bounding box center [400, 358] width 801 height 588
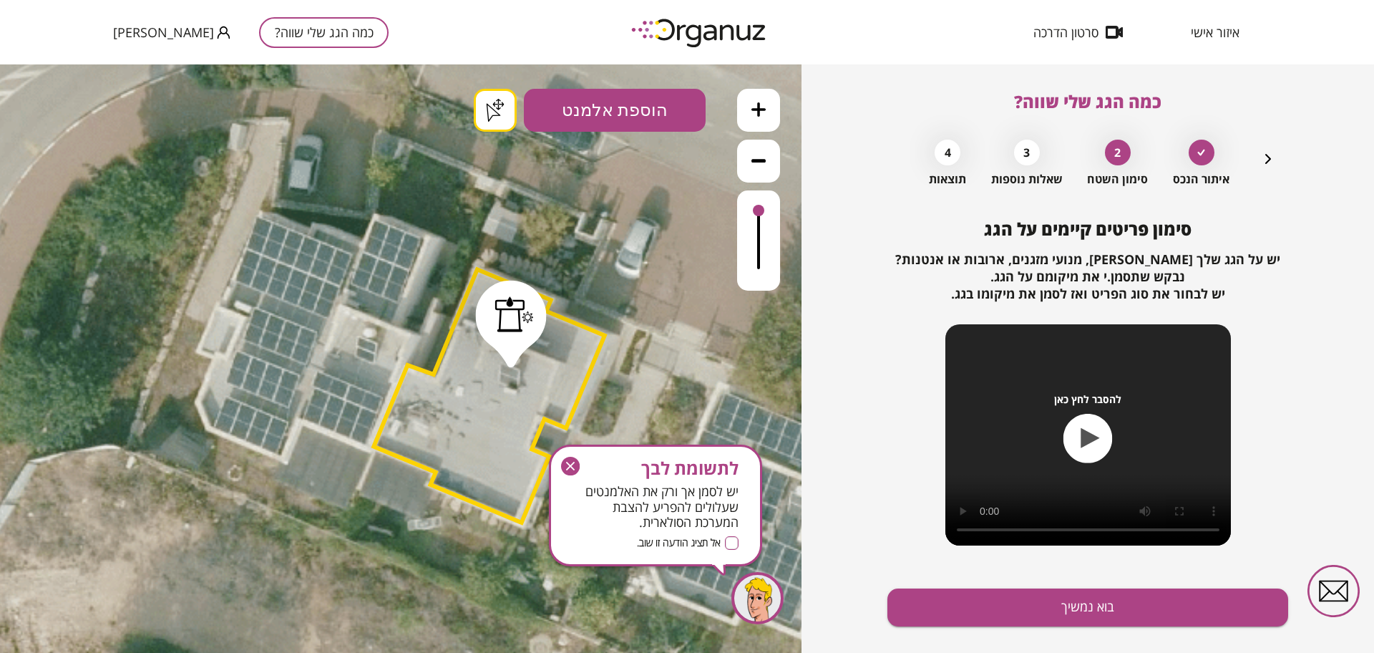
click at [564, 459] on icon "button" at bounding box center [570, 466] width 19 height 19
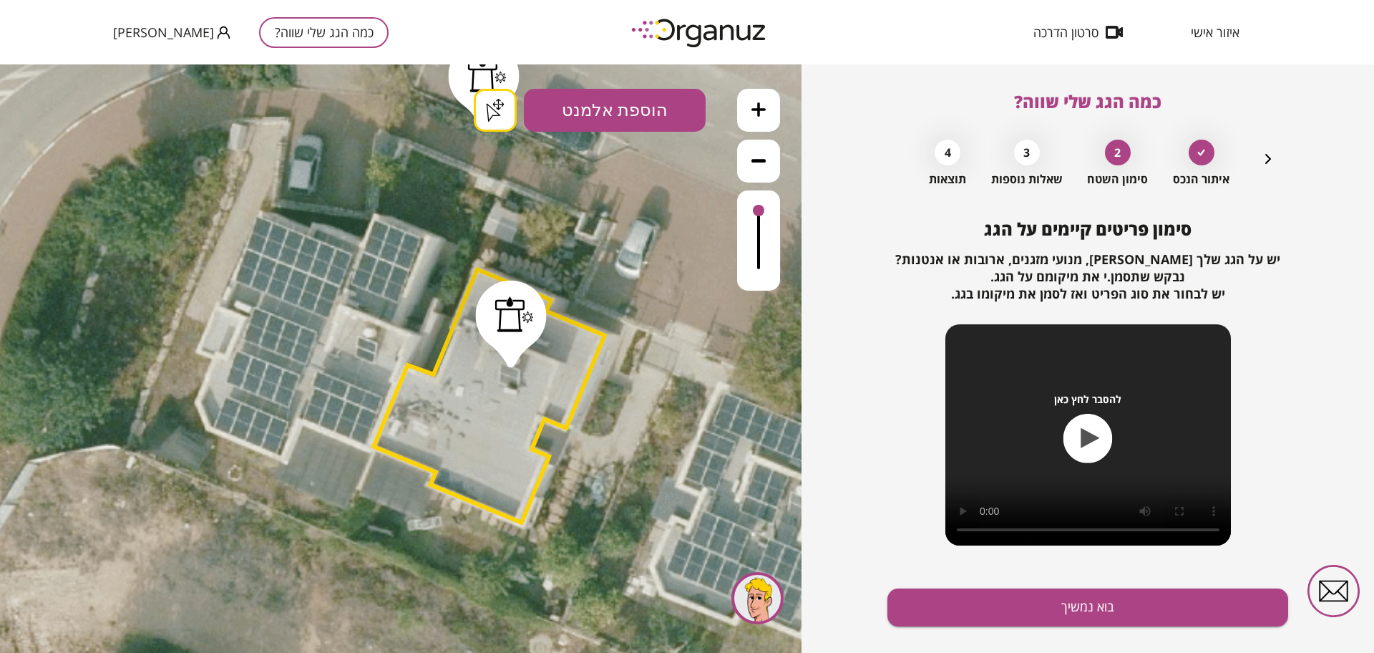
click at [484, 119] on div ".st0 { fill: #FFFFFF; } .st0 { fill: #FFFFFF; }" at bounding box center [400, 358] width 801 height 588
click at [1032, 610] on button "בוא נמשיך" at bounding box center [1087, 607] width 401 height 38
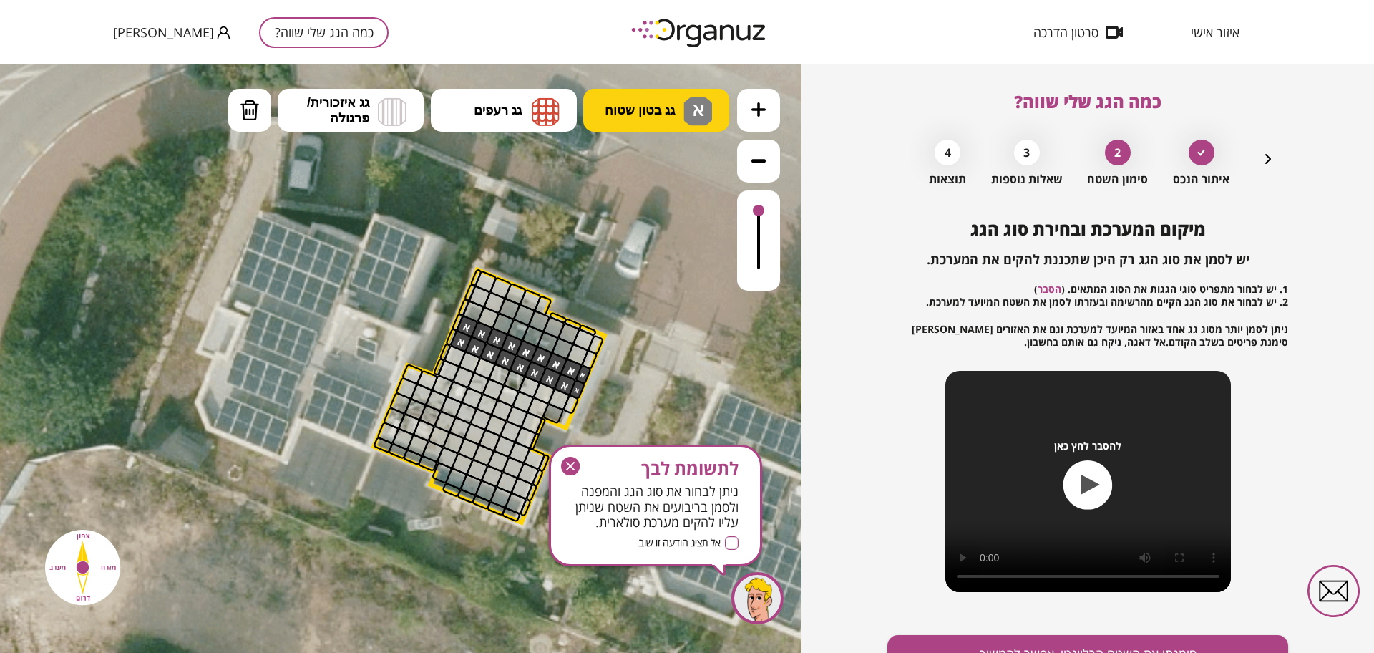
click at [670, 95] on button "גג בטון שטוח א" at bounding box center [656, 110] width 146 height 43
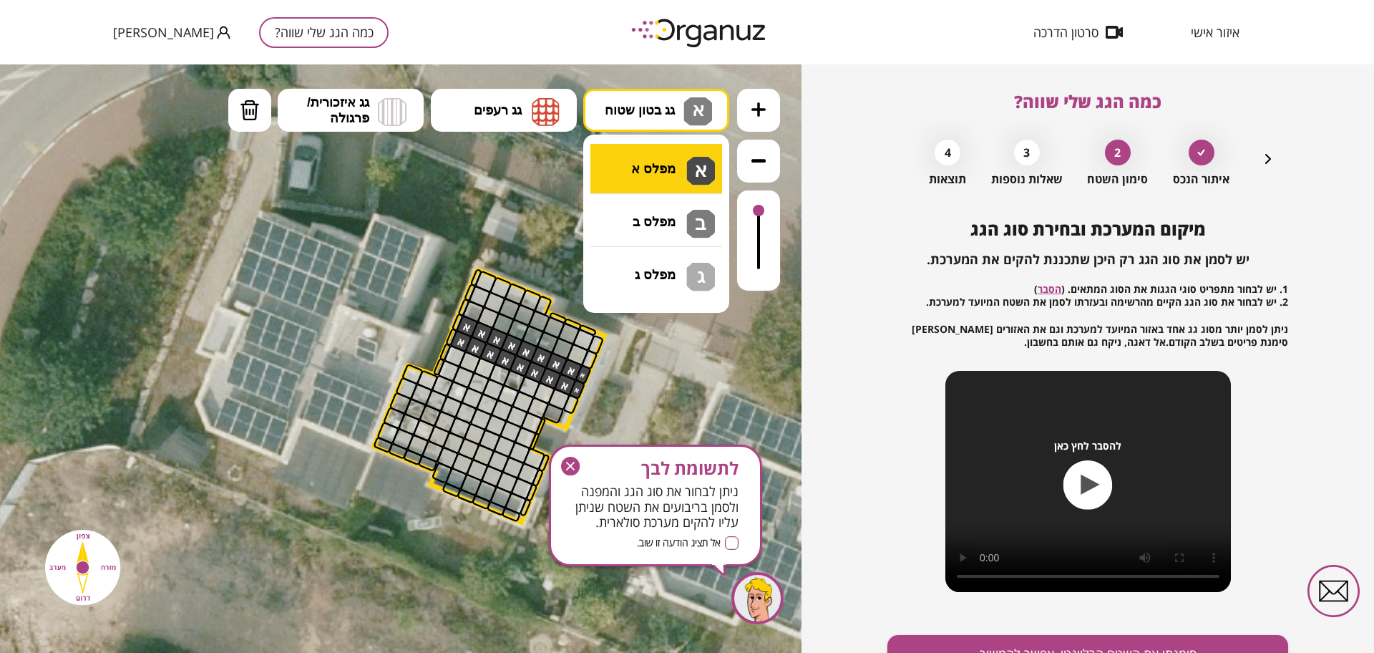
click at [683, 172] on div ".st0 { fill: #FFFFFF; } .st0 { fill: #FFFFFF; }" at bounding box center [400, 358] width 801 height 588
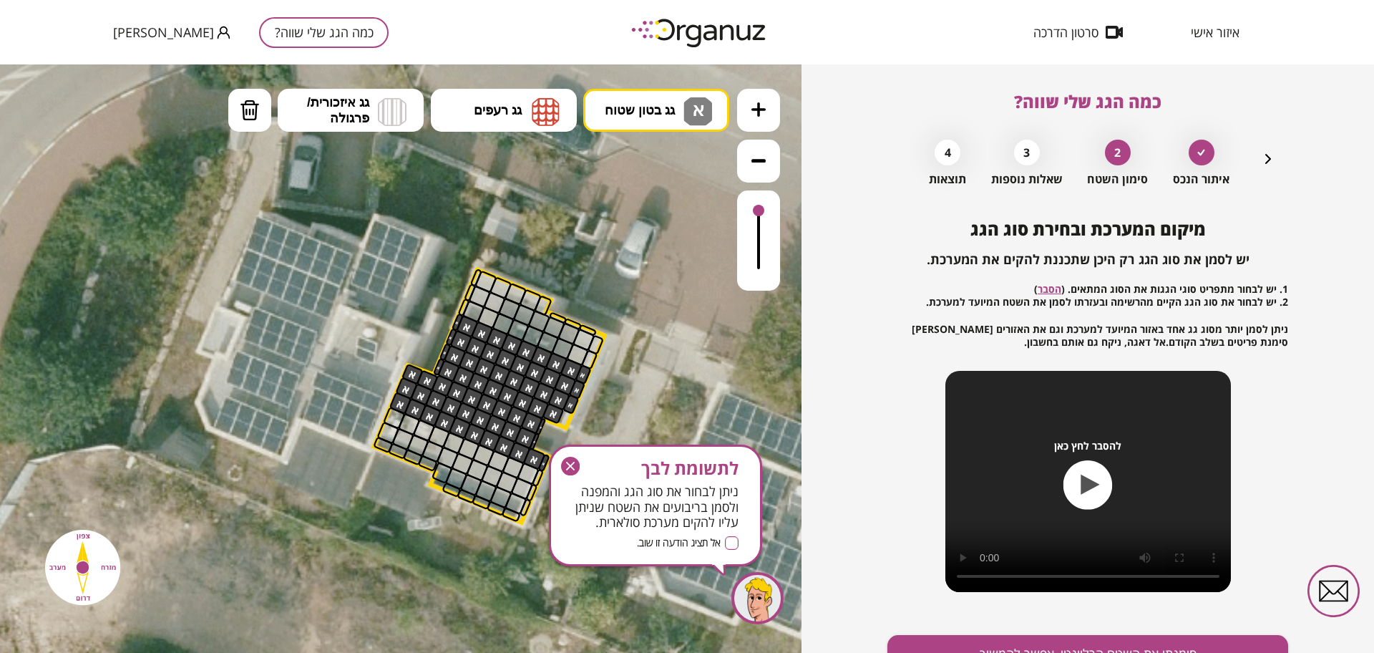
drag, startPoint x: 577, startPoint y: 399, endPoint x: 429, endPoint y: 398, distance: 148.1
click at [567, 463] on icon "button" at bounding box center [570, 466] width 9 height 9
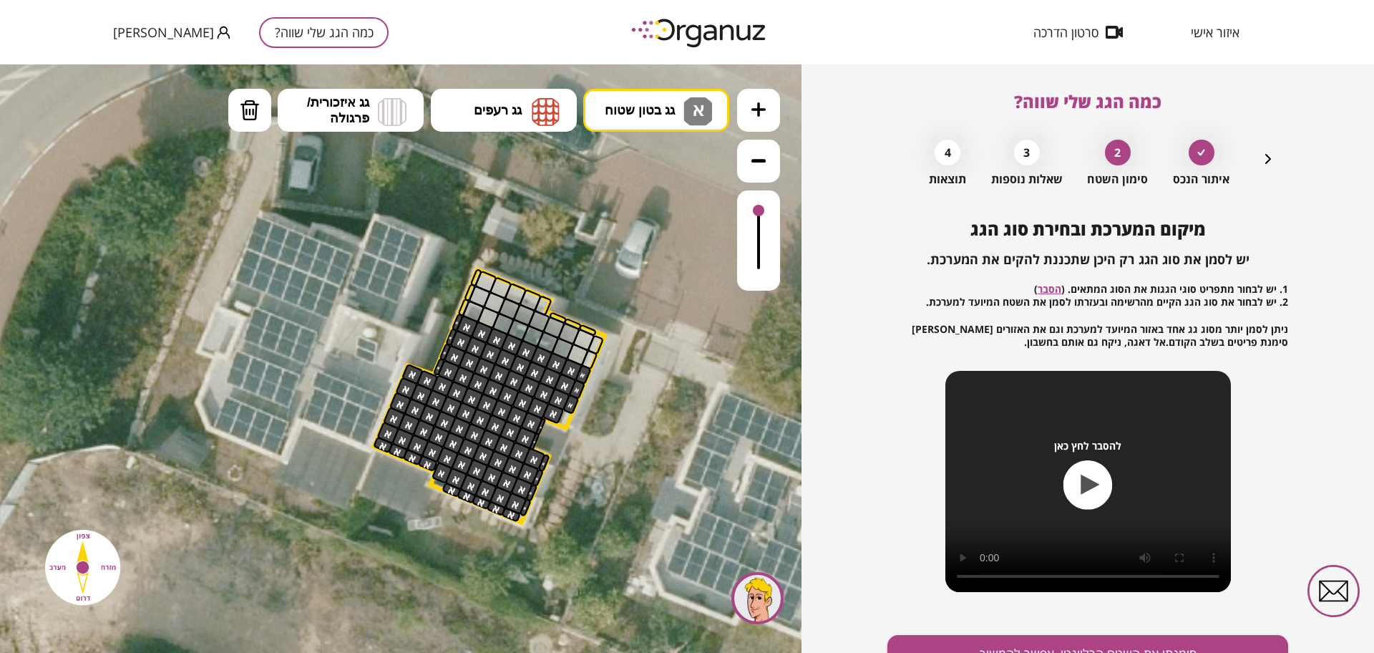
drag, startPoint x: 538, startPoint y: 481, endPoint x: 508, endPoint y: 420, distance: 67.8
click at [672, 92] on button "גג בטון שטוח א" at bounding box center [656, 110] width 146 height 43
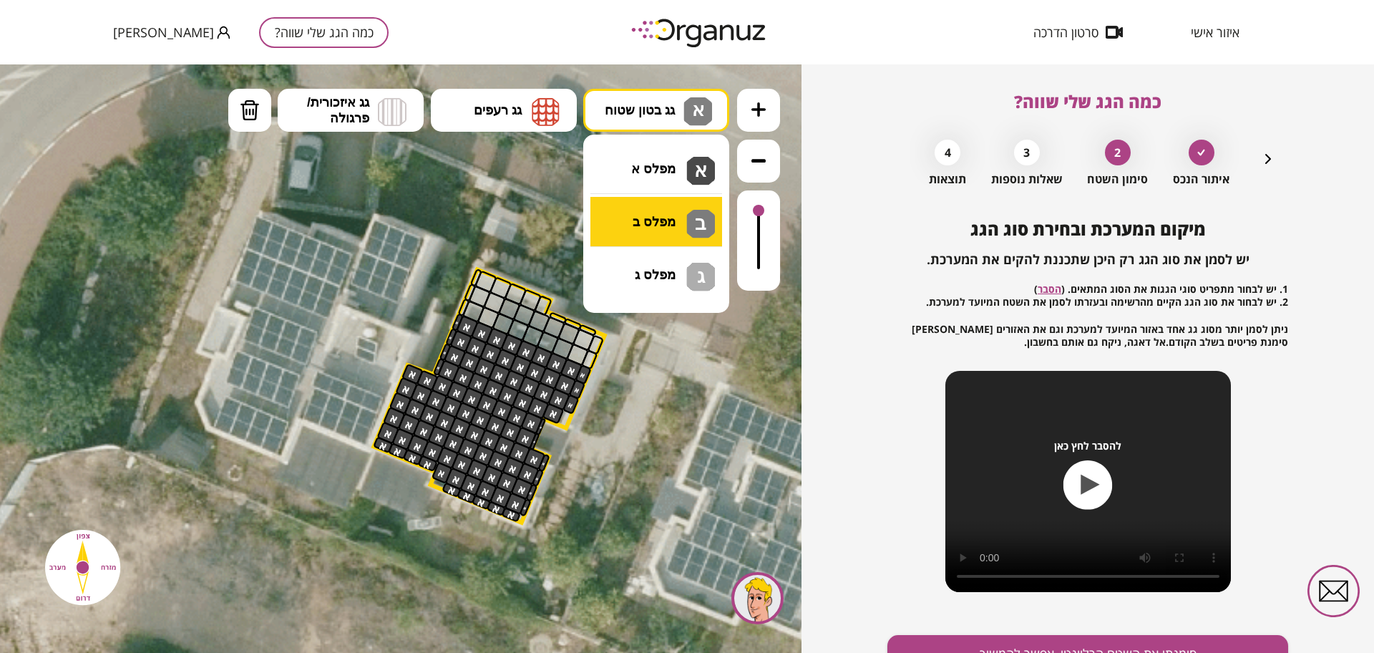
click at [672, 218] on div ".st0 { fill: #FFFFFF; } .st0 { fill: #FFFFFF; }" at bounding box center [400, 358] width 801 height 588
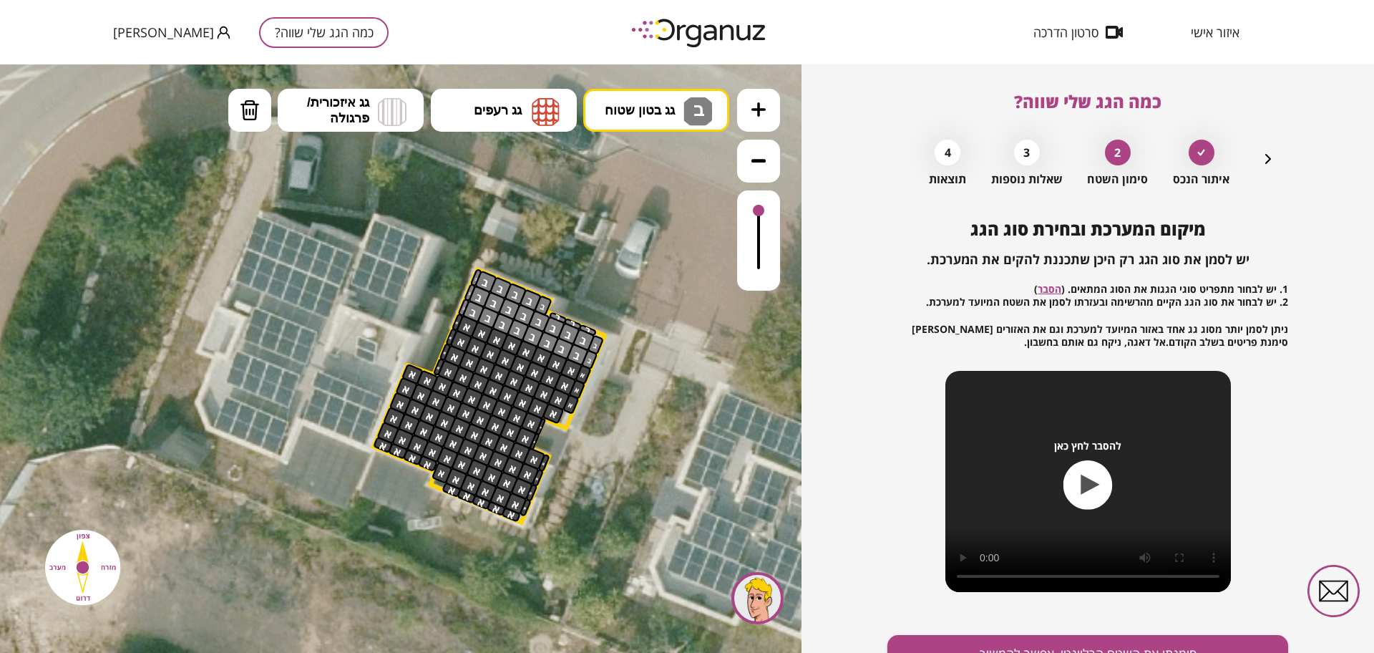
drag, startPoint x: 588, startPoint y: 354, endPoint x: 499, endPoint y: 306, distance: 101.2
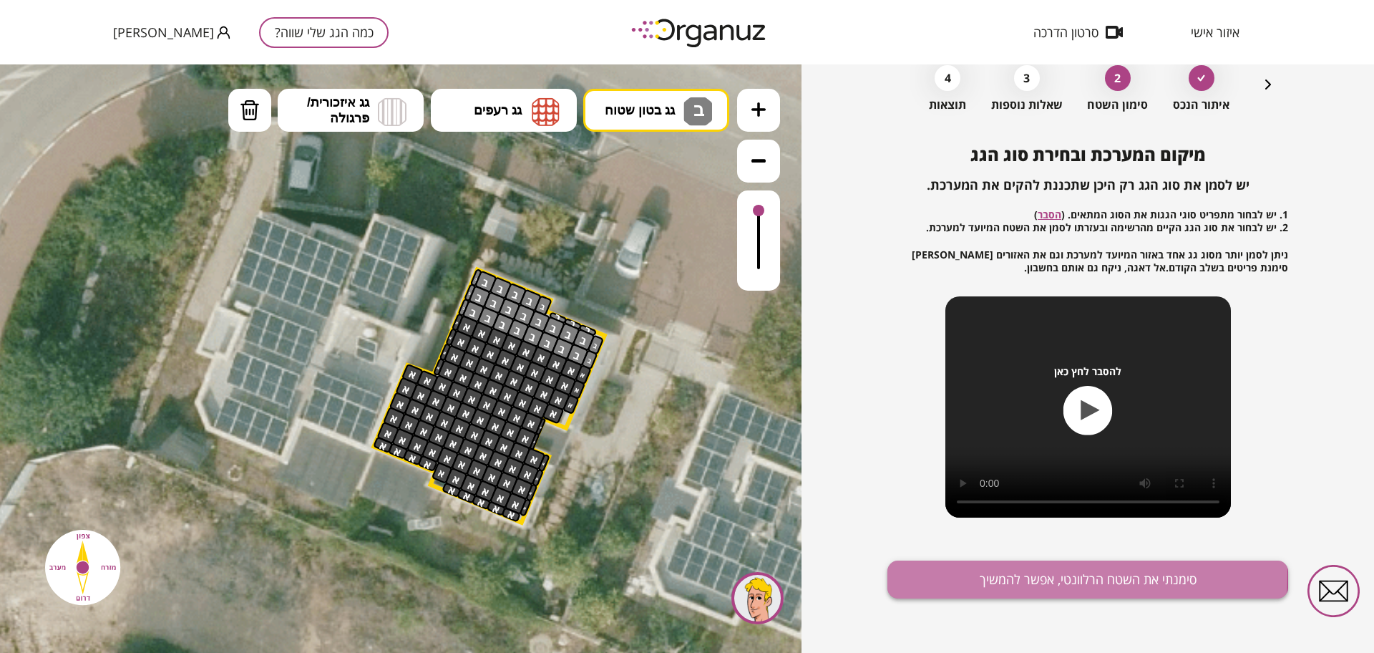
click at [957, 572] on button "סימנתי את השטח הרלוונטי, אפשר להמשיך" at bounding box center [1087, 579] width 401 height 38
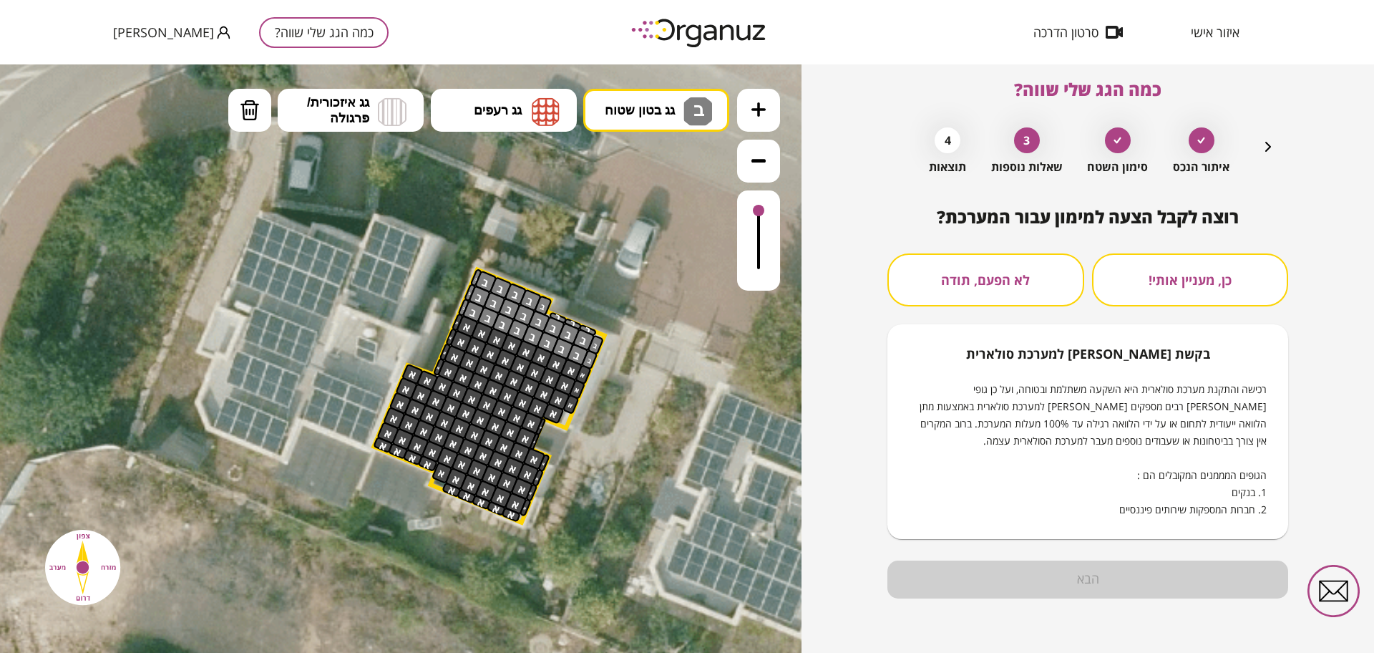
click at [1010, 289] on button "לא הפעם, תודה" at bounding box center [985, 279] width 197 height 53
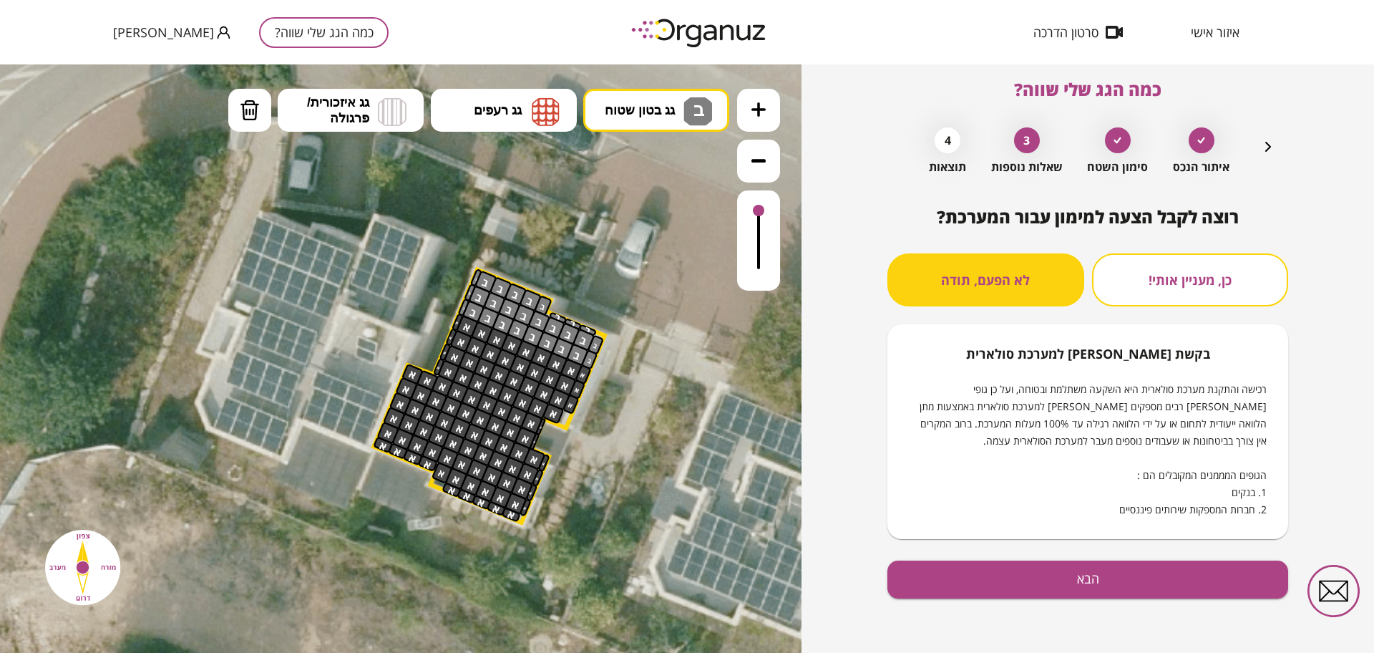
click at [1042, 606] on div "רוצה לקבל הצעה למימון עבור המערכת? כן, מעניין אותי! לא הפעם, תודה בקשת [PERSON_…" at bounding box center [1087, 430] width 401 height 446
click at [1041, 590] on button "הבא" at bounding box center [1087, 579] width 401 height 38
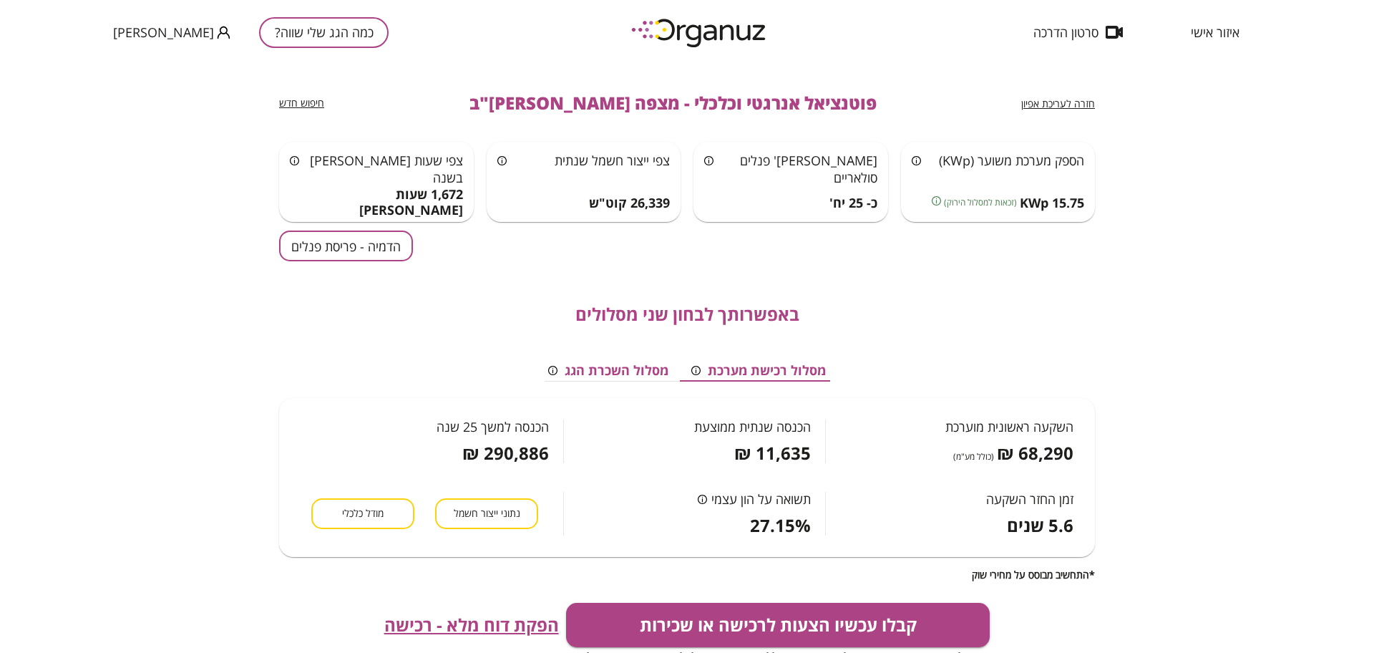
click at [302, 255] on button "הדמיה - פריסת פנלים" at bounding box center [346, 245] width 134 height 31
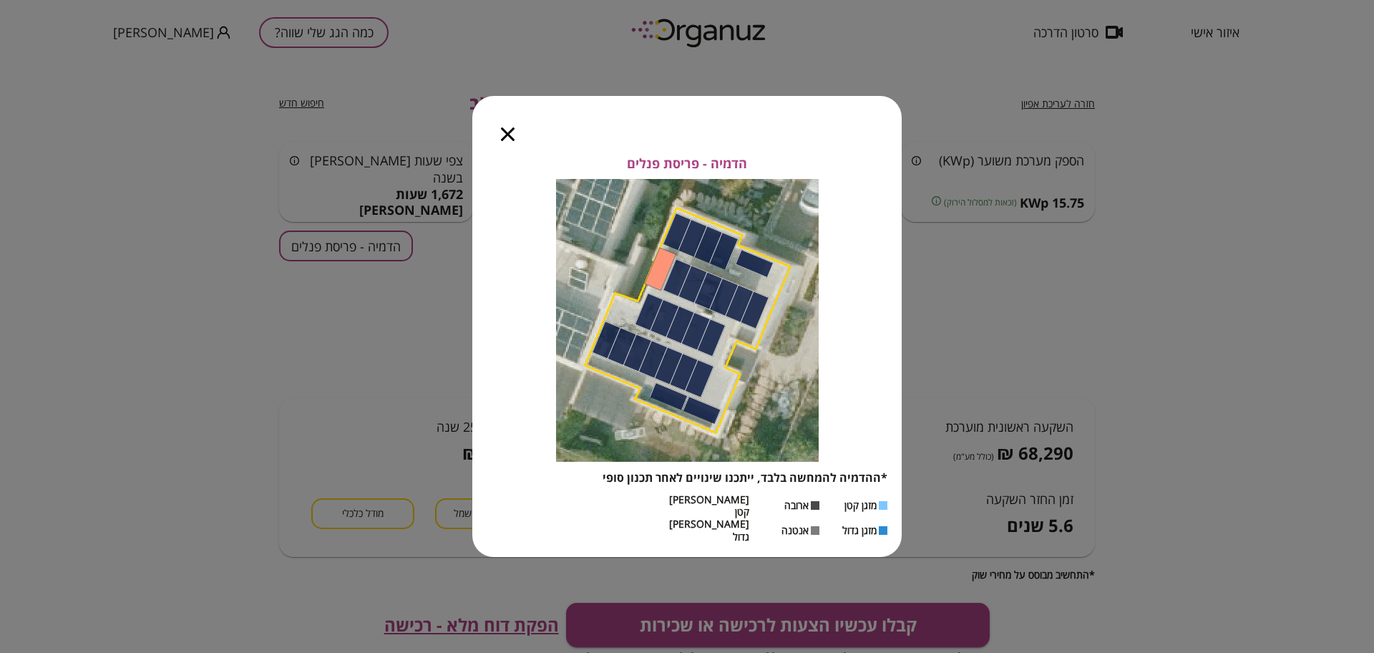
click at [509, 141] on icon "button" at bounding box center [508, 134] width 14 height 14
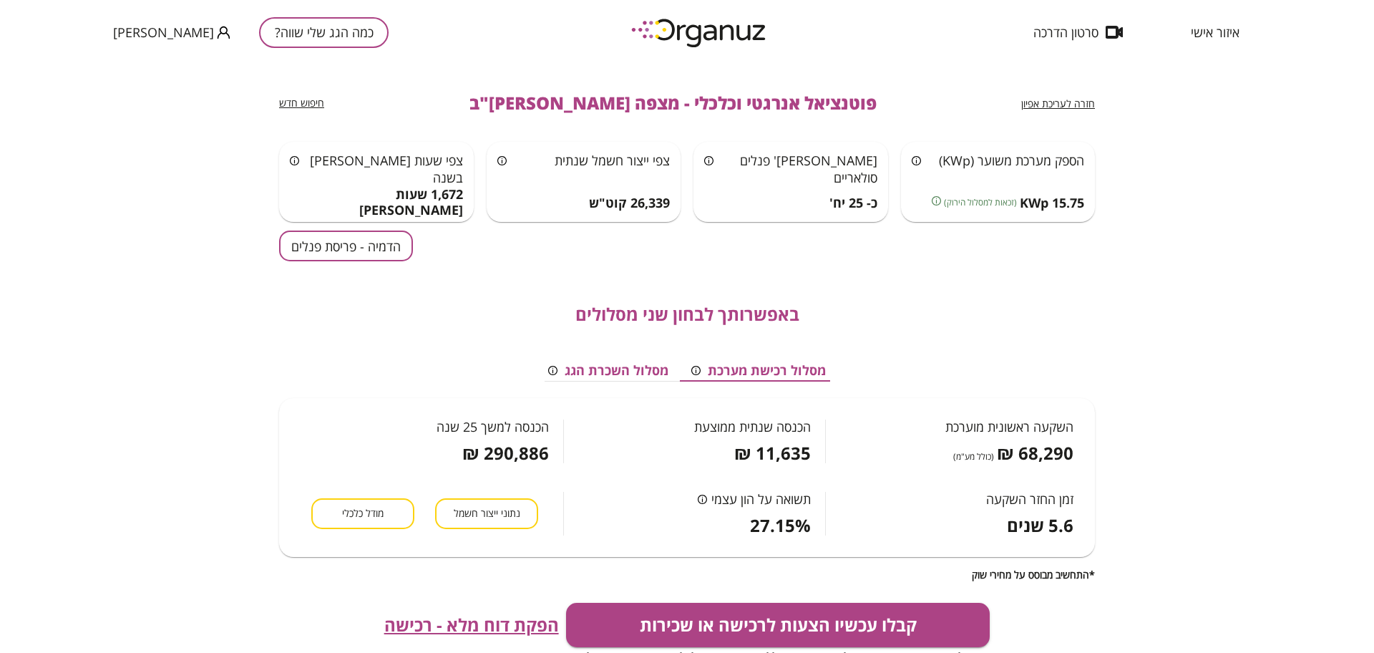
click at [355, 511] on span "מודל כלכלי" at bounding box center [363, 514] width 42 height 14
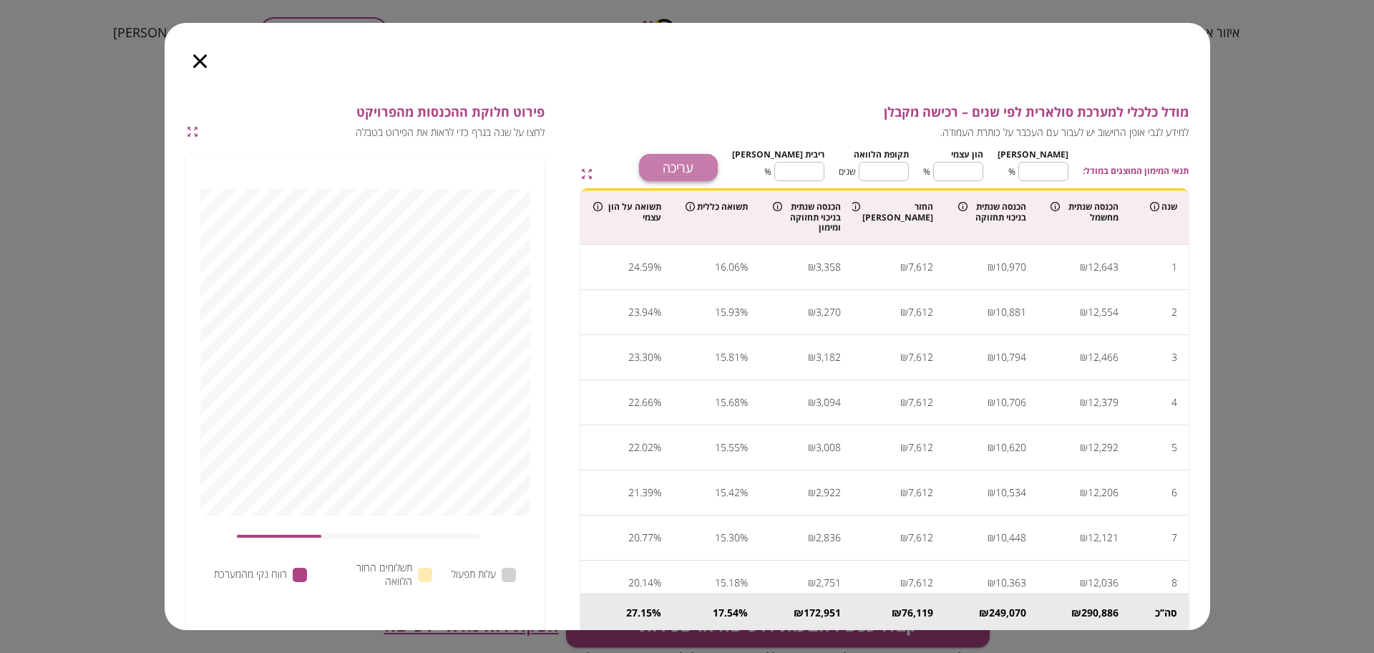
click at [718, 169] on button "עריכה" at bounding box center [678, 167] width 79 height 27
click at [1057, 170] on input "**" at bounding box center [1043, 171] width 50 height 38
type input "*"
type input "***"
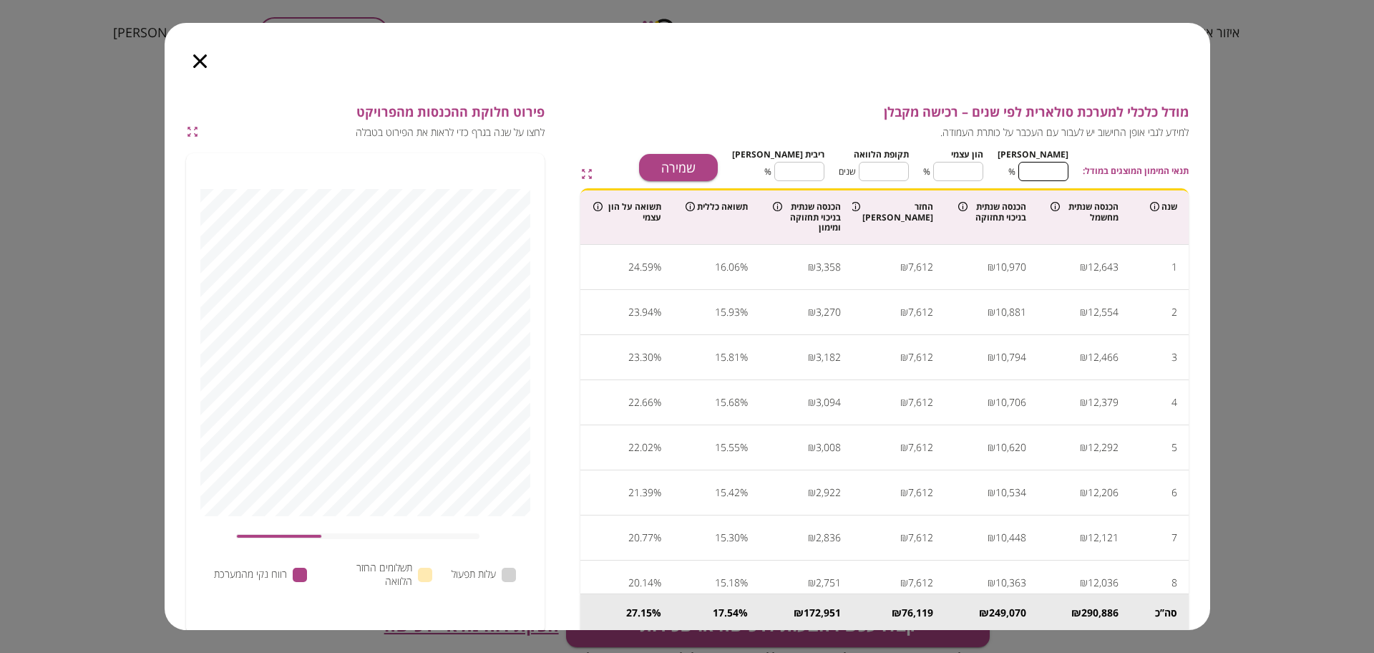
type input "*"
click at [907, 175] on input "**" at bounding box center [884, 171] width 50 height 38
type input "*"
click at [811, 167] on input "****" at bounding box center [799, 171] width 50 height 38
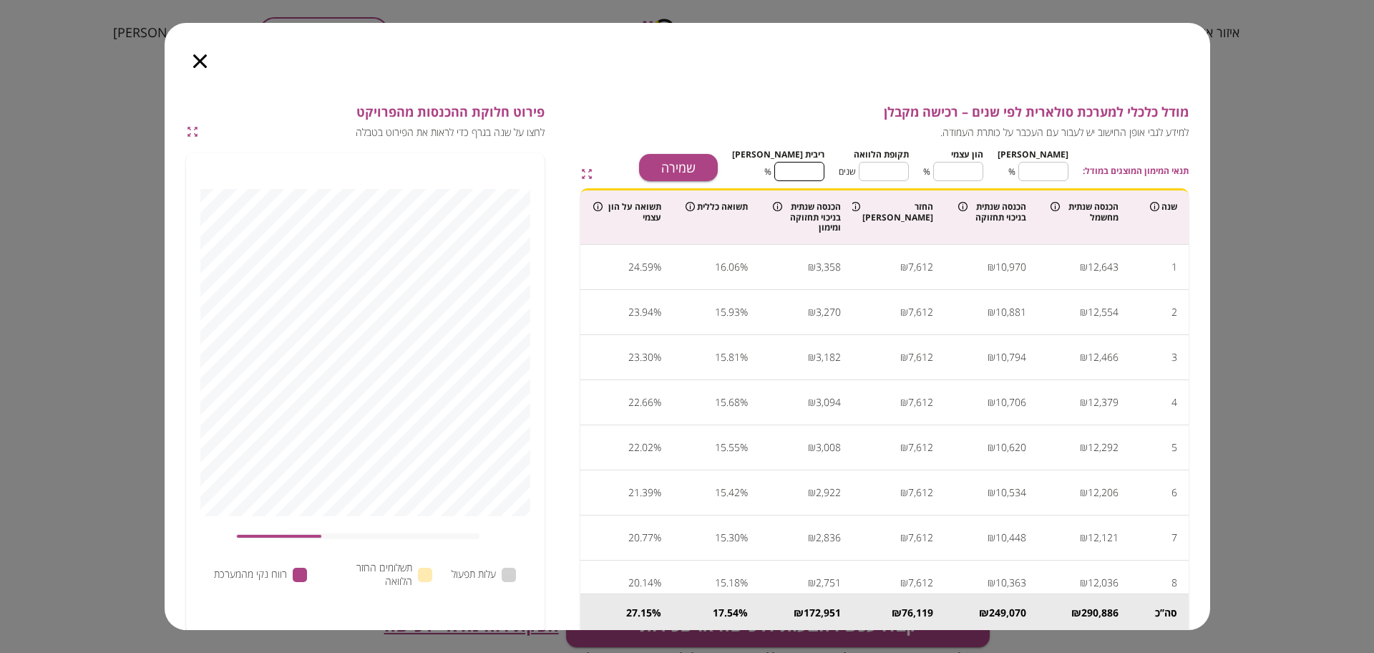
click at [811, 167] on input "****" at bounding box center [799, 171] width 50 height 38
click at [702, 167] on button "שמירה" at bounding box center [678, 167] width 79 height 27
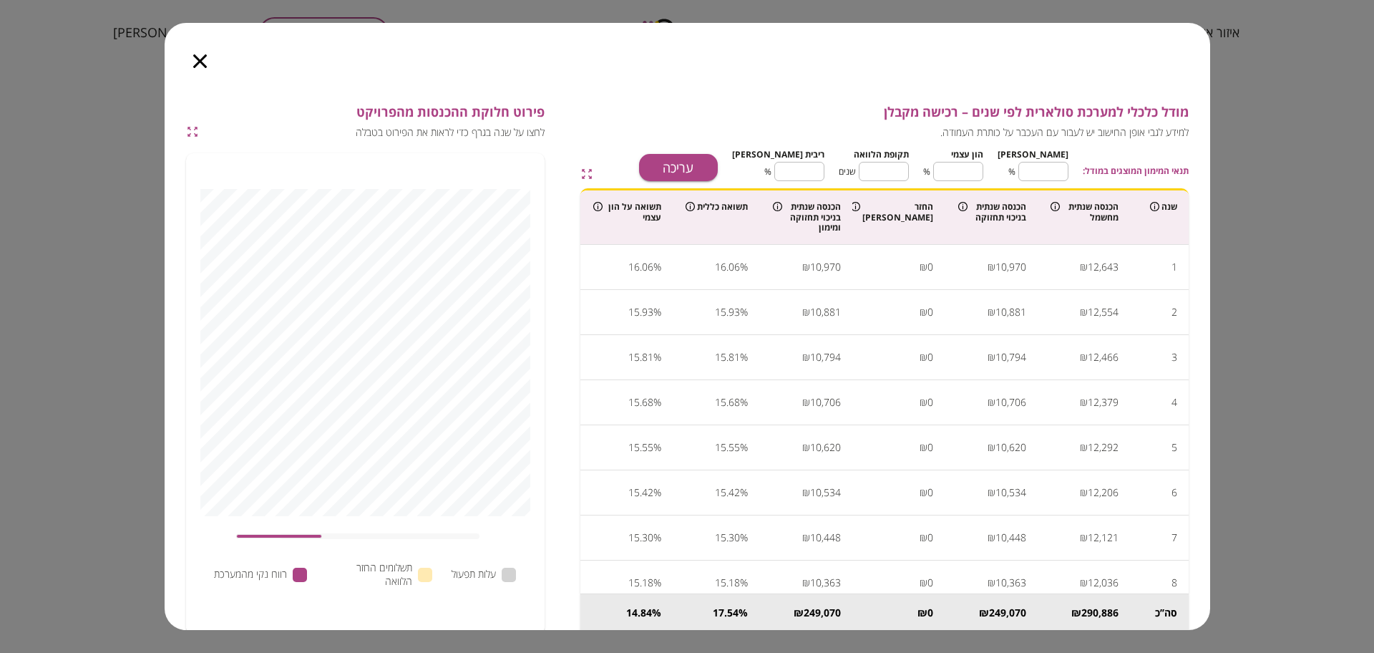
type input "****"
click at [197, 62] on icon "button" at bounding box center [200, 61] width 14 height 14
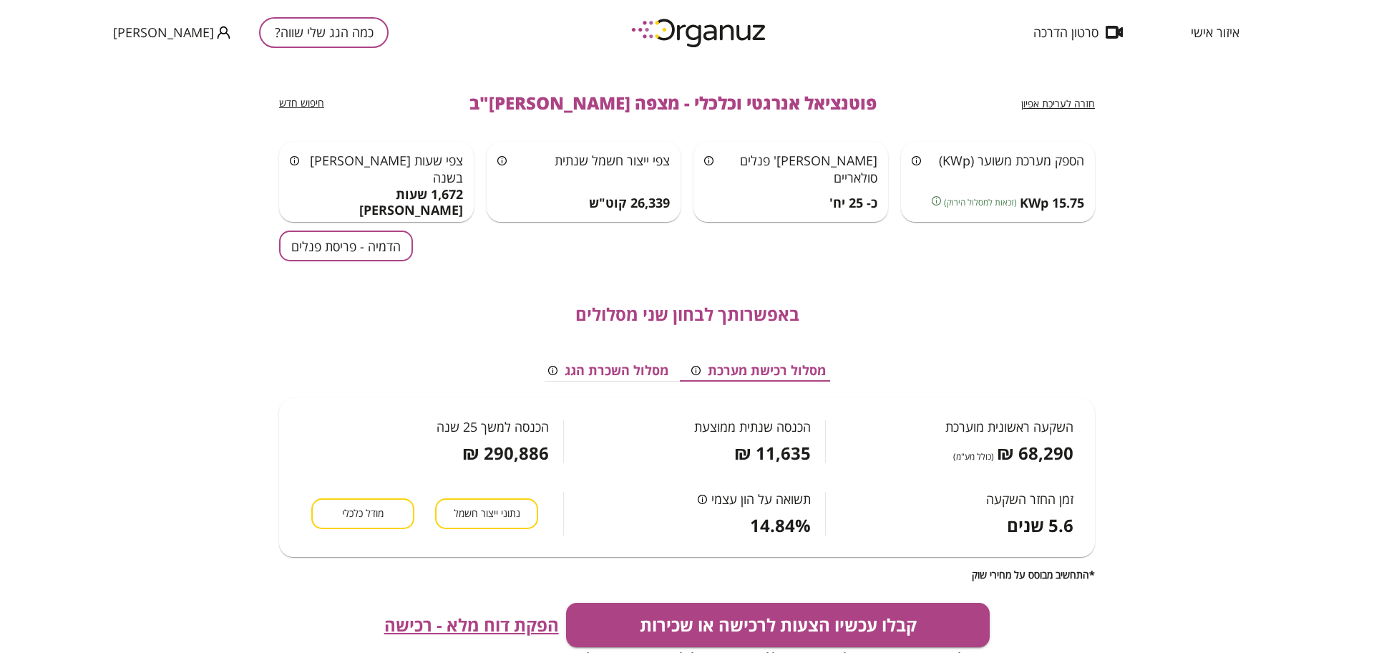
drag, startPoint x: 811, startPoint y: 320, endPoint x: 477, endPoint y: 261, distance: 340.0
click at [477, 261] on div "באפשרותך לבחון שני מסלולים מסלול רכישת מערכת מסלול השכרת הגג השקעה ראשונית מוער…" at bounding box center [687, 420] width 816 height 319
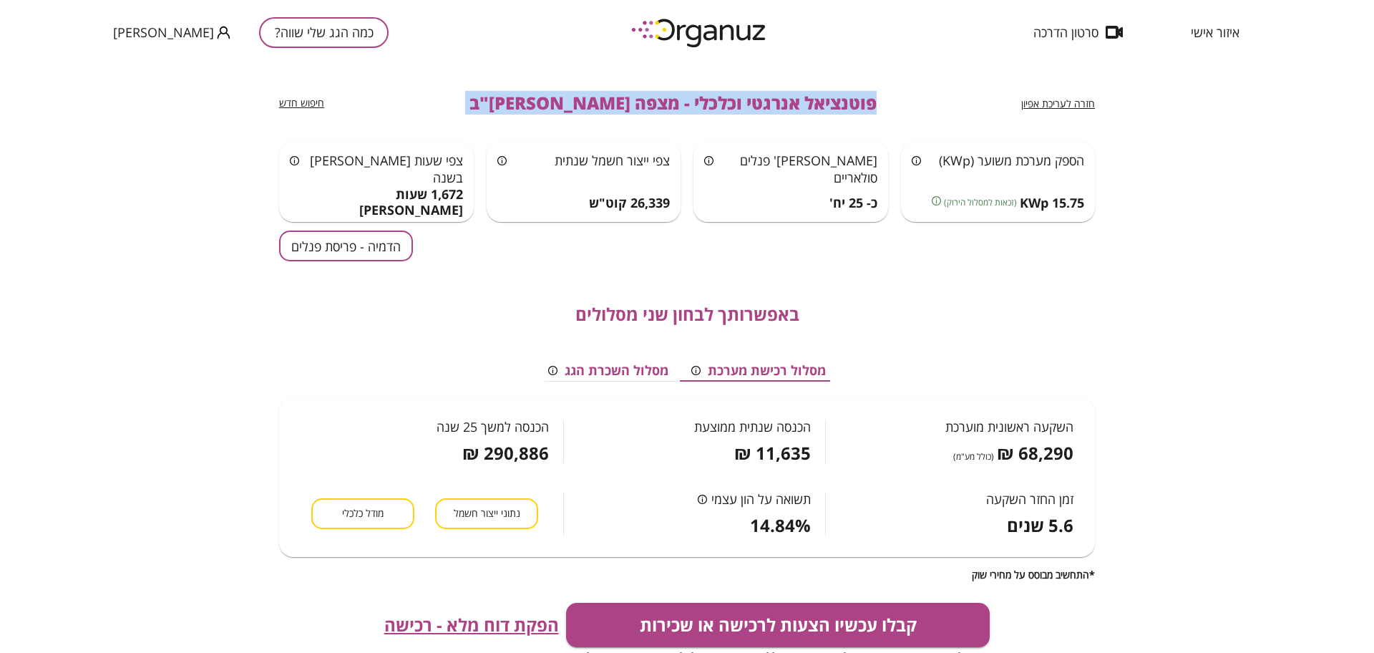
drag, startPoint x: 869, startPoint y: 95, endPoint x: 1190, endPoint y: 155, distance: 326.7
click at [1190, 155] on div "חזרה לעריכת אפיון פוטנציאל אנרגטי וכלכלי - מצפה [PERSON_NAME]"ב חיפוש חדש הספק …" at bounding box center [687, 358] width 1374 height 588
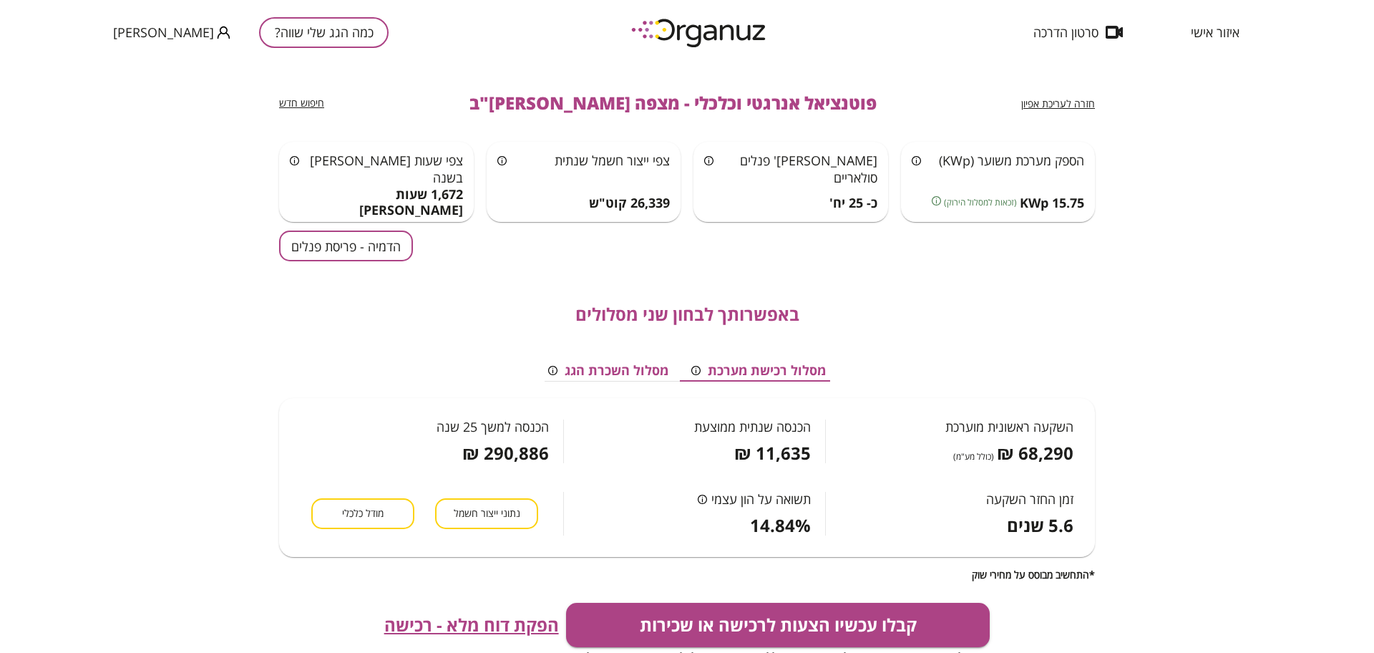
click at [1349, 40] on div "איזור אישי סרטון הדרכה כמה הגג שלי שווה? [PERSON_NAME]" at bounding box center [687, 32] width 1374 height 64
drag, startPoint x: 829, startPoint y: 94, endPoint x: 478, endPoint y: 111, distance: 351.0
click at [478, 111] on div "חזרה לעריכת אפיון פוטנציאל אנרגטי וכלכלי - מצפה [PERSON_NAME]"ב חיפוש חדש" at bounding box center [687, 102] width 816 height 77
click at [565, 82] on div "חזרה לעריכת אפיון פוטנציאל אנרגטי וכלכלי - מצפה [PERSON_NAME]"ב חיפוש חדש" at bounding box center [687, 102] width 816 height 77
click at [643, 109] on span "פוטנציאל אנרגטי וכלכלי - מצפה [PERSON_NAME]"ב" at bounding box center [672, 103] width 407 height 20
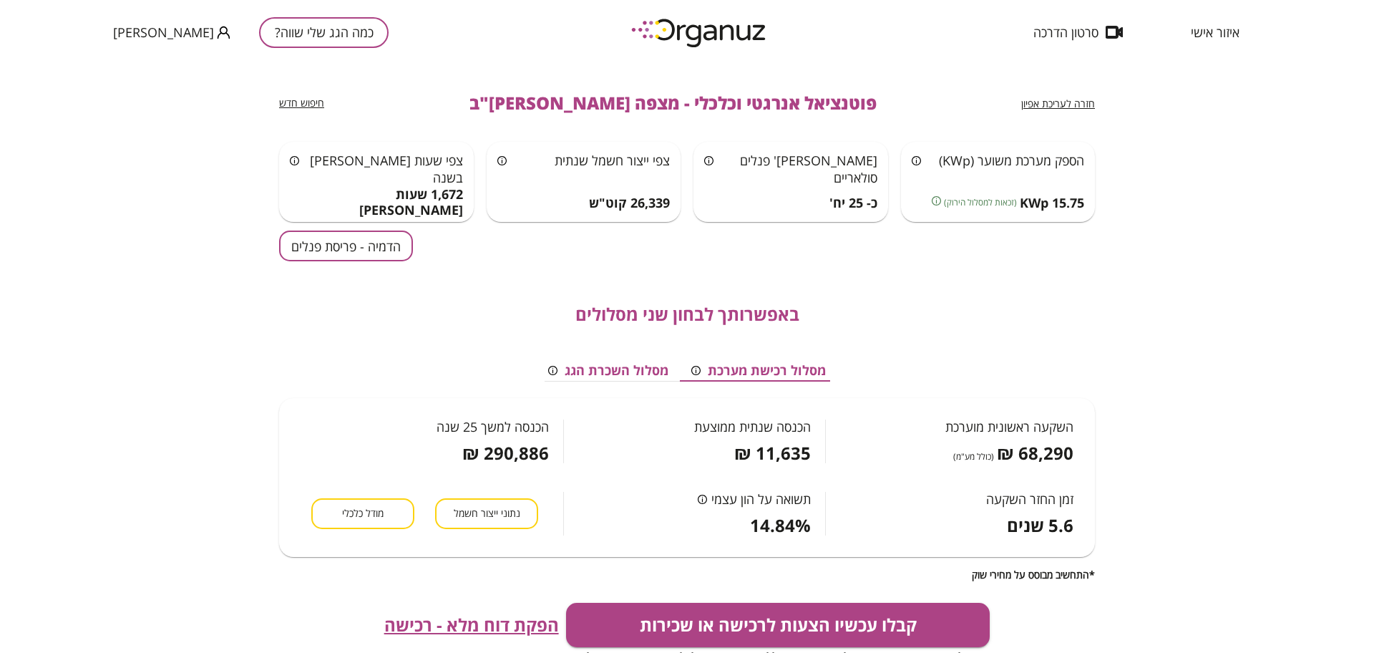
click at [642, 106] on span "פוטנציאל אנרגטי וכלכלי - מצפה [PERSON_NAME]"ב" at bounding box center [672, 103] width 407 height 20
click at [640, 104] on span "פוטנציאל אנרגטי וכלכלי - מצפה [PERSON_NAME]"ב" at bounding box center [672, 103] width 407 height 20
click at [649, 96] on span "פוטנציאל אנרגטי וכלכלי - מצפה [PERSON_NAME]"ב" at bounding box center [672, 103] width 407 height 20
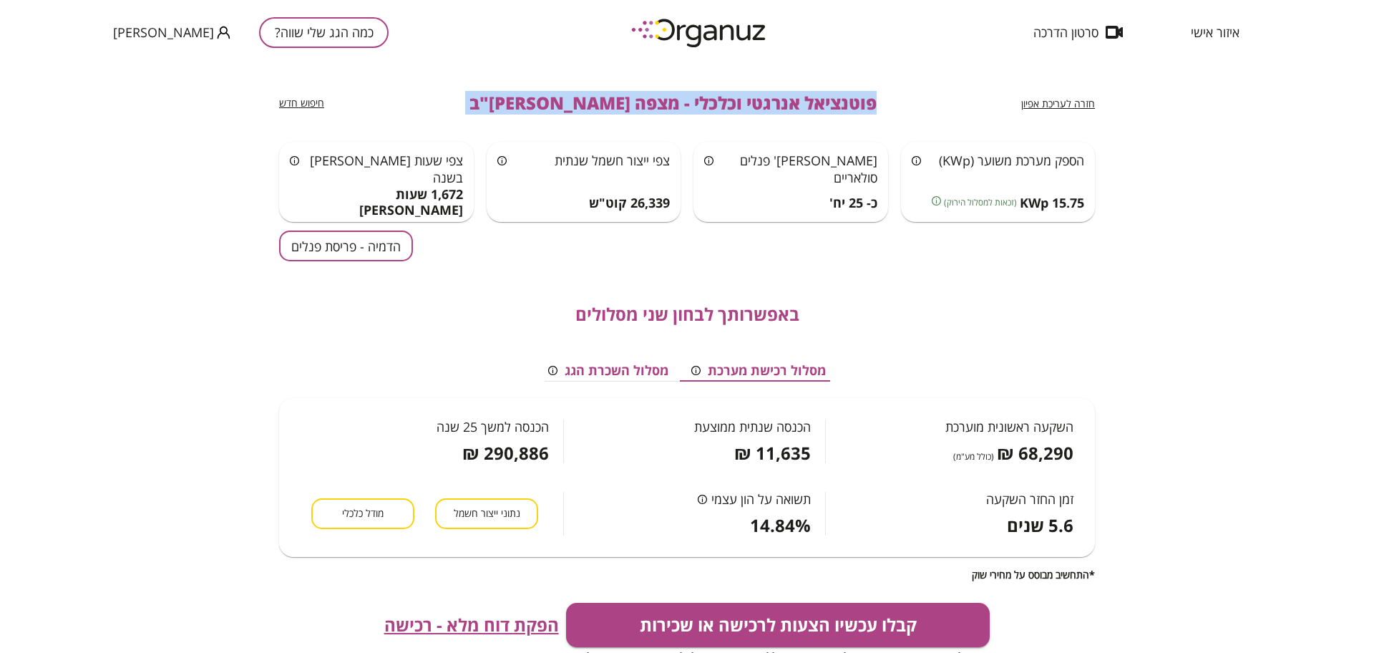
click at [649, 96] on span "פוטנציאל אנרגטי וכלכלי - מצפה [PERSON_NAME]"ב" at bounding box center [672, 103] width 407 height 20
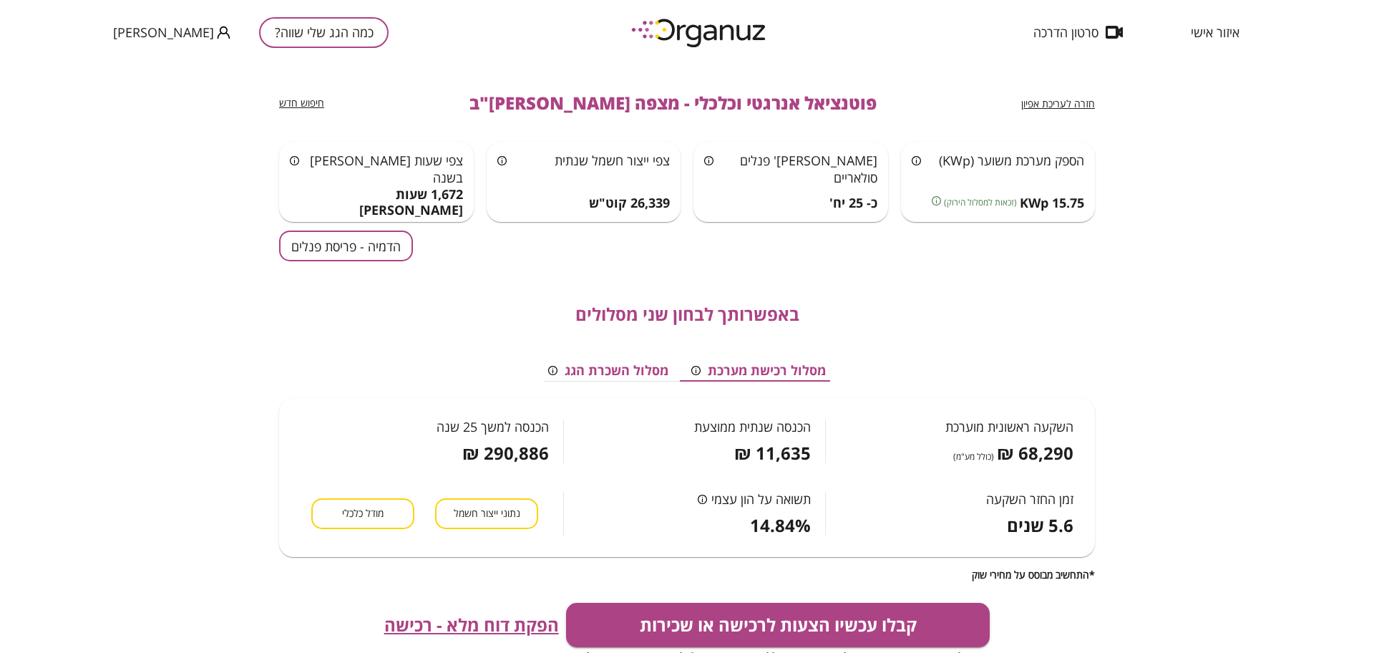
click at [790, 62] on div "איזור אישי סרטון הדרכה כמה הגג שלי שווה? [PERSON_NAME]" at bounding box center [687, 32] width 1374 height 64
click at [938, 211] on div "הספק מערכת משוער (KWp) 15.75 KWp (זכאות למסלול הירוק)" at bounding box center [998, 182] width 195 height 80
